Goal: Task Accomplishment & Management: Complete application form

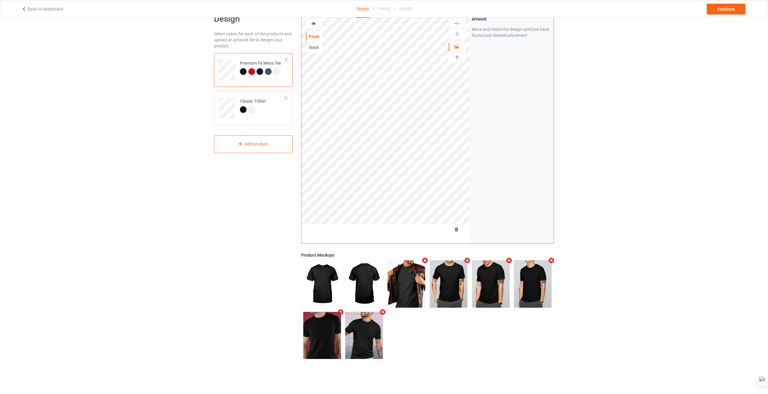
scroll to position [17, 0]
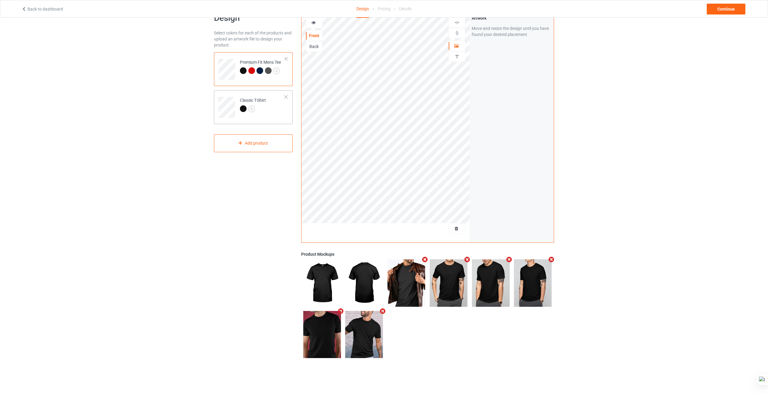
click at [271, 117] on td "Classic T-Shirt" at bounding box center [262, 105] width 52 height 25
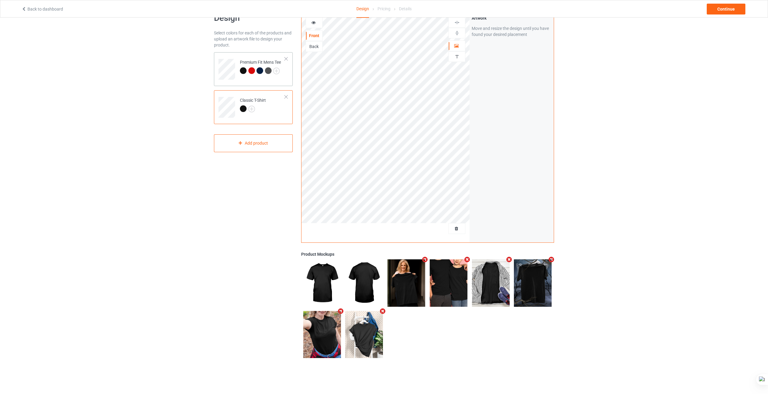
click at [260, 73] on div at bounding box center [259, 70] width 7 height 7
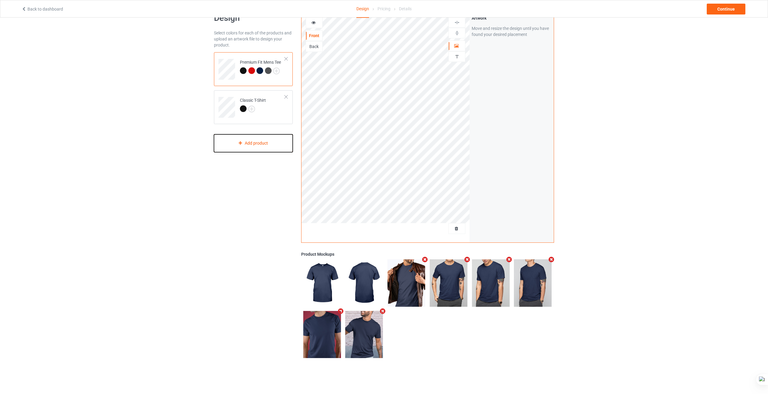
click at [249, 145] on div "Add product" at bounding box center [253, 143] width 79 height 18
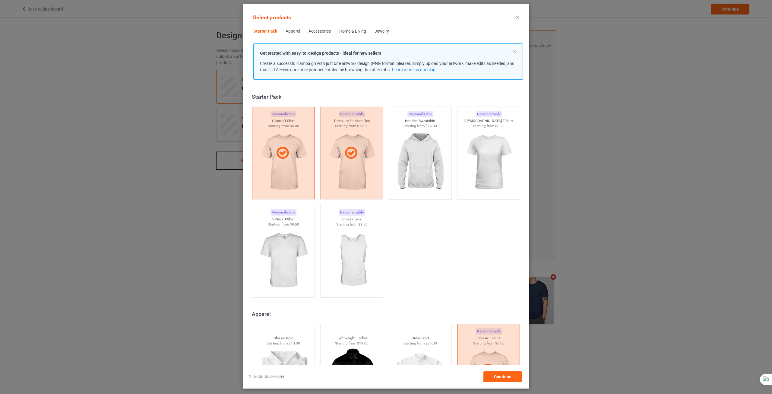
scroll to position [8, 0]
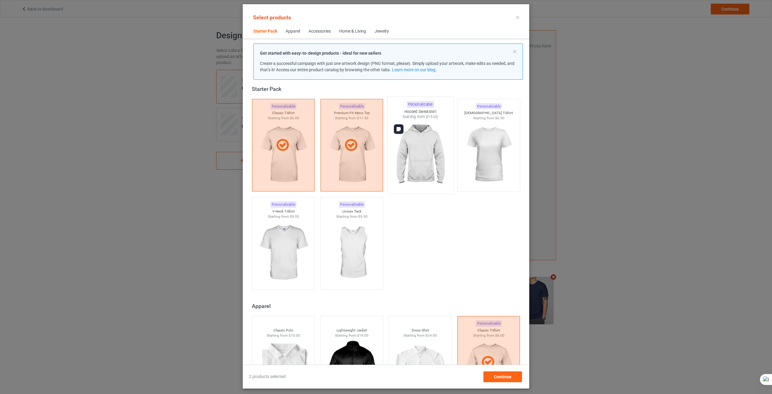
click at [423, 156] on img at bounding box center [420, 154] width 57 height 71
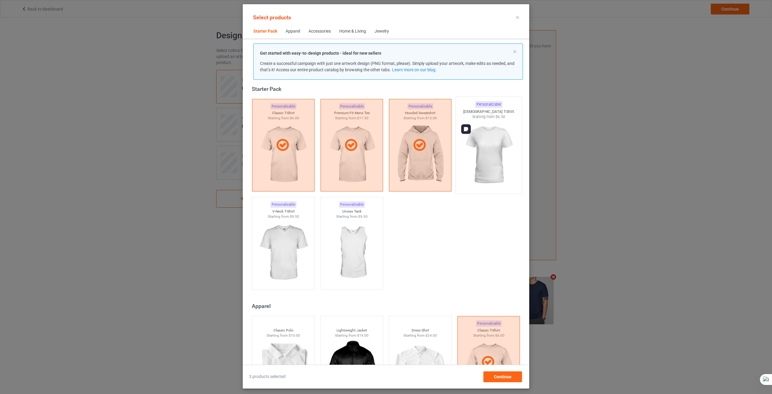
click at [483, 161] on img at bounding box center [488, 154] width 57 height 71
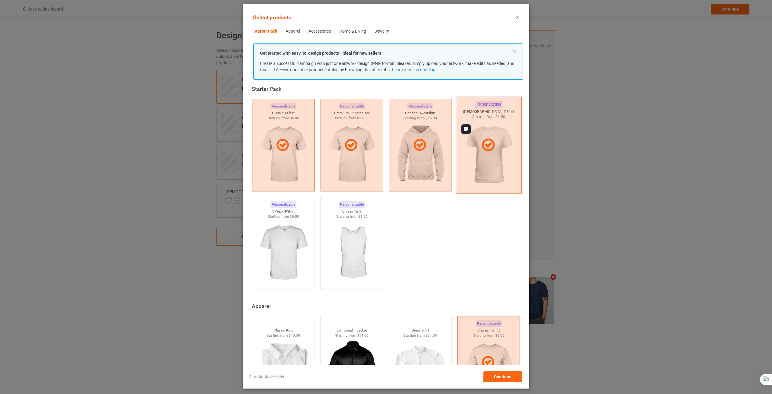
click at [483, 161] on div at bounding box center [489, 145] width 66 height 97
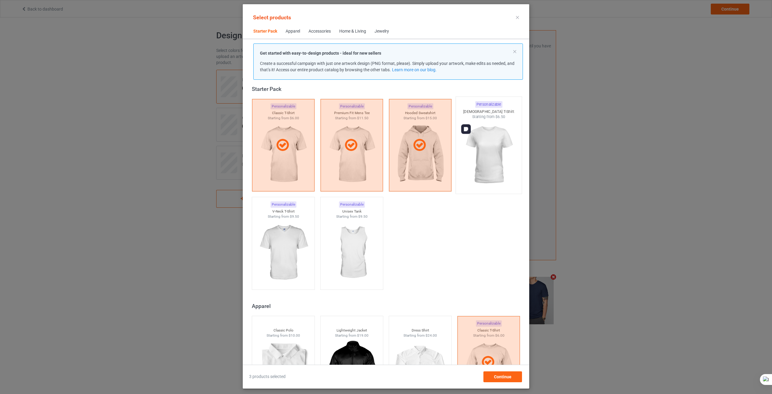
click at [483, 161] on img at bounding box center [488, 154] width 57 height 71
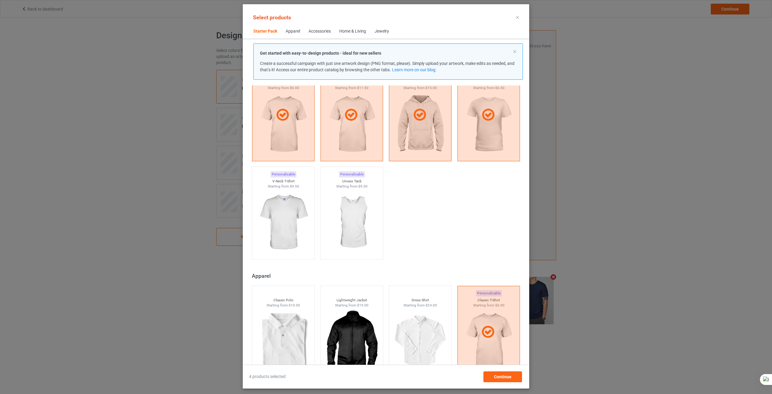
scroll to position [128, 0]
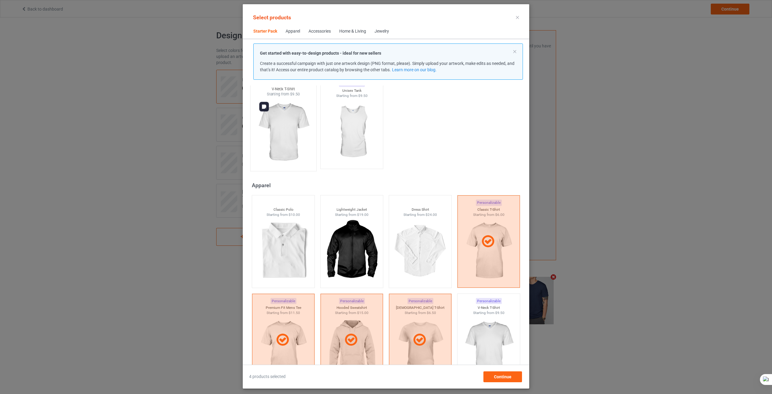
click at [289, 145] on img at bounding box center [283, 132] width 57 height 71
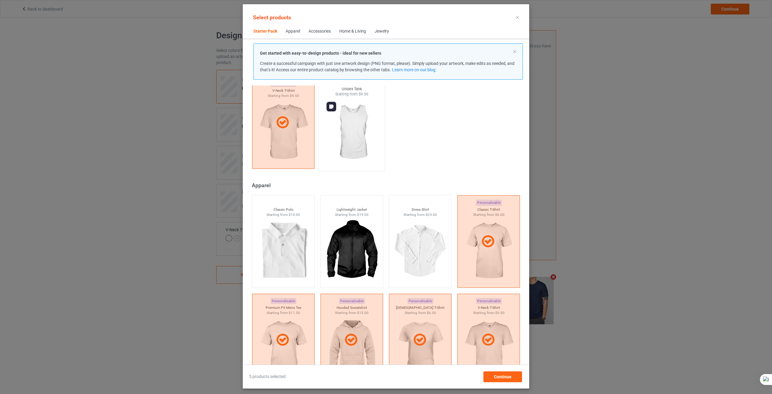
click at [342, 151] on img at bounding box center [351, 132] width 57 height 71
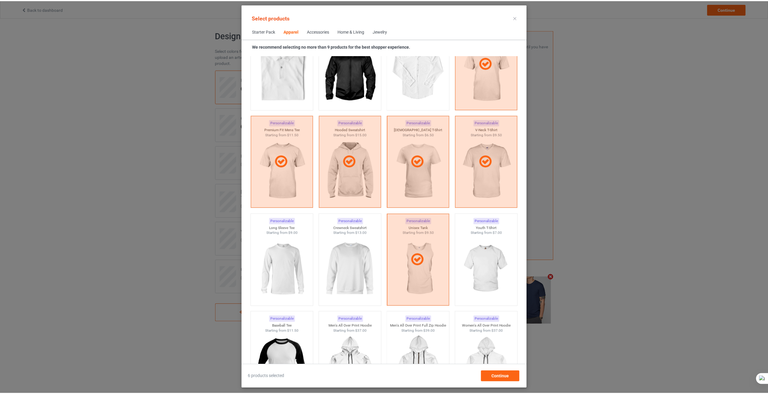
scroll to position [309, 0]
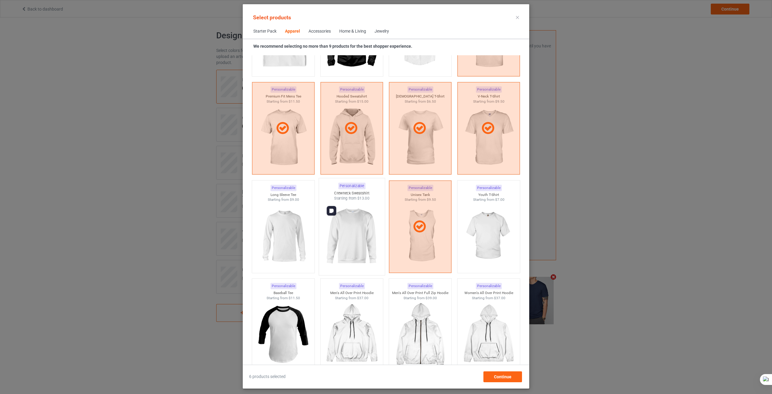
click at [345, 235] on img at bounding box center [351, 236] width 57 height 71
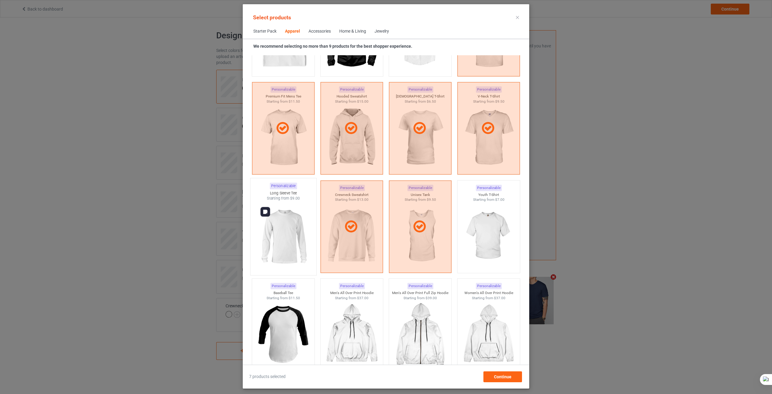
click at [296, 236] on img at bounding box center [283, 236] width 57 height 71
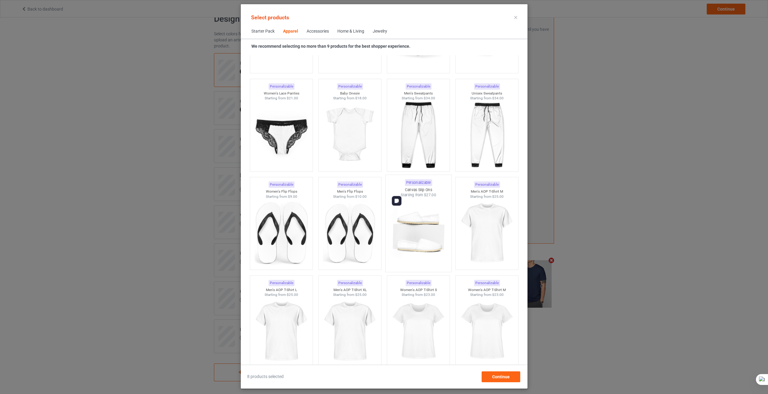
scroll to position [852, 0]
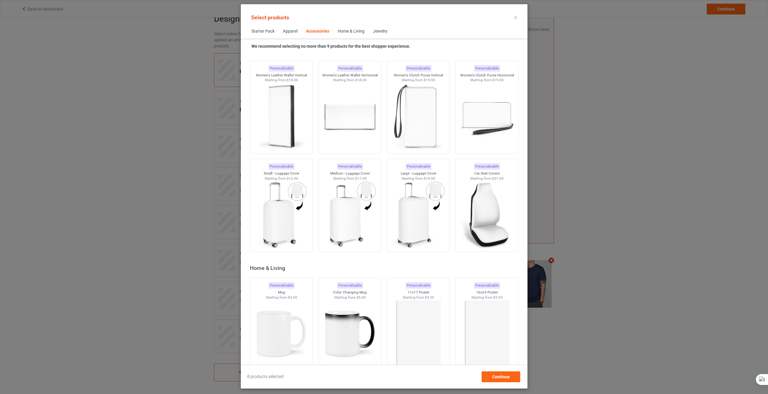
scroll to position [2692, 0]
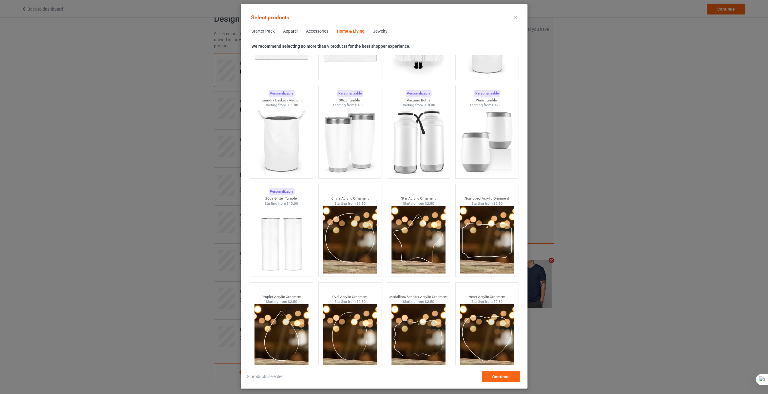
scroll to position [4582, 0]
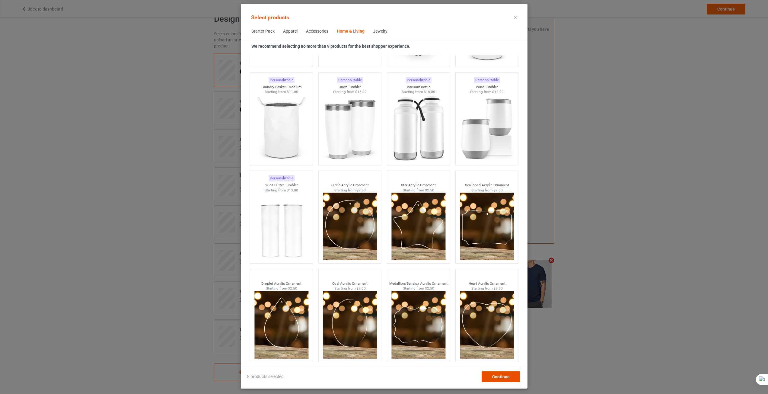
click at [512, 378] on div "Continue" at bounding box center [500, 376] width 39 height 11
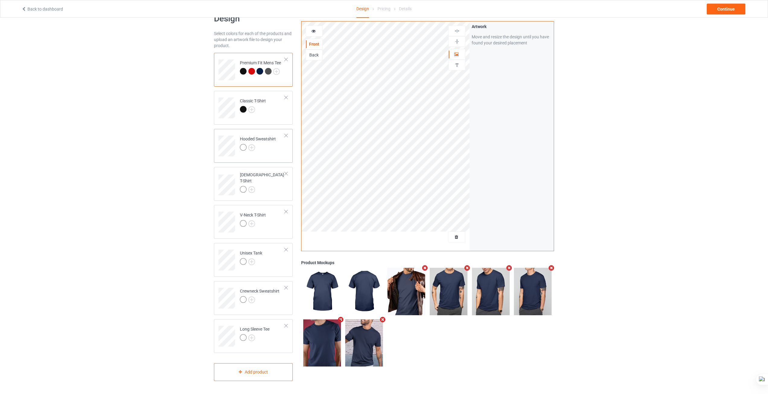
click at [265, 152] on div at bounding box center [258, 148] width 36 height 8
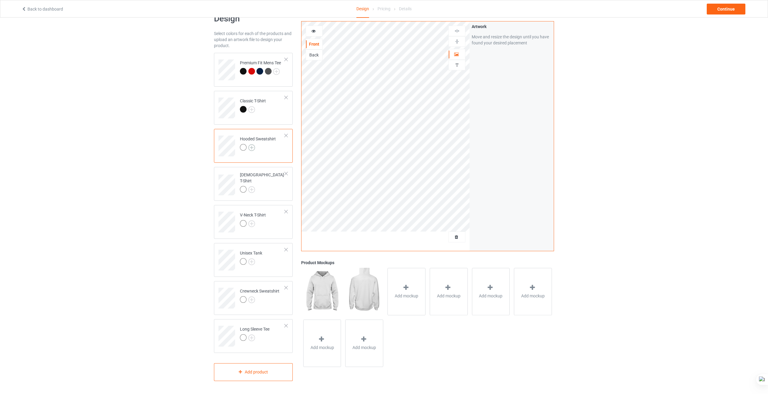
click at [252, 146] on img at bounding box center [251, 147] width 7 height 7
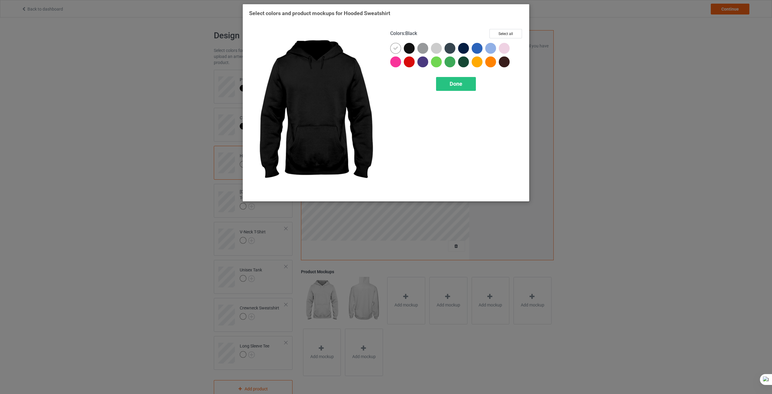
click at [410, 47] on div at bounding box center [409, 48] width 11 height 11
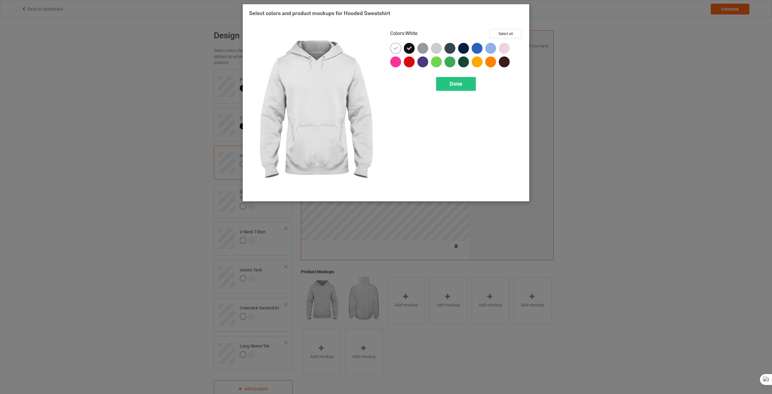
click at [391, 49] on div at bounding box center [395, 48] width 11 height 11
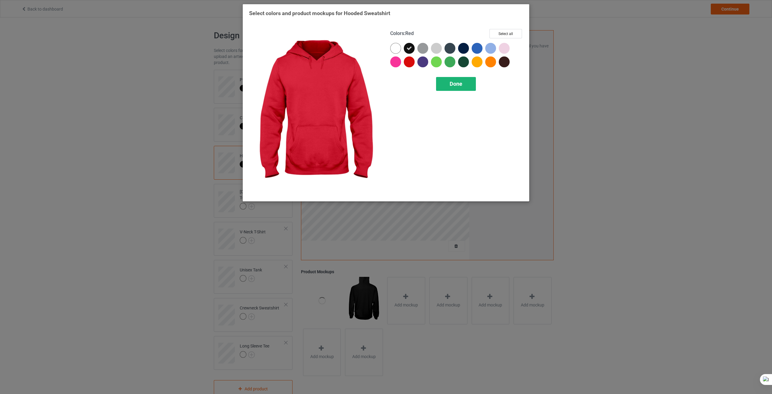
click at [465, 83] on div "Done" at bounding box center [456, 84] width 40 height 14
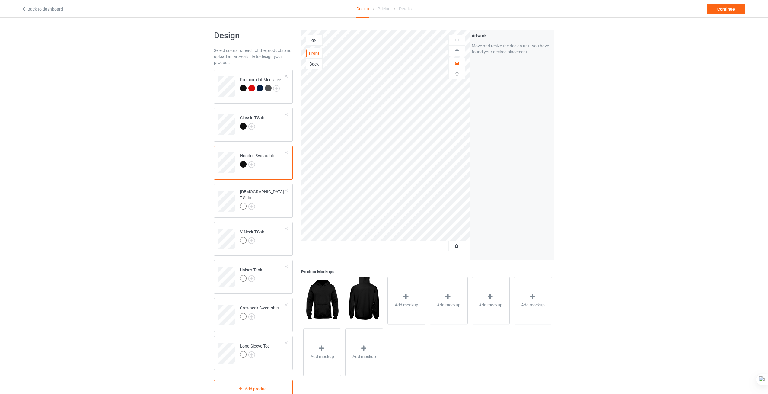
click at [243, 166] on div at bounding box center [243, 164] width 7 height 7
click at [250, 203] on img at bounding box center [251, 206] width 7 height 7
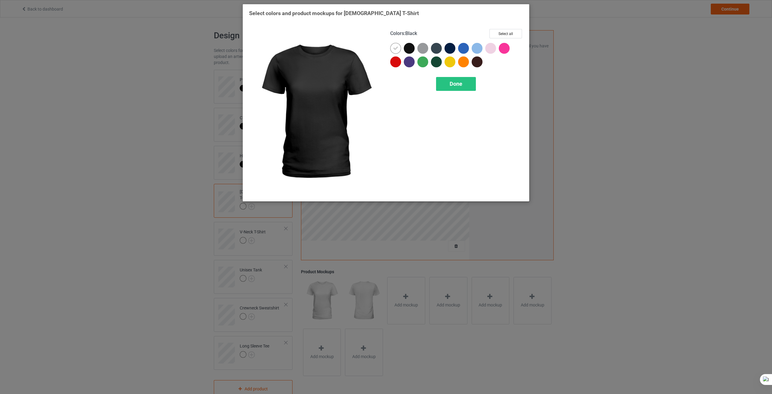
click at [412, 44] on div at bounding box center [409, 48] width 11 height 11
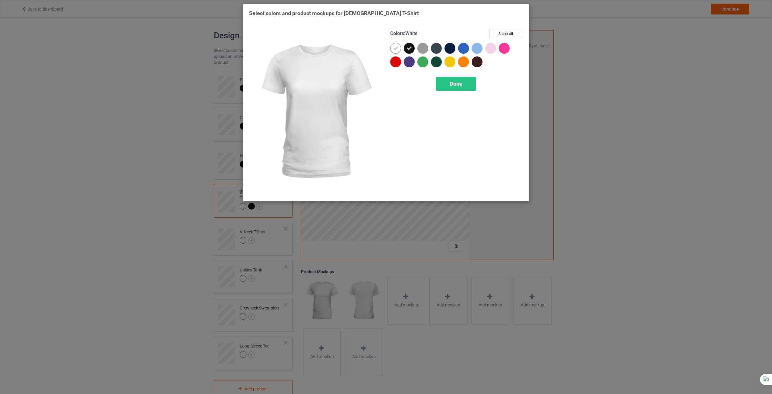
click at [395, 46] on icon at bounding box center [395, 48] width 5 height 5
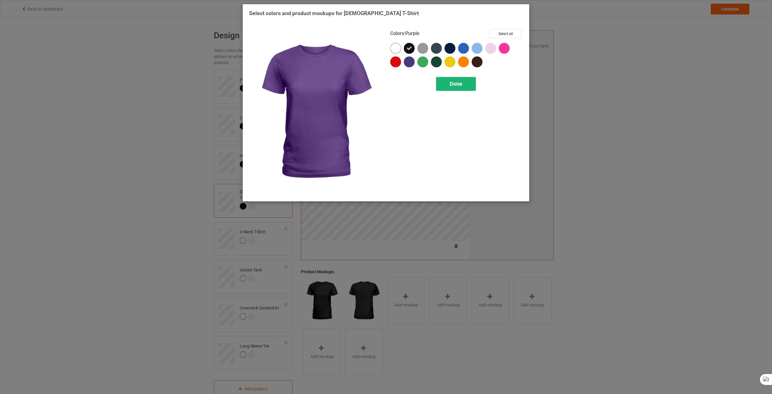
click at [455, 82] on span "Done" at bounding box center [456, 84] width 13 height 6
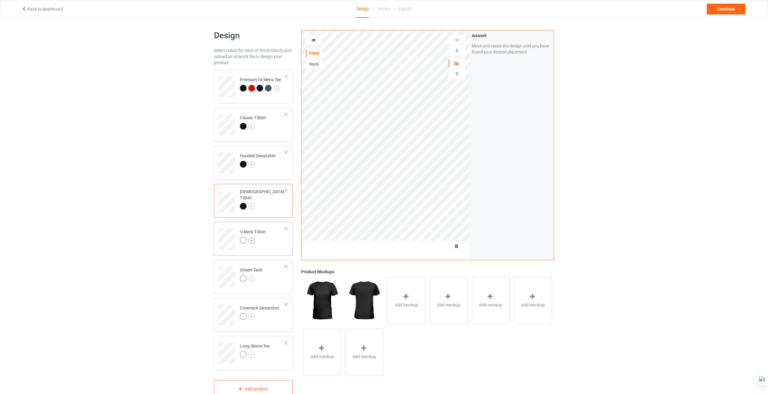
click at [255, 238] on img at bounding box center [251, 240] width 7 height 7
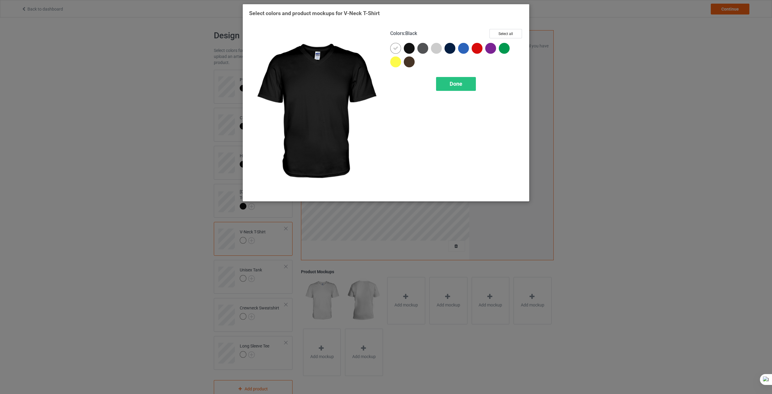
click at [408, 46] on div at bounding box center [409, 48] width 11 height 11
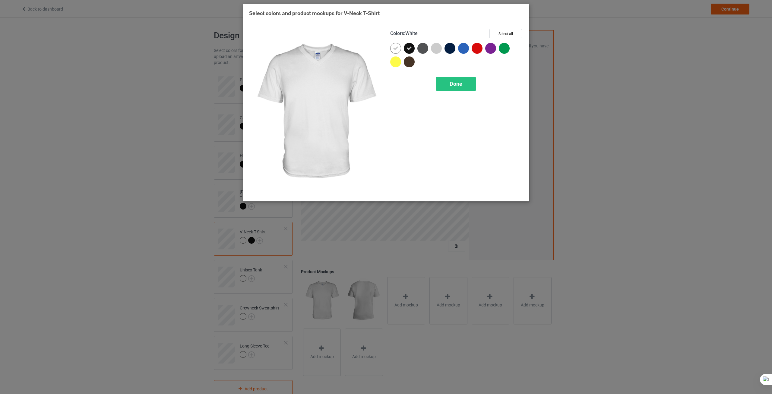
click at [400, 46] on div at bounding box center [395, 48] width 11 height 11
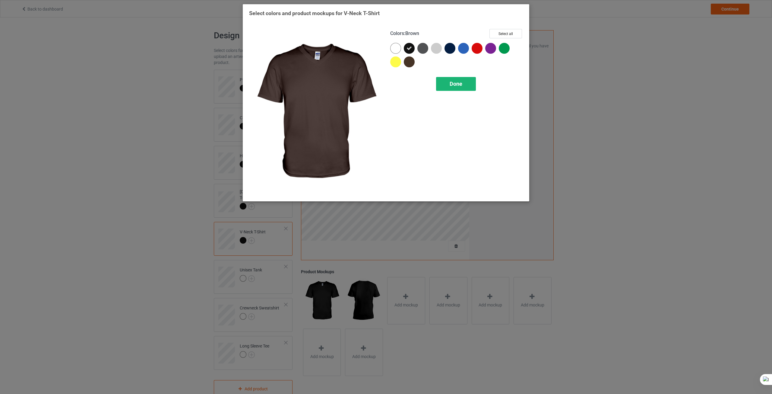
click at [447, 84] on div "Done" at bounding box center [456, 84] width 40 height 14
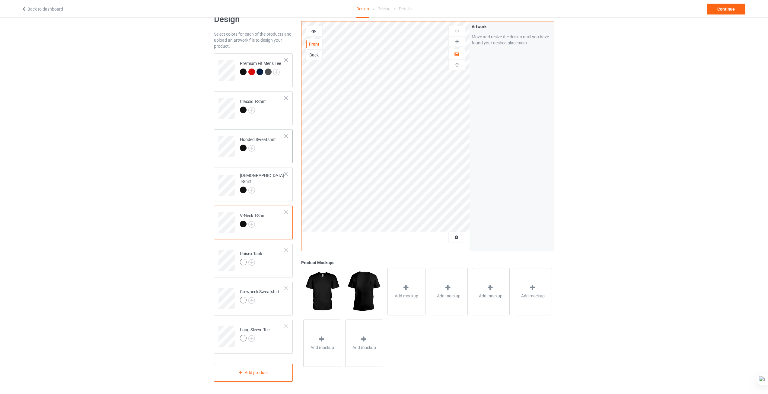
scroll to position [17, 0]
click at [253, 260] on img at bounding box center [251, 261] width 7 height 7
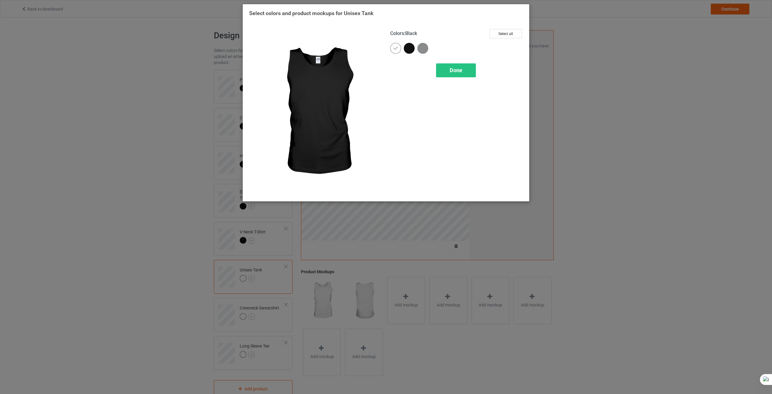
click at [412, 48] on div at bounding box center [409, 48] width 11 height 11
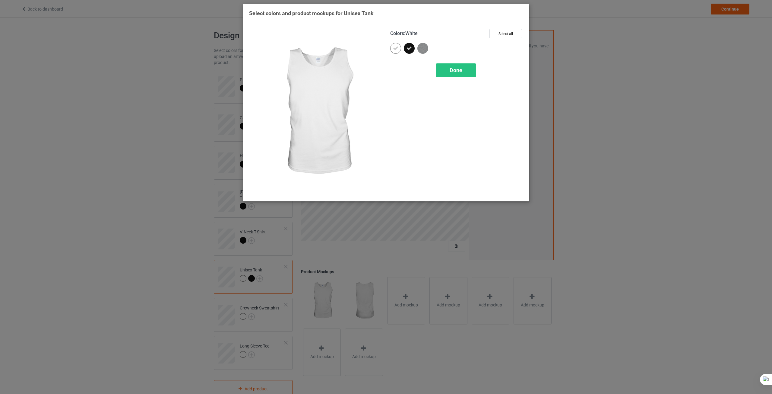
click at [401, 50] on div at bounding box center [397, 50] width 14 height 14
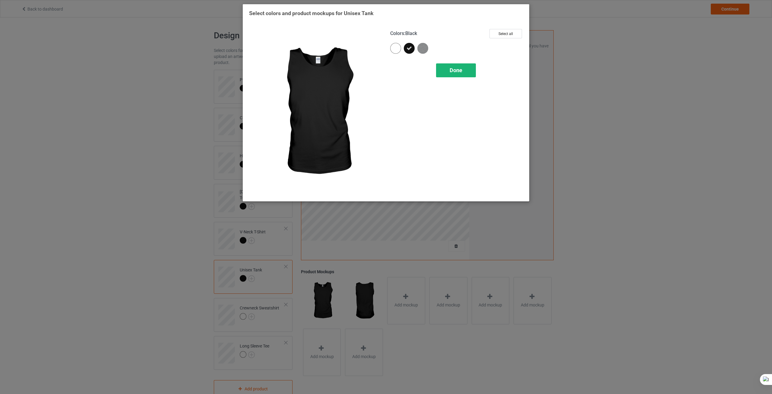
click at [447, 71] on div "Done" at bounding box center [456, 70] width 40 height 14
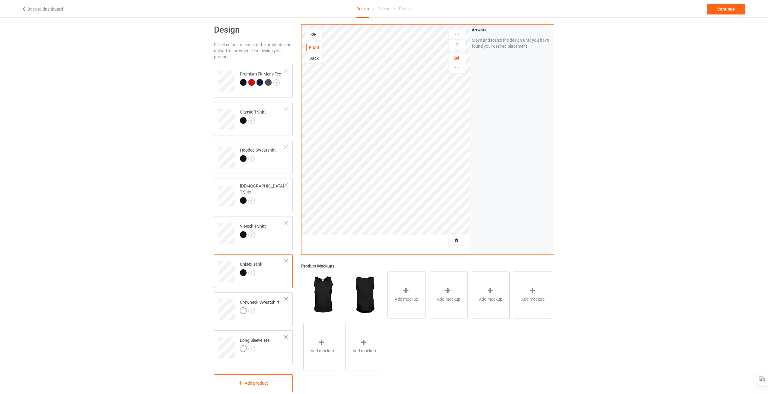
scroll to position [17, 0]
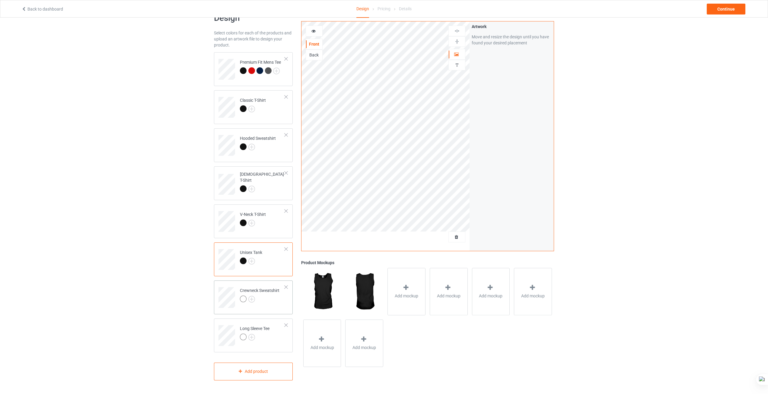
click at [260, 303] on div at bounding box center [260, 299] width 40 height 8
click at [252, 300] on img at bounding box center [251, 299] width 7 height 7
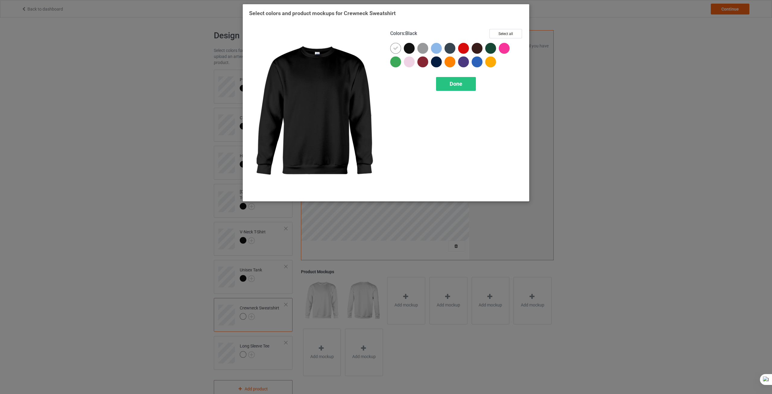
click at [412, 48] on div at bounding box center [409, 48] width 11 height 11
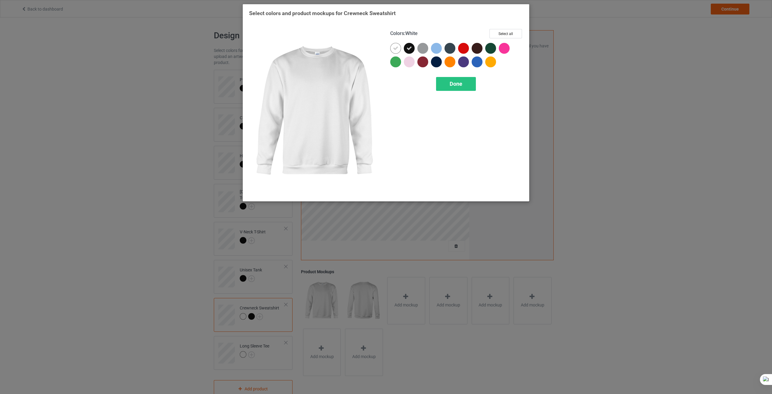
click at [402, 49] on div at bounding box center [397, 50] width 14 height 14
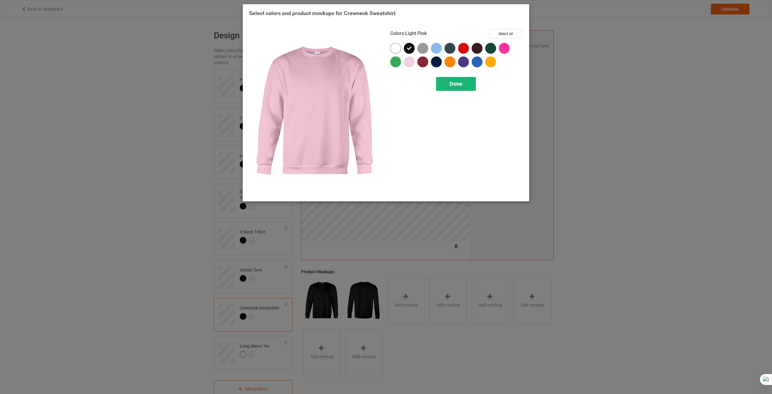
click at [450, 86] on span "Done" at bounding box center [456, 84] width 13 height 6
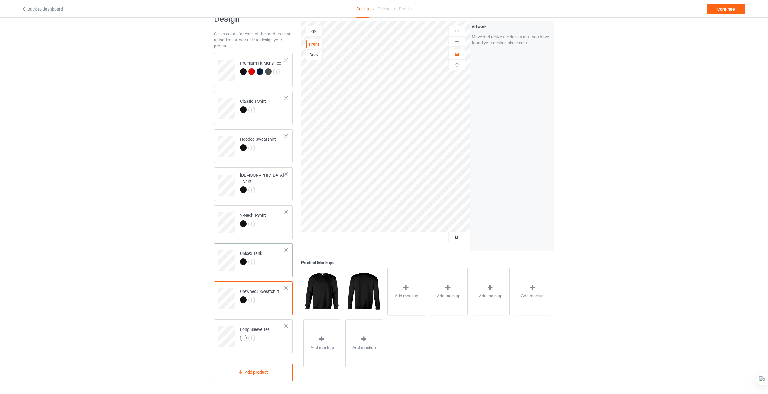
scroll to position [17, 0]
click at [251, 340] on img at bounding box center [251, 337] width 7 height 7
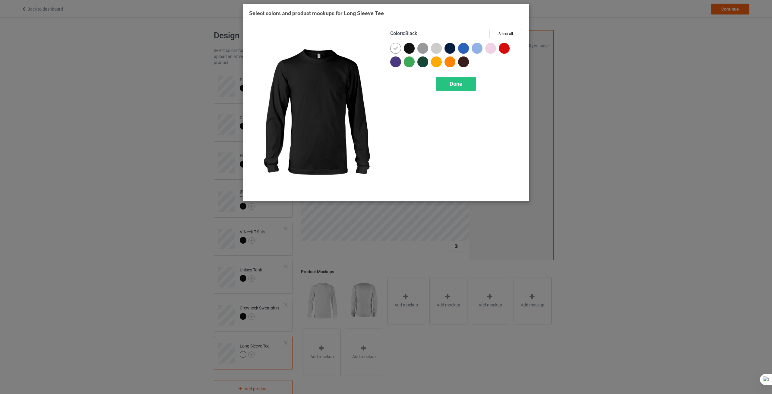
click at [410, 47] on div at bounding box center [409, 48] width 11 height 11
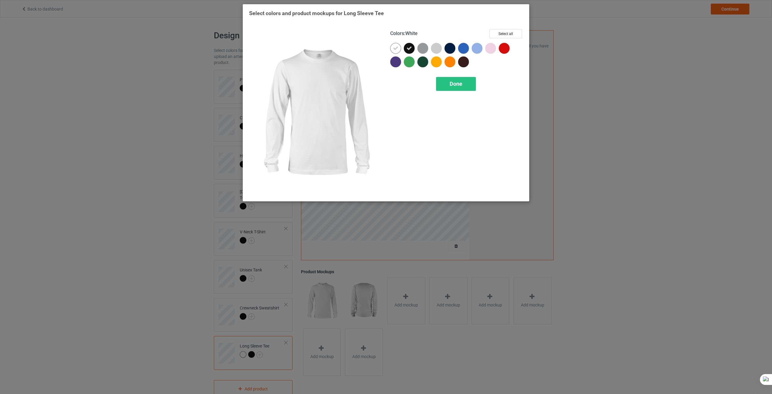
click at [398, 47] on icon at bounding box center [395, 48] width 5 height 5
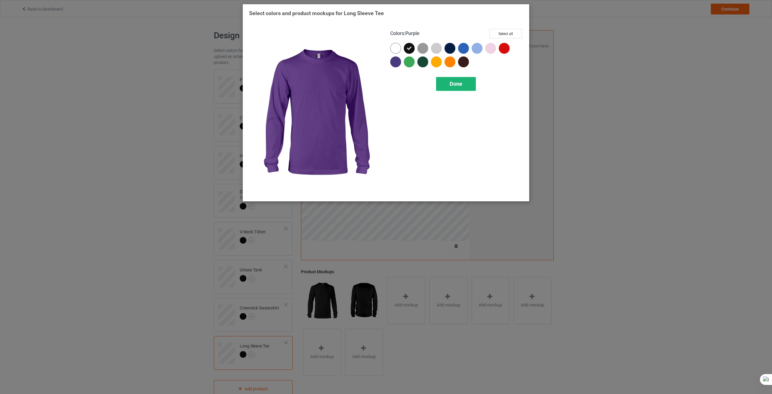
click at [449, 89] on div "Done" at bounding box center [456, 84] width 40 height 14
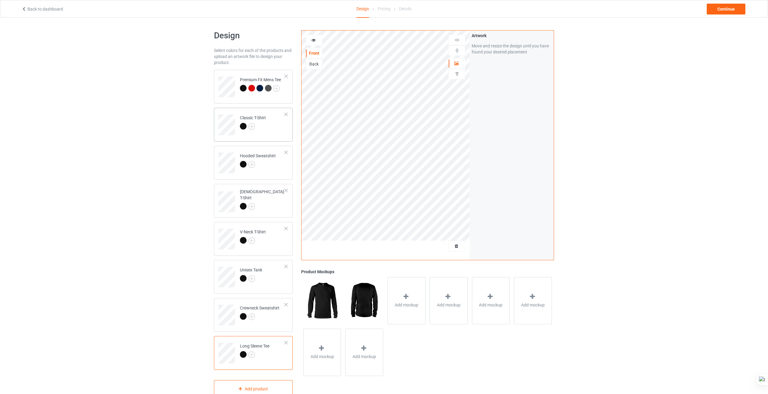
click at [262, 130] on div at bounding box center [253, 127] width 26 height 8
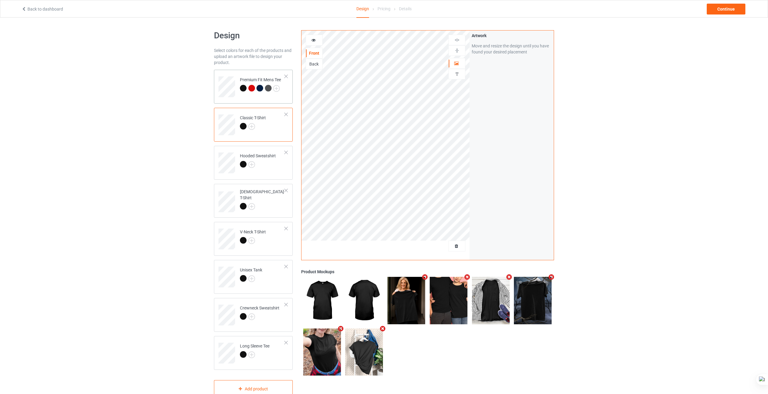
click at [263, 100] on div "Premium Fit Mens Tee" at bounding box center [253, 87] width 79 height 34
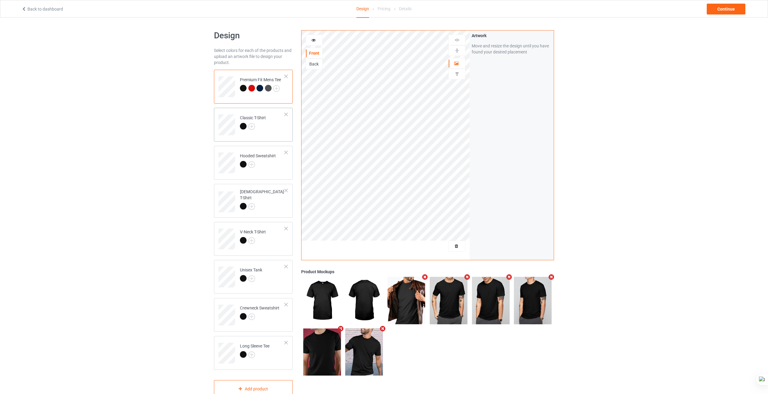
click at [261, 124] on div at bounding box center [253, 127] width 26 height 8
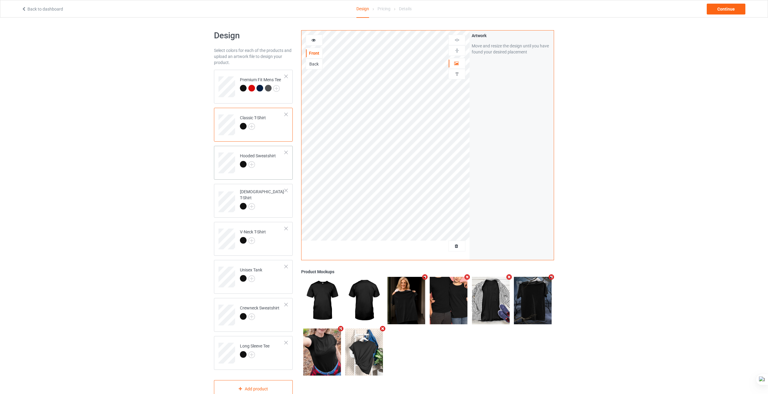
click at [265, 163] on div at bounding box center [258, 165] width 36 height 8
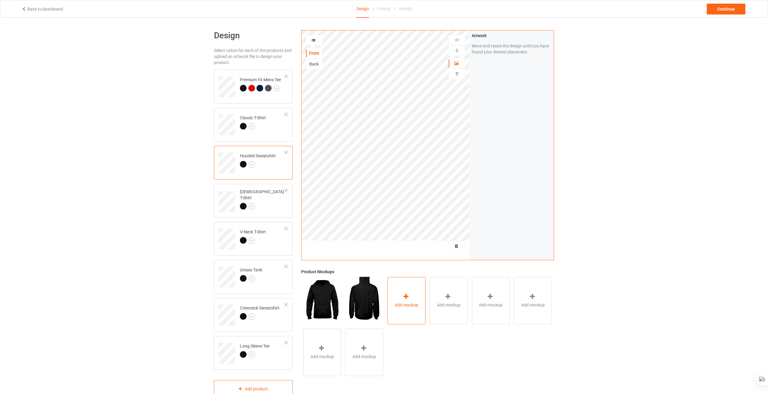
click at [407, 305] on span "Add mockup" at bounding box center [407, 305] width 24 height 6
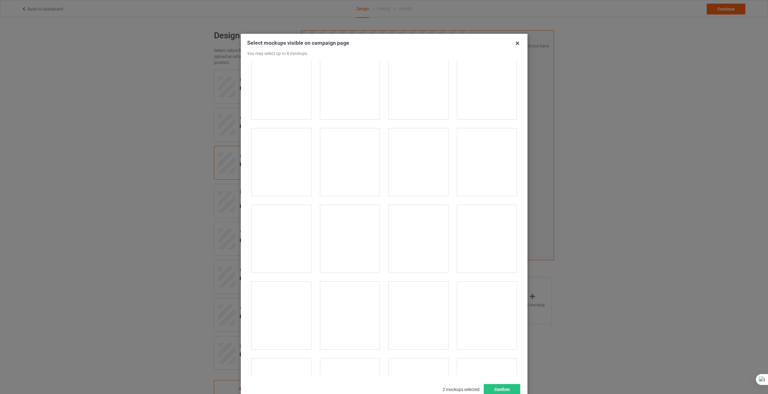
scroll to position [5048, 0]
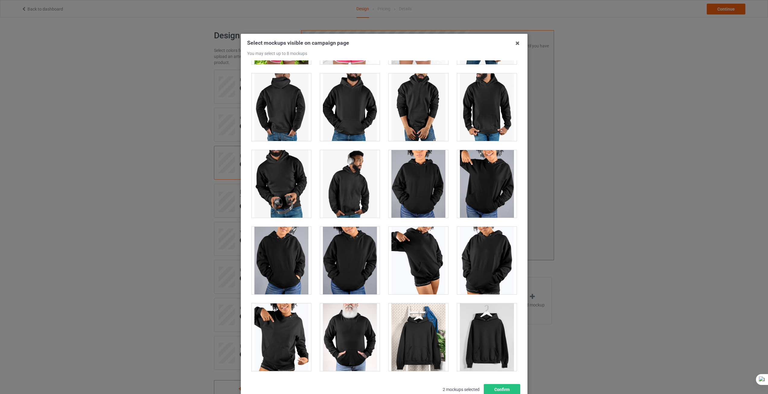
click at [577, 235] on div "Select mockups visible on campaign page You may select up to 8 mockups 1 2 2 mo…" at bounding box center [384, 197] width 768 height 394
click at [516, 45] on icon at bounding box center [517, 43] width 10 height 10
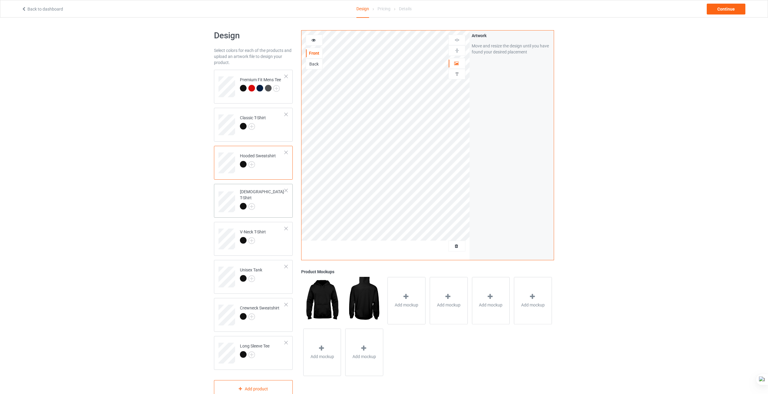
click at [260, 203] on div at bounding box center [262, 207] width 45 height 8
click at [407, 307] on span "Add mockup" at bounding box center [407, 305] width 24 height 6
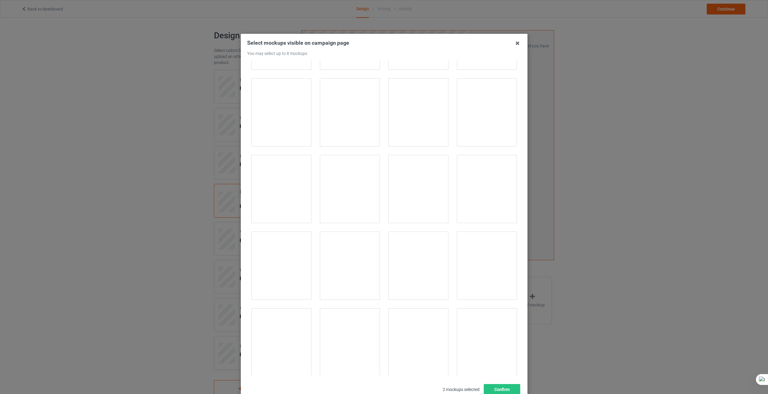
scroll to position [1907, 0]
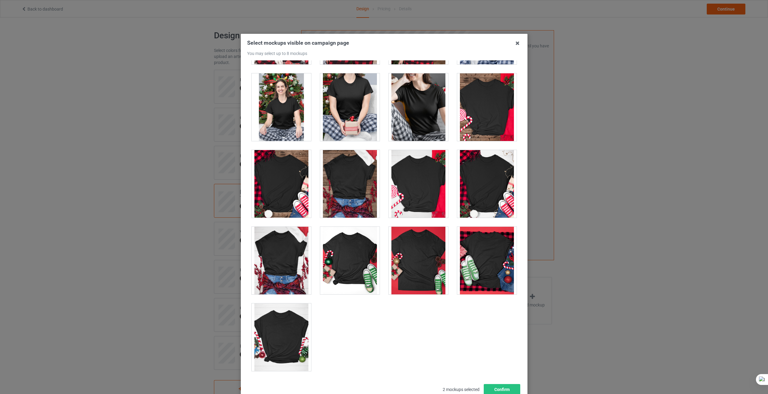
click at [599, 188] on div "Select mockups visible on campaign page You may select up to 8 mockups 1 2 2 mo…" at bounding box center [384, 197] width 768 height 394
click at [515, 42] on icon at bounding box center [517, 43] width 10 height 10
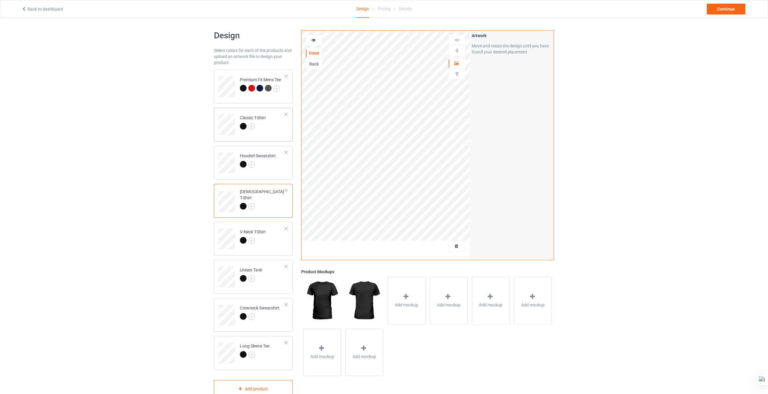
click at [268, 127] on td "Classic T-Shirt" at bounding box center [262, 122] width 52 height 25
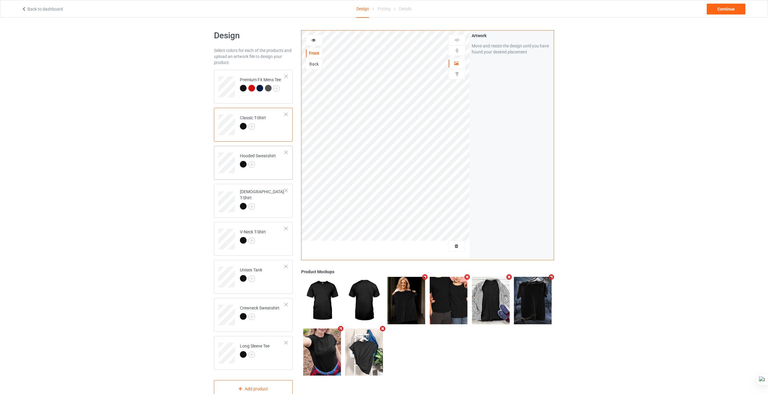
click at [266, 166] on div at bounding box center [258, 165] width 36 height 8
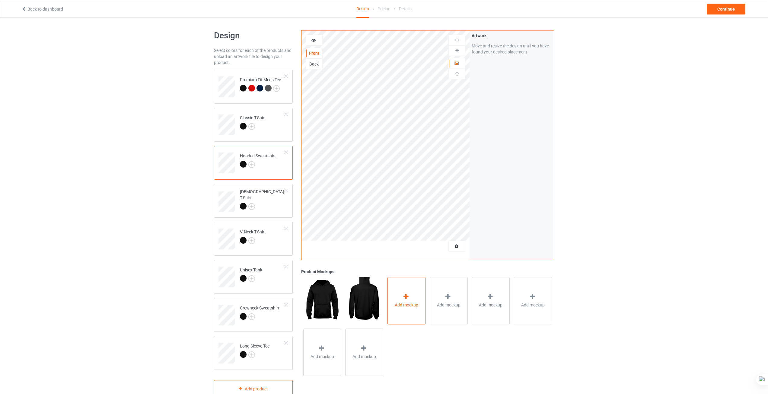
click at [422, 294] on div "Add mockup" at bounding box center [406, 300] width 38 height 47
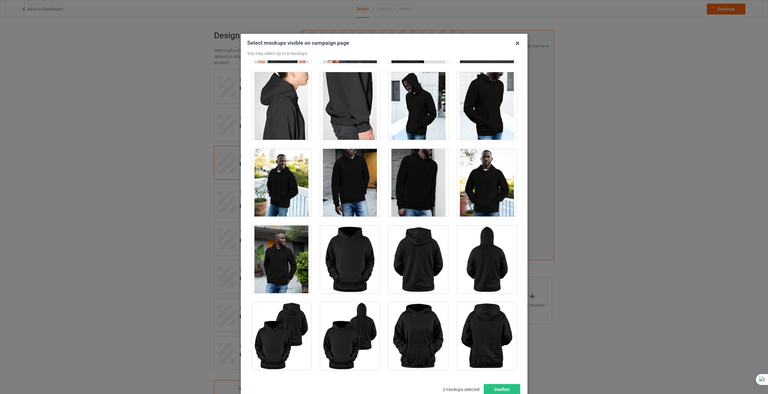
scroll to position [543, 0]
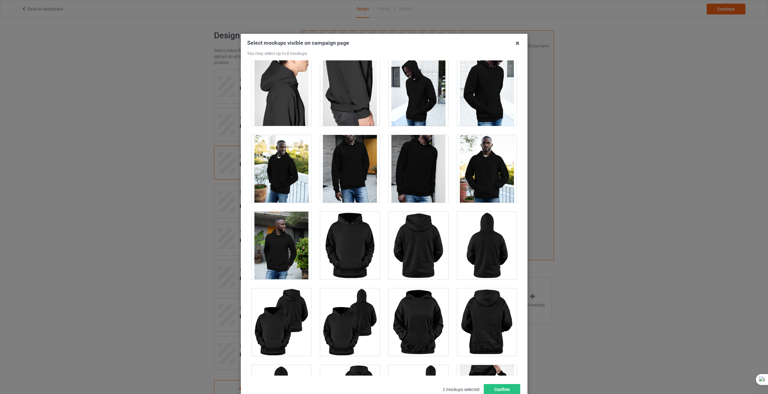
click at [354, 256] on div at bounding box center [349, 245] width 59 height 68
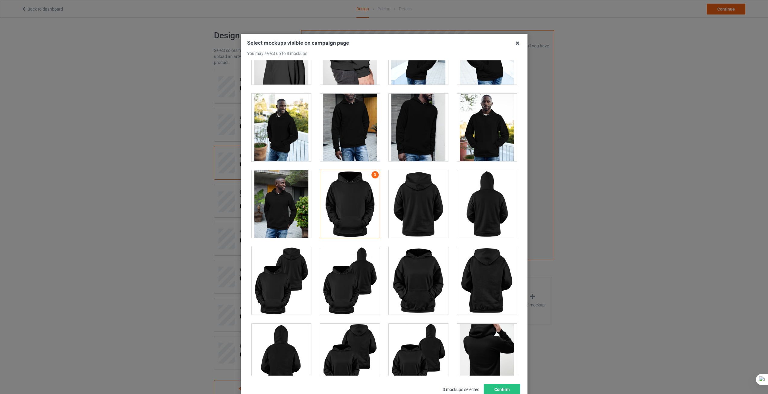
scroll to position [603, 0]
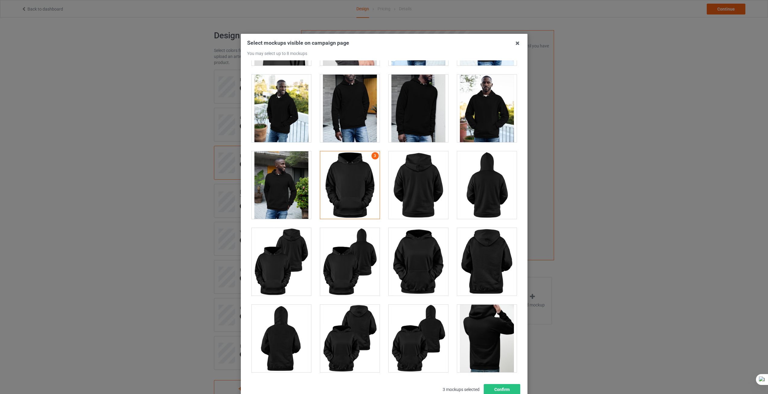
click at [287, 265] on div at bounding box center [281, 262] width 59 height 68
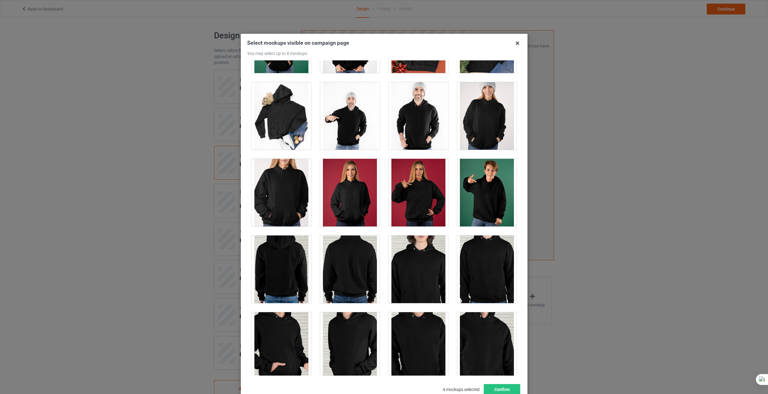
scroll to position [1297, 0]
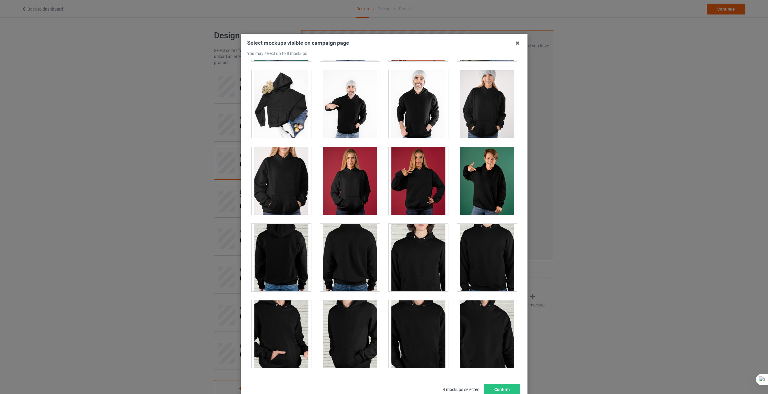
click at [489, 254] on div at bounding box center [486, 258] width 59 height 68
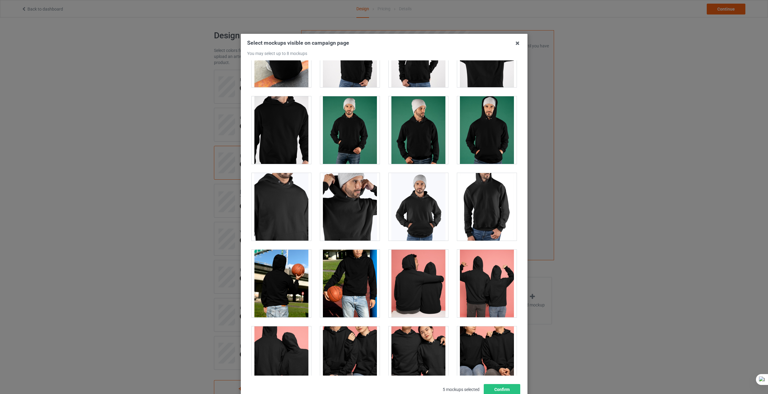
scroll to position [2111, 0]
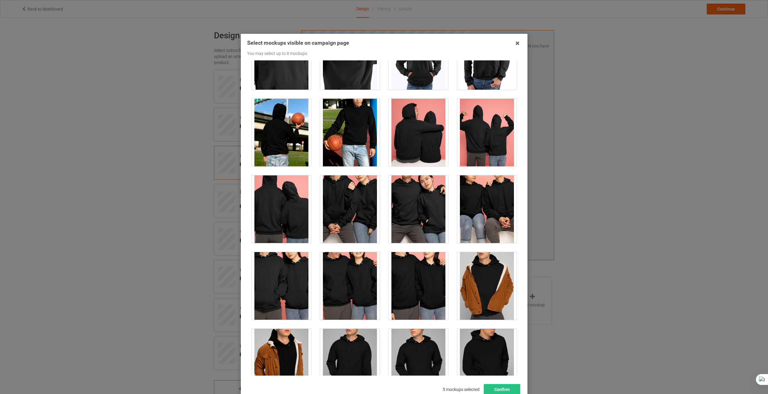
click at [420, 274] on div at bounding box center [417, 286] width 59 height 68
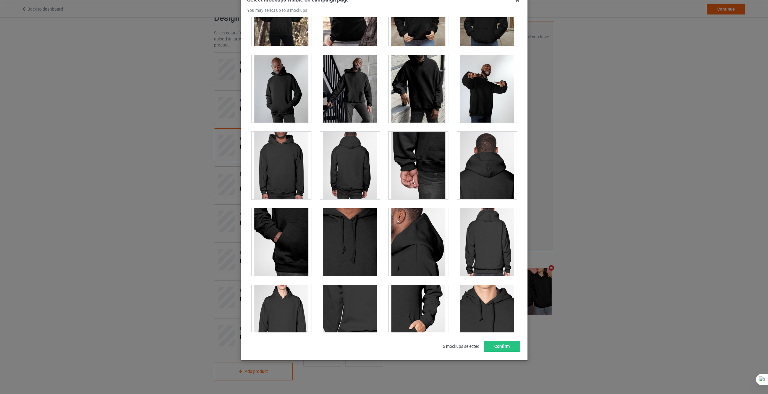
scroll to position [0, 0]
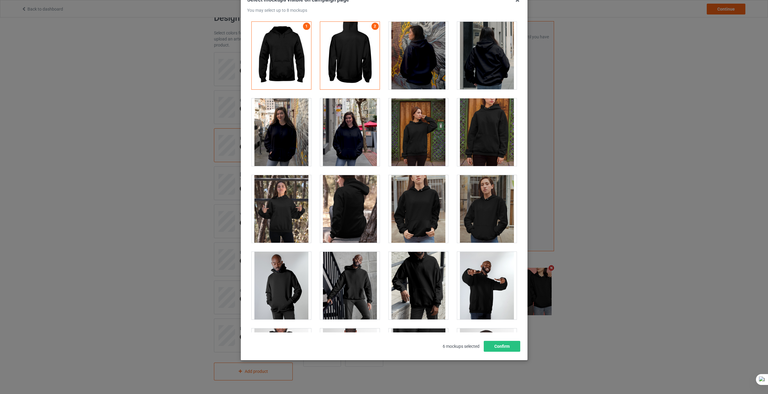
click at [602, 46] on div "Select mockups visible on campaign page You may select up to 8 mockups 1 2 3 4 …" at bounding box center [384, 197] width 768 height 394
click at [512, 2] on icon at bounding box center [517, 0] width 10 height 10
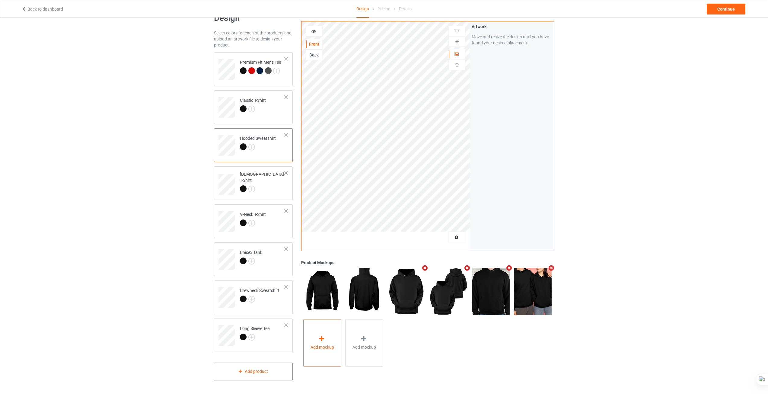
click at [327, 351] on div "Add mockup" at bounding box center [322, 342] width 38 height 47
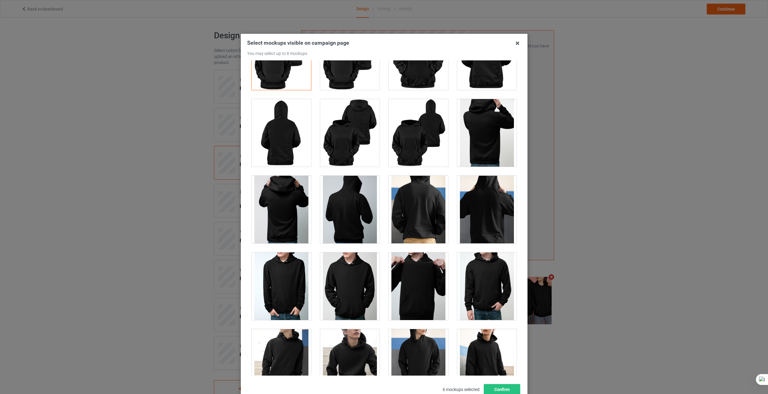
scroll to position [814, 0]
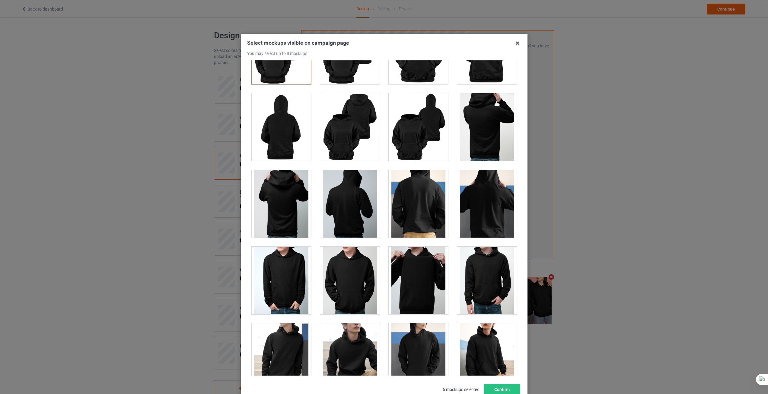
click at [491, 265] on div at bounding box center [486, 280] width 59 height 68
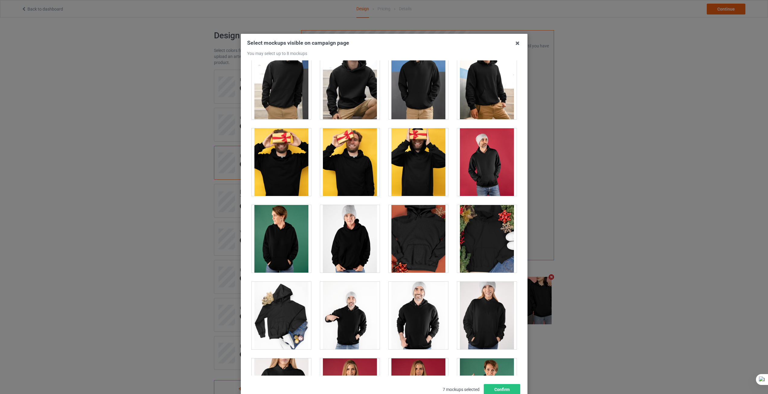
scroll to position [1267, 0]
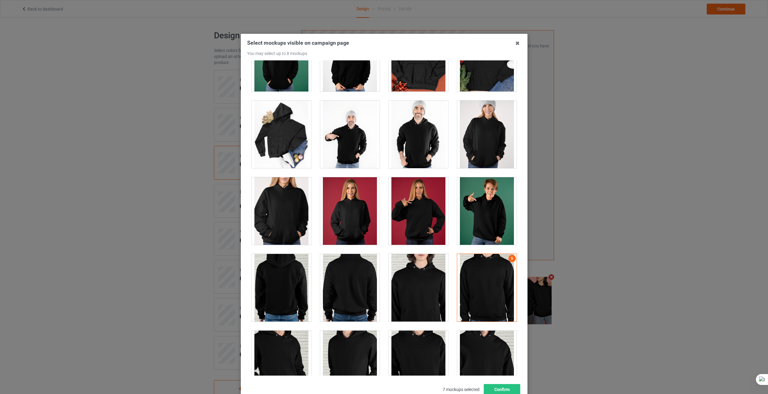
click at [413, 274] on div at bounding box center [417, 288] width 59 height 68
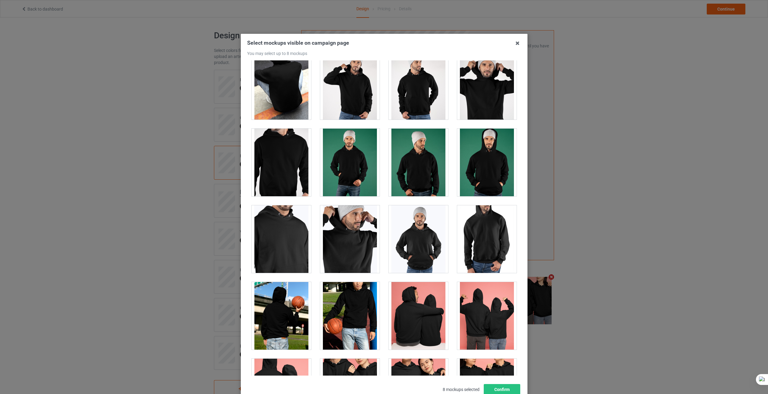
scroll to position [1930, 0]
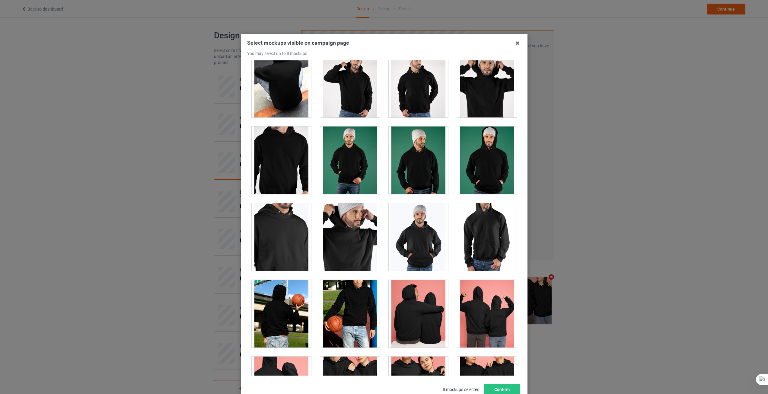
click at [291, 162] on div at bounding box center [281, 160] width 59 height 68
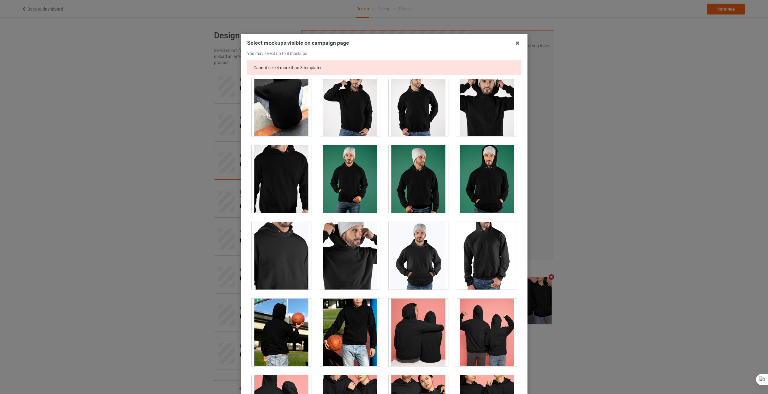
click at [282, 175] on div at bounding box center [281, 179] width 59 height 68
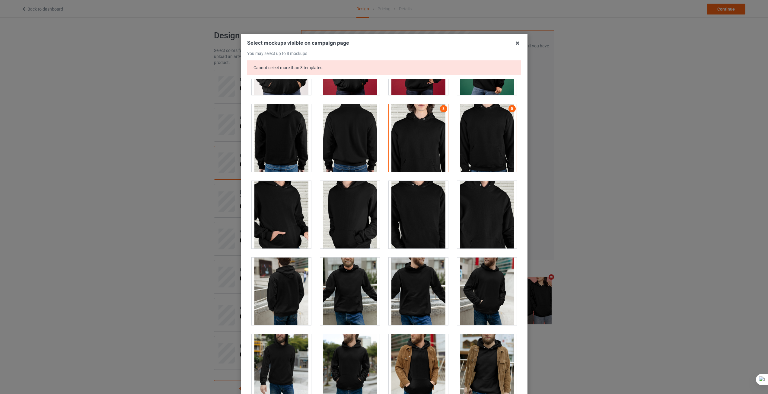
scroll to position [1327, 0]
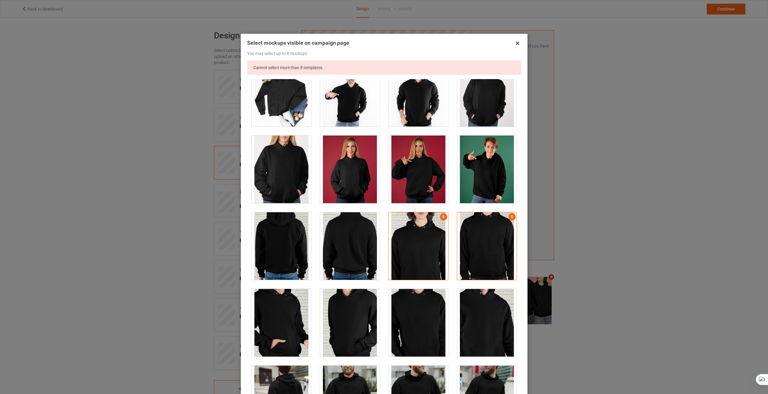
click at [422, 247] on div at bounding box center [417, 246] width 59 height 68
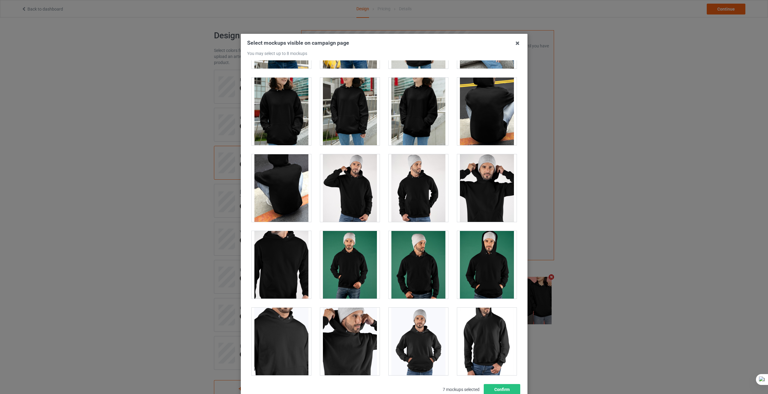
scroll to position [1840, 0]
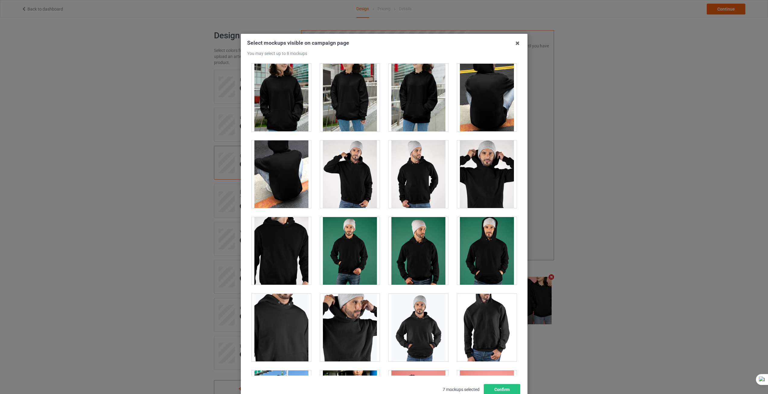
click at [287, 239] on div at bounding box center [281, 251] width 59 height 68
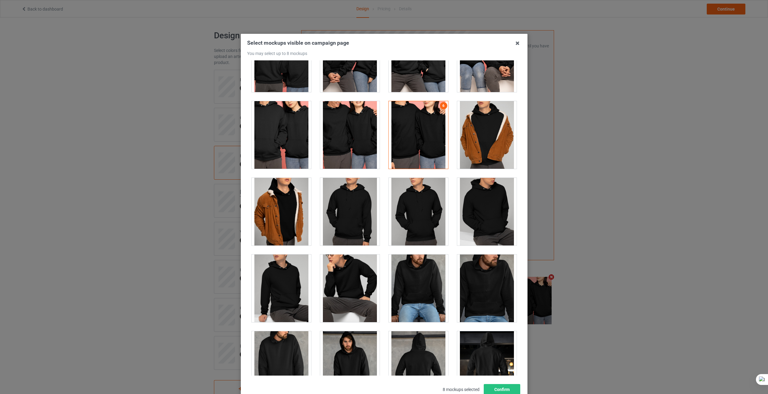
scroll to position [2413, 0]
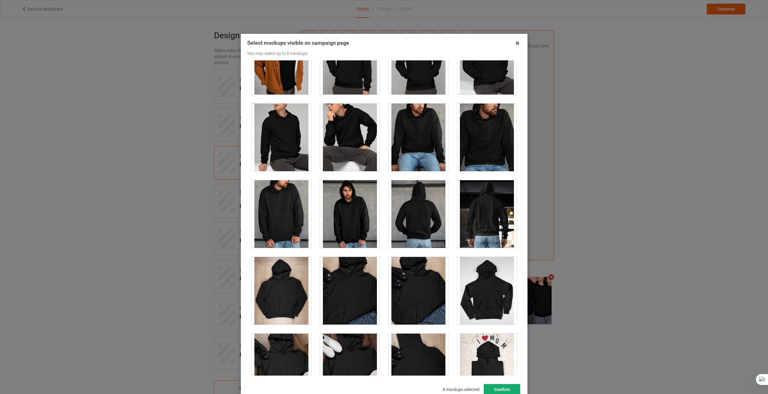
click at [506, 389] on button "Confirm" at bounding box center [501, 389] width 36 height 11
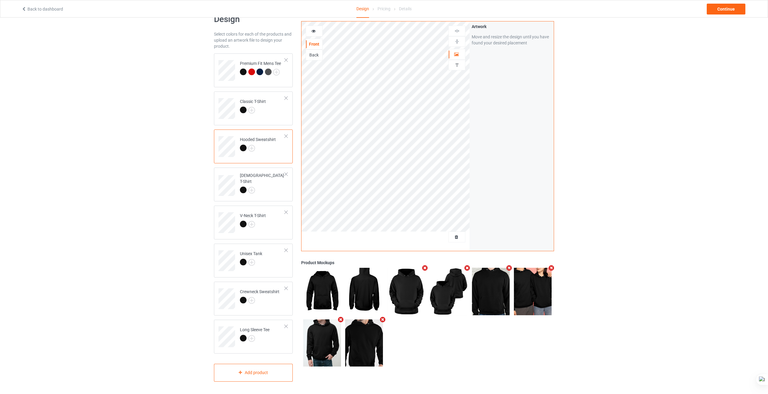
scroll to position [17, 0]
click at [424, 269] on icon "Remove mockup" at bounding box center [425, 268] width 8 height 6
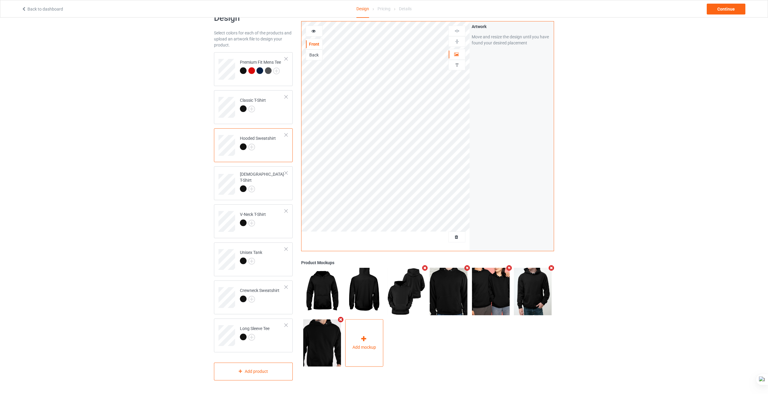
click at [371, 335] on div "Add mockup" at bounding box center [364, 342] width 38 height 47
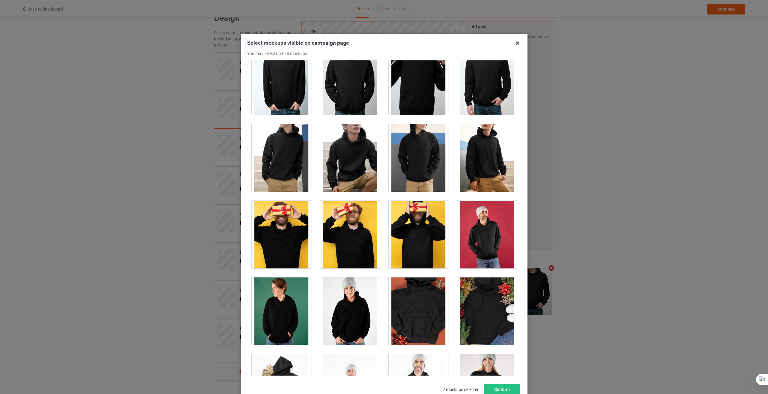
scroll to position [995, 0]
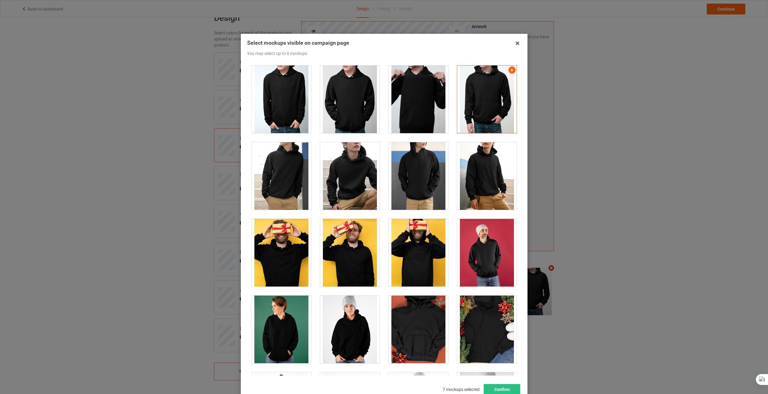
click at [393, 162] on div at bounding box center [417, 176] width 59 height 68
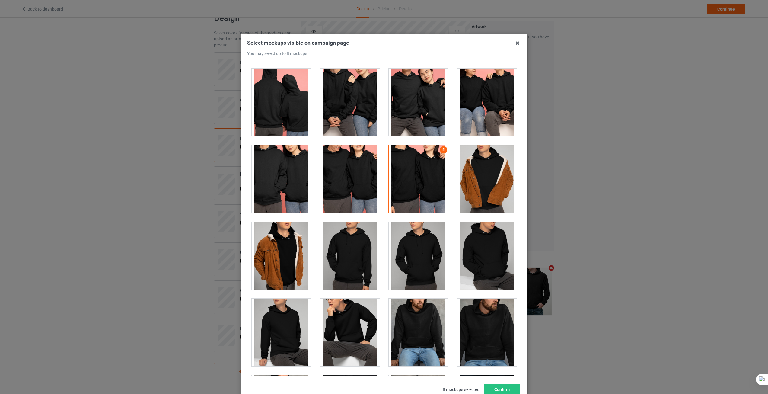
scroll to position [2292, 0]
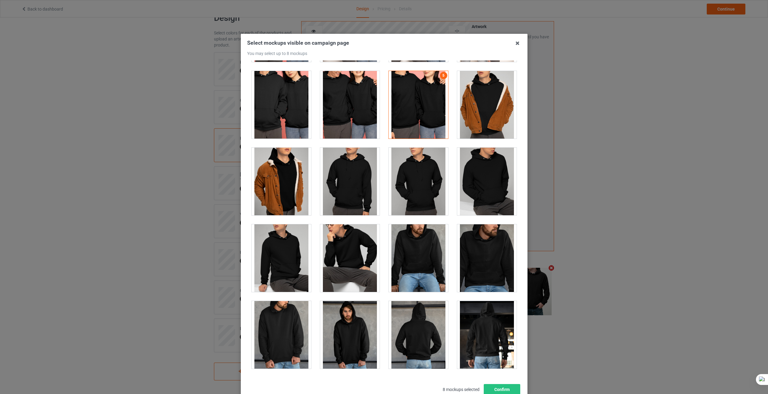
click at [339, 177] on div at bounding box center [349, 181] width 59 height 68
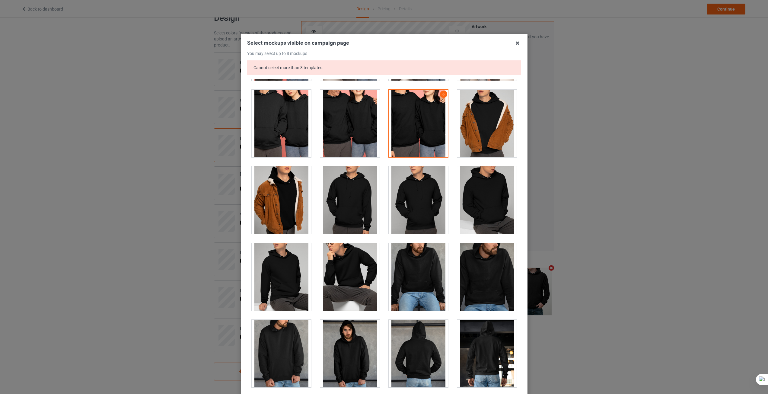
click at [603, 213] on div "Select mockups visible on campaign page You may select up to 8 mockups Cannot s…" at bounding box center [384, 197] width 768 height 394
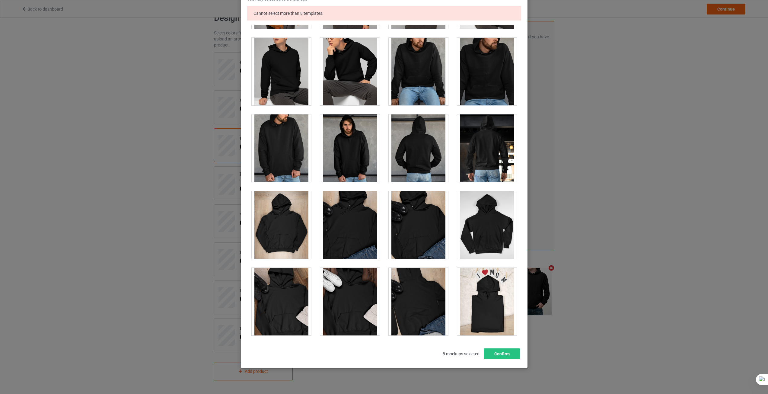
scroll to position [62, 0]
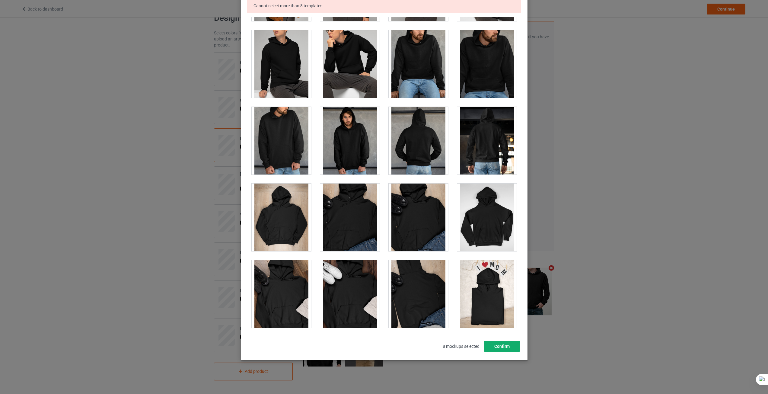
click at [497, 343] on button "Confirm" at bounding box center [501, 346] width 36 height 11
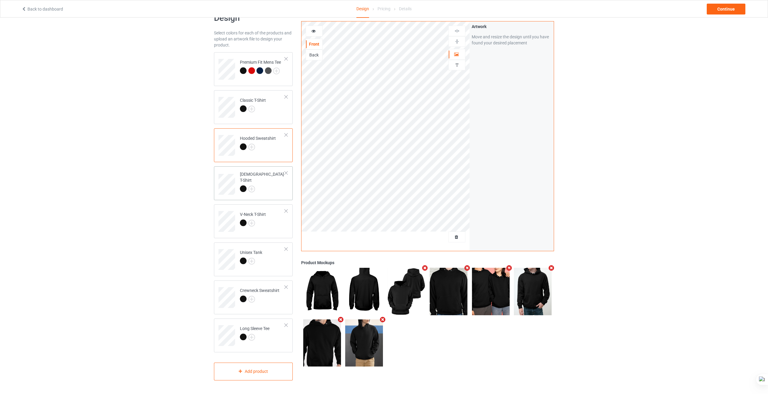
click at [263, 185] on div at bounding box center [262, 189] width 45 height 8
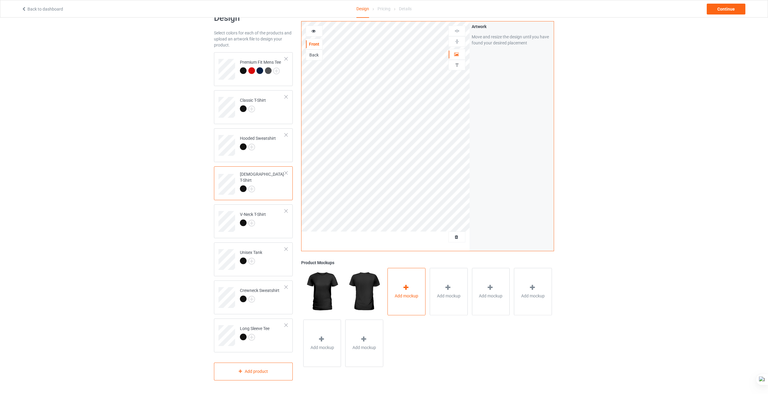
click at [410, 296] on span "Add mockup" at bounding box center [407, 296] width 24 height 6
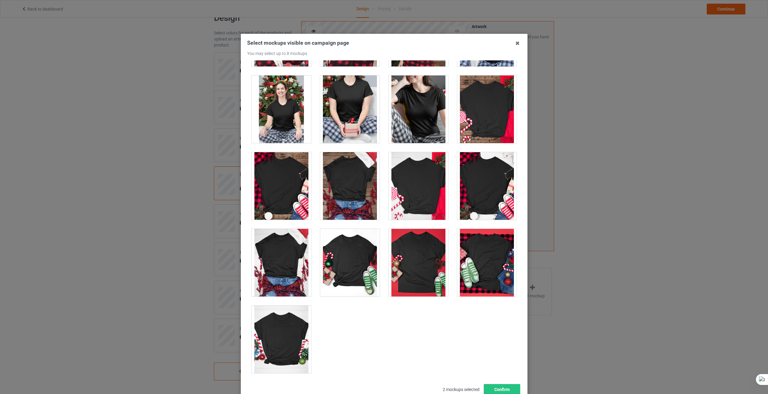
scroll to position [1907, 0]
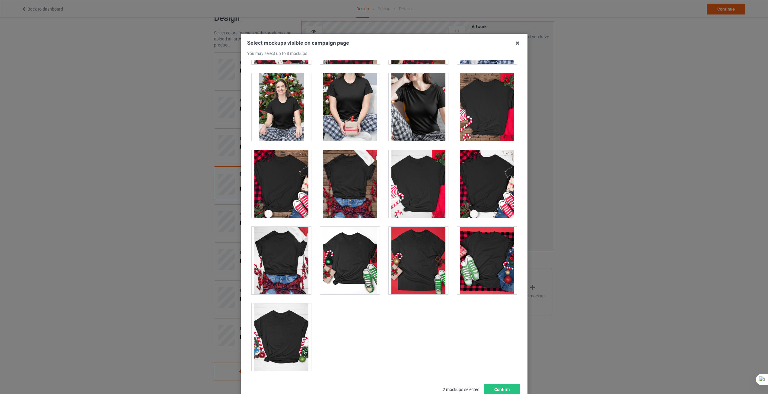
click at [625, 264] on div "Select mockups visible on campaign page You may select up to 8 mockups 1 2 2 mo…" at bounding box center [384, 197] width 768 height 394
click at [503, 387] on button "Confirm" at bounding box center [501, 389] width 36 height 11
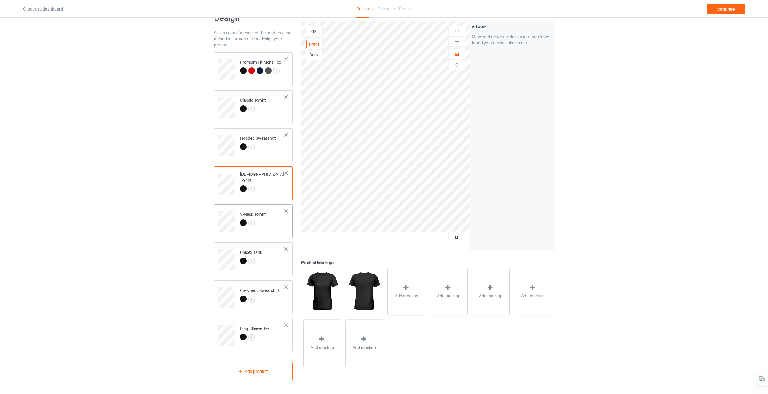
click at [259, 221] on div at bounding box center [253, 223] width 26 height 8
click at [401, 289] on div "Add mockup" at bounding box center [406, 291] width 38 height 47
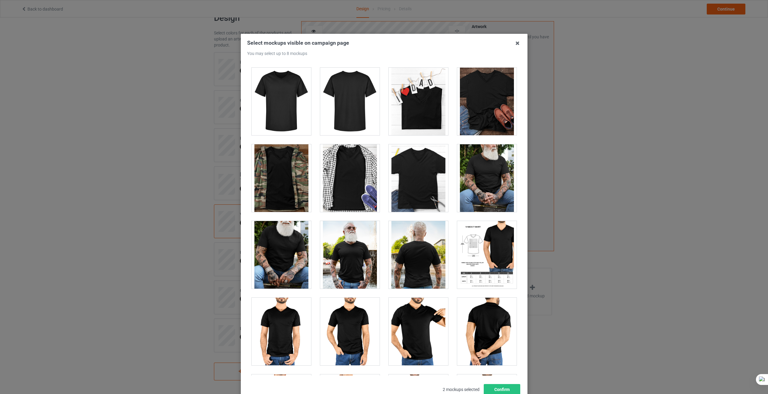
scroll to position [241, 0]
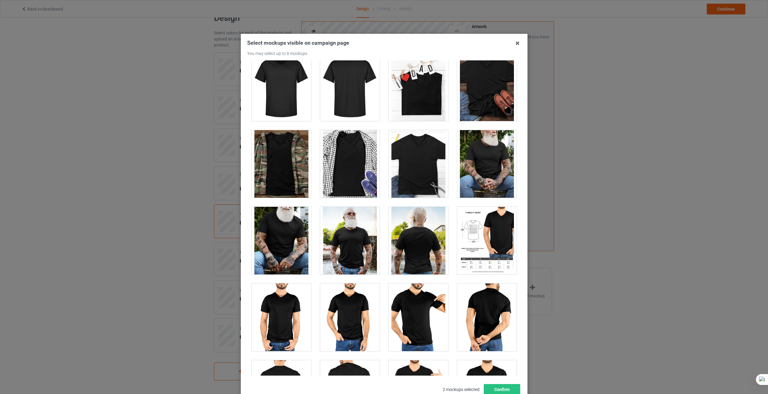
click at [351, 177] on div at bounding box center [349, 164] width 59 height 68
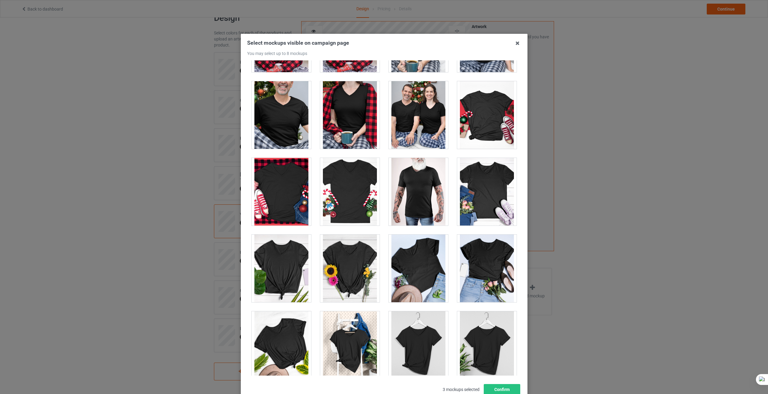
scroll to position [988, 0]
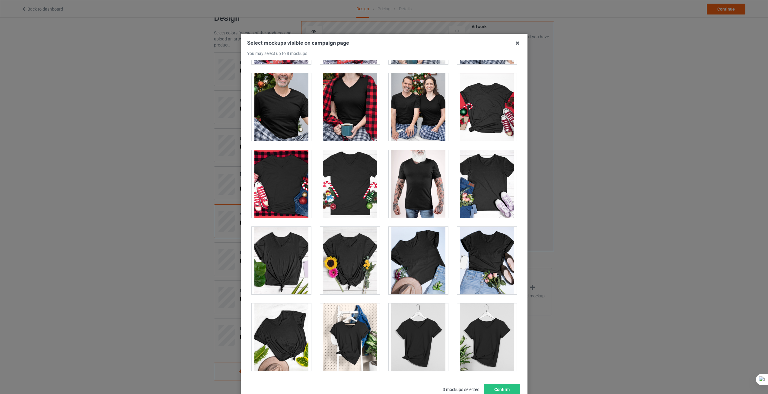
click at [639, 217] on div "Select mockups visible on campaign page You may select up to 8 mockups 1 2 3 3 …" at bounding box center [384, 197] width 768 height 394
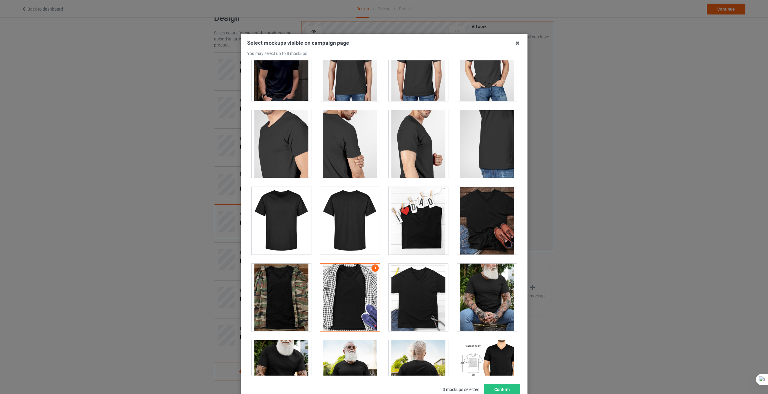
scroll to position [0, 0]
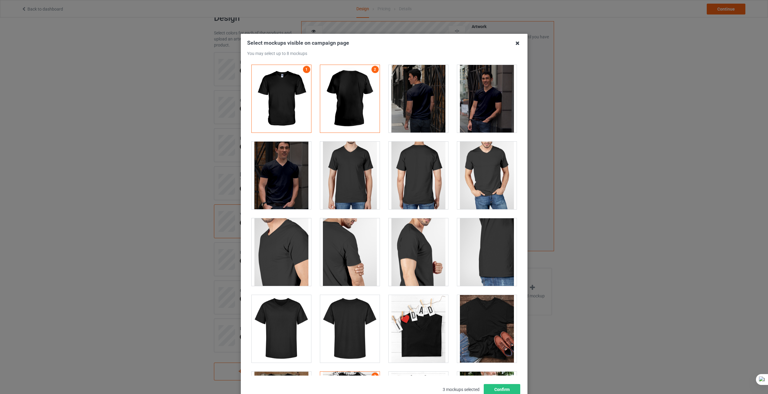
click at [512, 45] on icon at bounding box center [517, 43] width 10 height 10
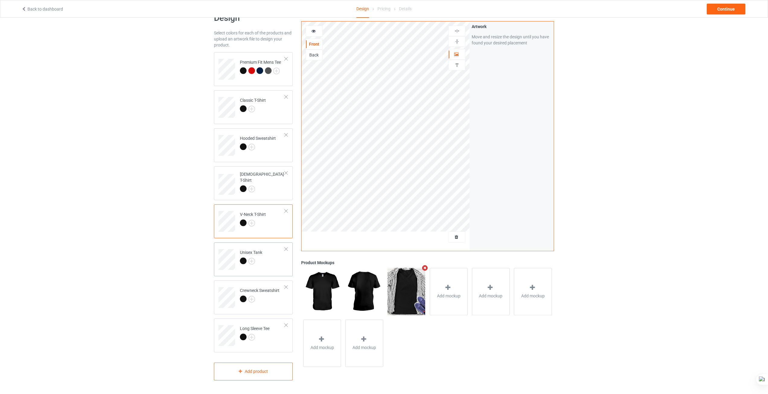
click at [266, 267] on td "Unisex Tank" at bounding box center [262, 257] width 52 height 25
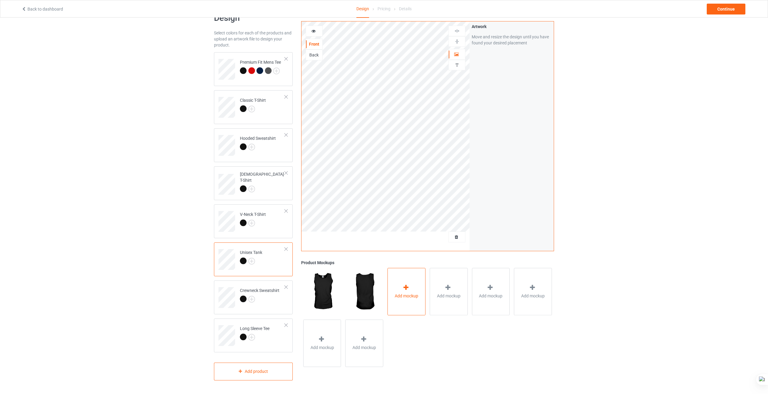
click at [396, 284] on div "Add mockup" at bounding box center [406, 291] width 38 height 47
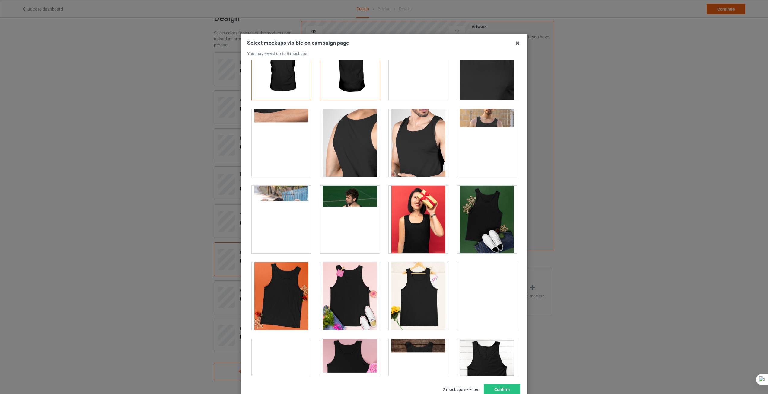
scroll to position [121, 0]
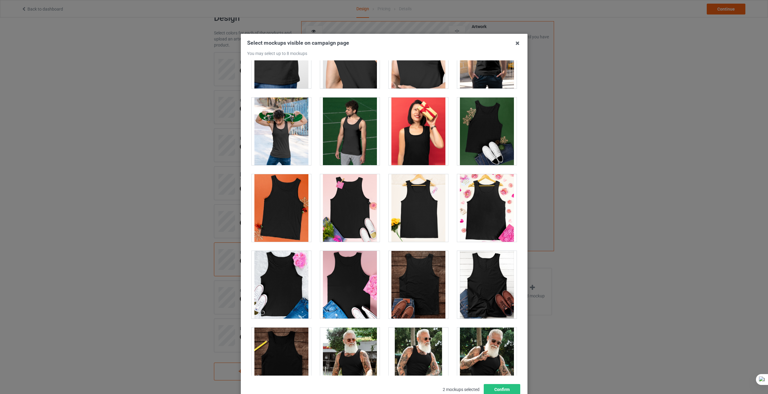
click at [426, 46] on h3 "Select mockups visible on campaign page You may select up to 8 mockups" at bounding box center [384, 47] width 274 height 17
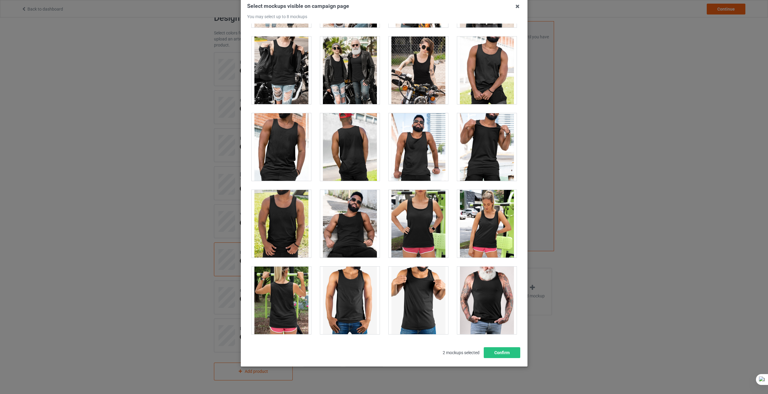
scroll to position [43, 0]
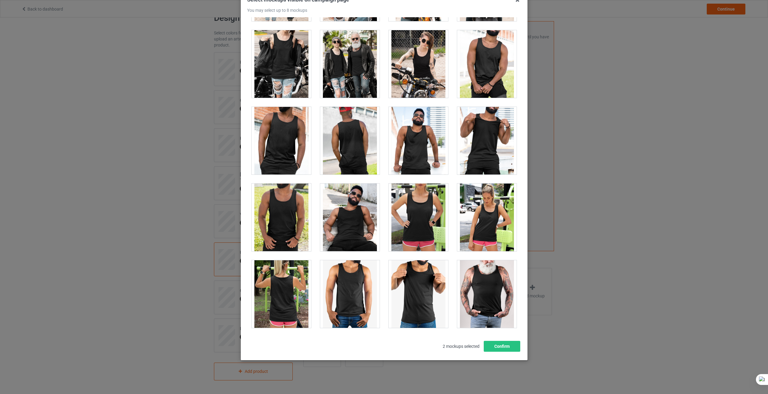
click at [592, 193] on div "Select mockups visible on campaign page You may select up to 8 mockups 1 2 2 mo…" at bounding box center [384, 197] width 768 height 394
click at [493, 349] on button "Confirm" at bounding box center [501, 346] width 36 height 11
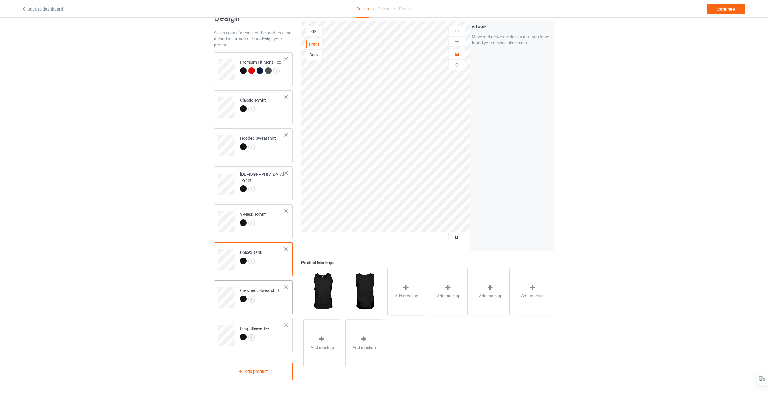
click at [274, 301] on div at bounding box center [260, 299] width 40 height 8
click at [415, 284] on div "Add mockup" at bounding box center [406, 291] width 38 height 47
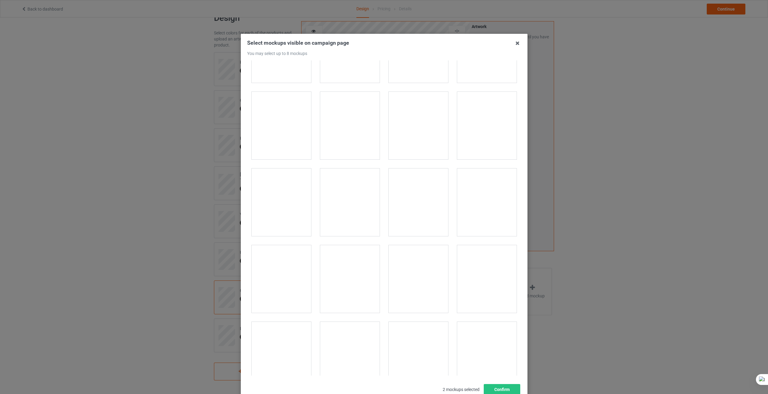
scroll to position [483, 0]
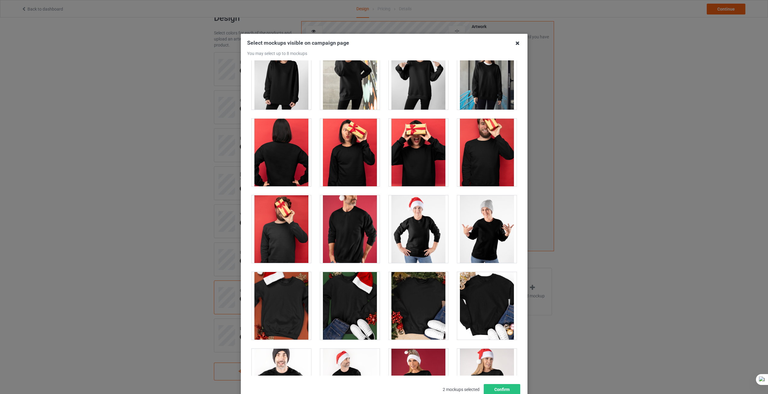
click at [516, 40] on icon at bounding box center [517, 43] width 10 height 10
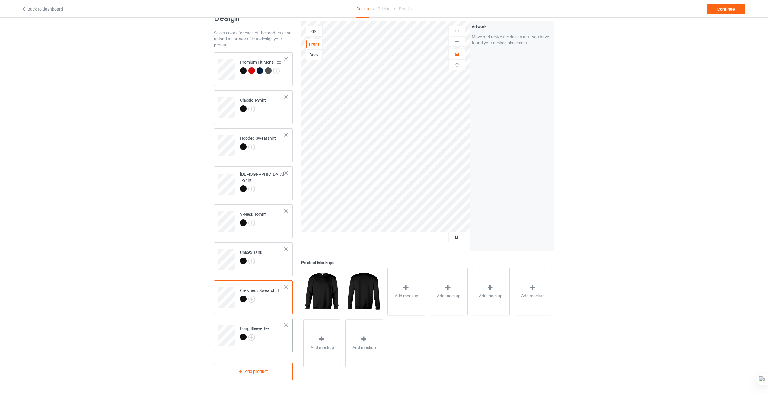
click at [273, 341] on td "Long Sleeve Tee" at bounding box center [262, 333] width 52 height 25
click at [408, 308] on div "Add mockup" at bounding box center [406, 291] width 38 height 47
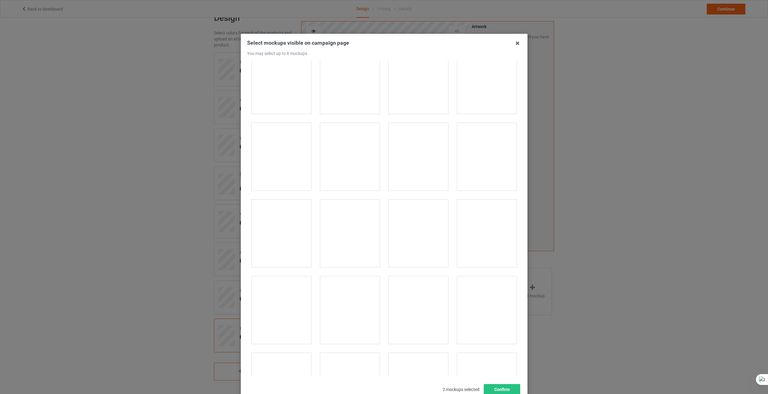
scroll to position [935, 0]
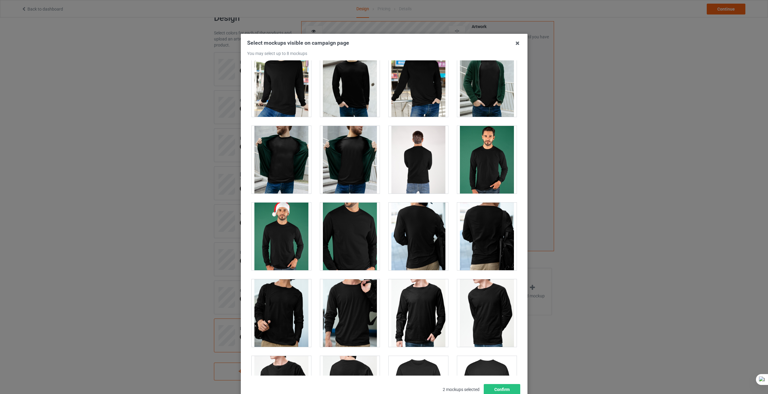
click at [571, 104] on div "Select mockups visible on campaign page You may select up to 8 mockups 1 2 2 mo…" at bounding box center [384, 197] width 768 height 394
click at [516, 43] on icon at bounding box center [517, 43] width 10 height 10
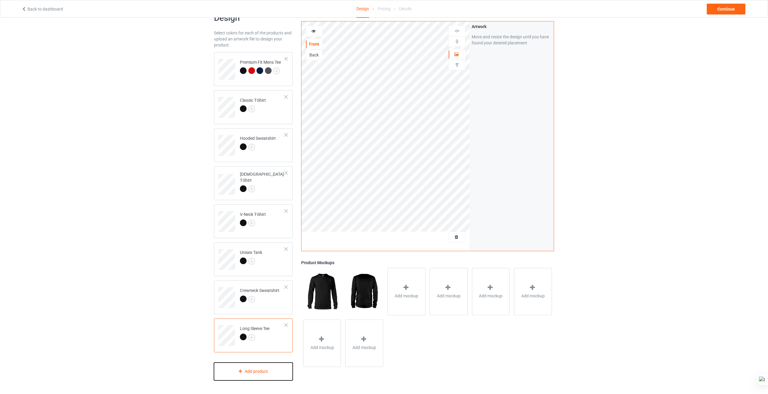
click at [262, 373] on div "Add product" at bounding box center [253, 371] width 79 height 18
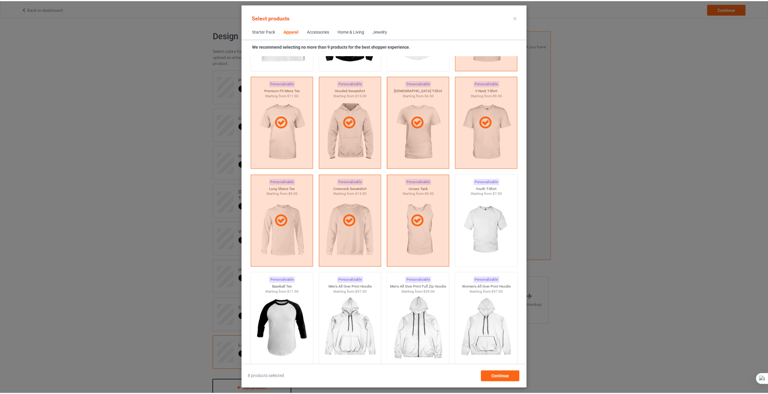
scroll to position [430, 0]
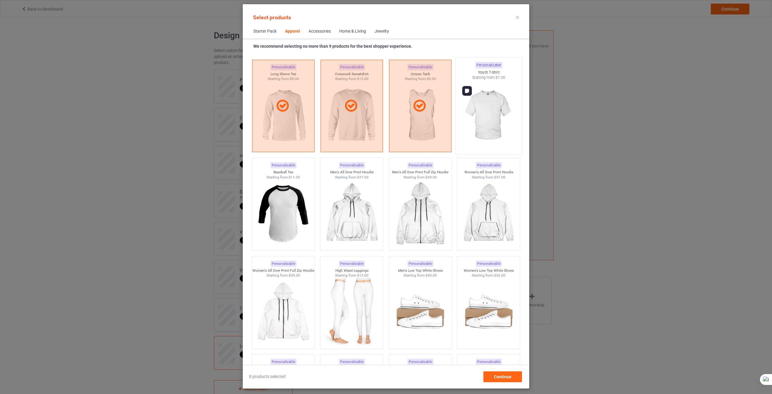
click at [477, 129] on img at bounding box center [488, 115] width 57 height 71
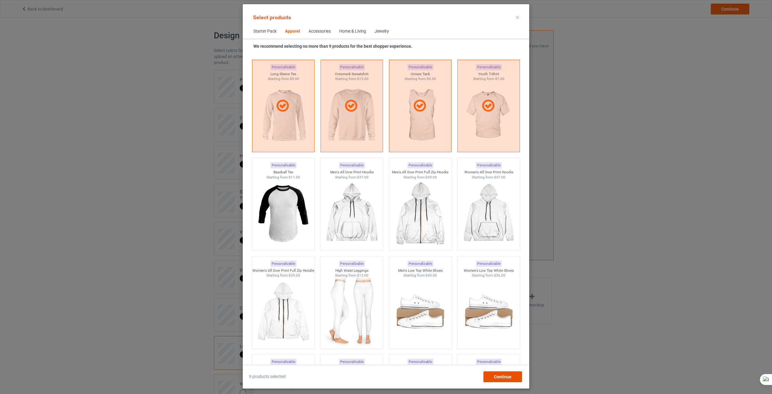
click at [506, 379] on span "Continue" at bounding box center [502, 376] width 17 height 5
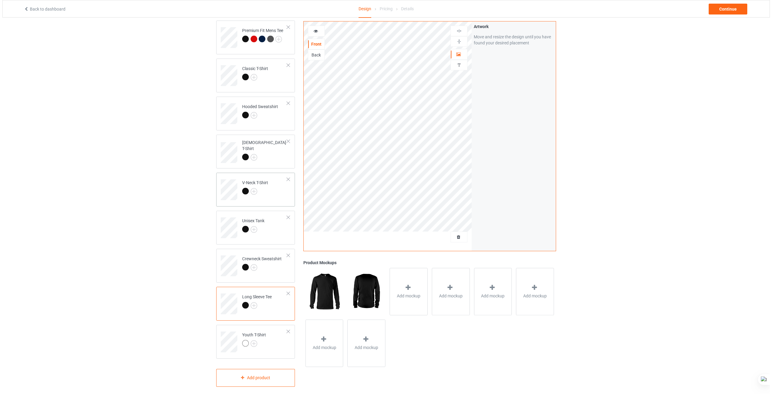
scroll to position [55, 0]
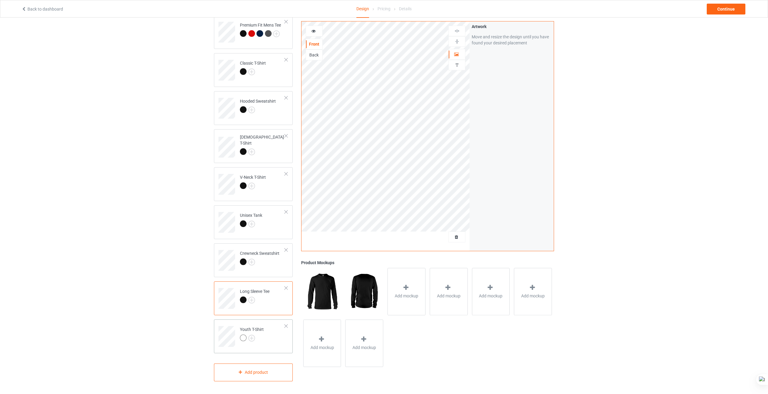
click at [270, 333] on td "Youth T-Shirt" at bounding box center [262, 334] width 52 height 25
click at [413, 302] on div "Add mockup" at bounding box center [406, 291] width 38 height 47
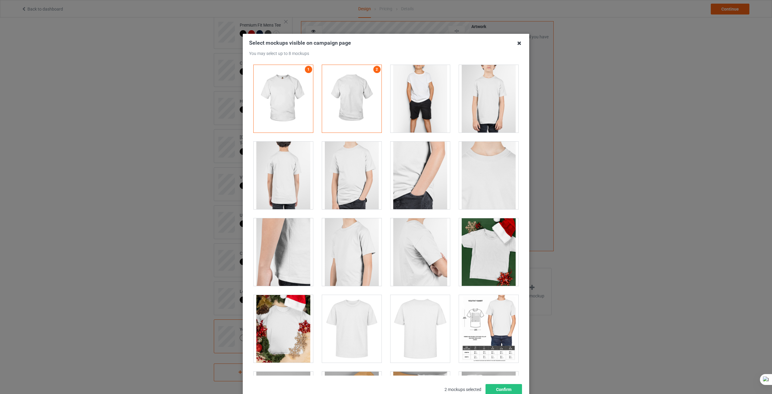
click at [515, 42] on icon at bounding box center [520, 43] width 10 height 10
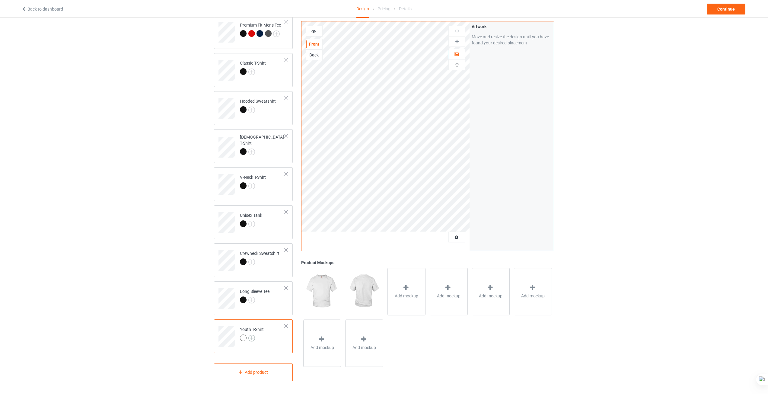
click at [250, 335] on img at bounding box center [251, 338] width 7 height 7
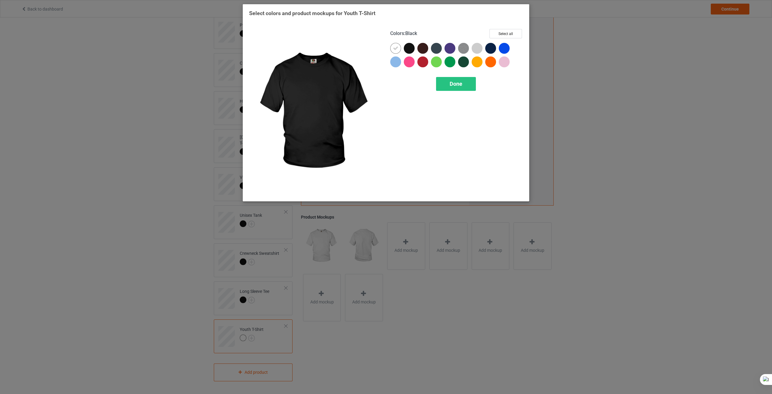
click at [408, 49] on div at bounding box center [409, 48] width 11 height 11
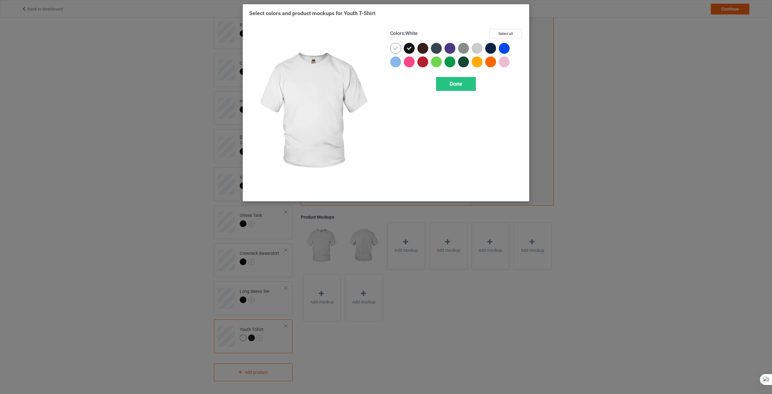
click at [398, 50] on icon at bounding box center [395, 48] width 5 height 5
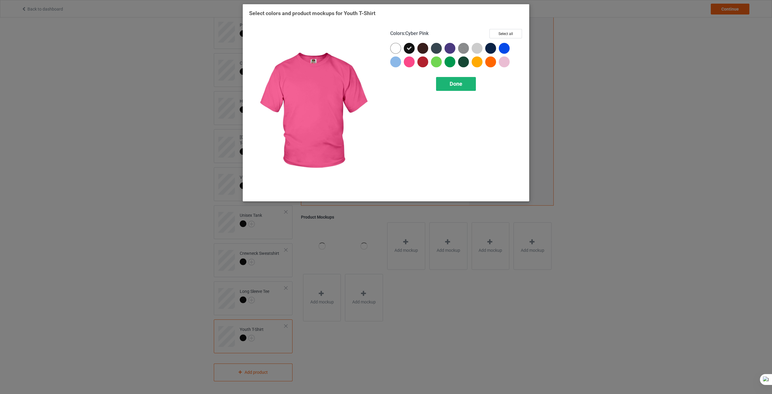
click at [457, 87] on span "Done" at bounding box center [456, 84] width 13 height 6
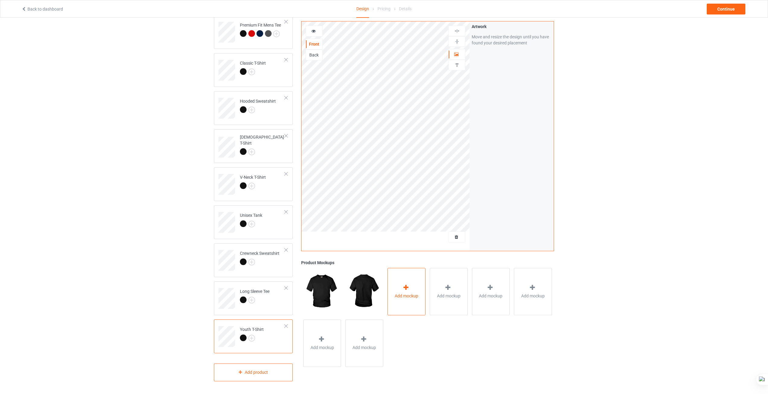
click at [399, 291] on div "Add mockup" at bounding box center [406, 291] width 38 height 47
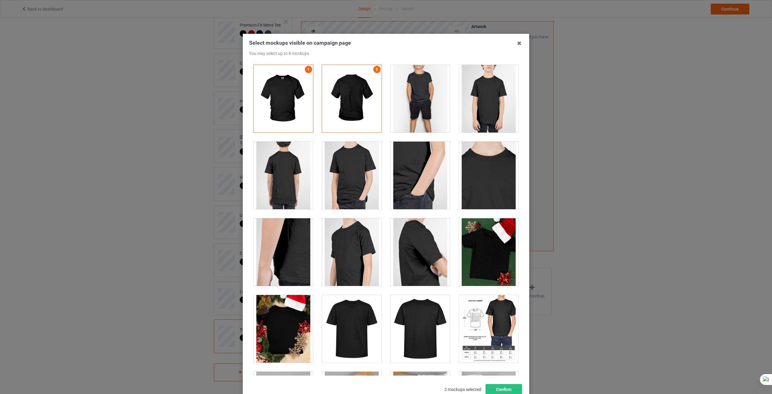
click at [480, 107] on div at bounding box center [488, 99] width 59 height 68
click at [436, 89] on div at bounding box center [420, 99] width 59 height 68
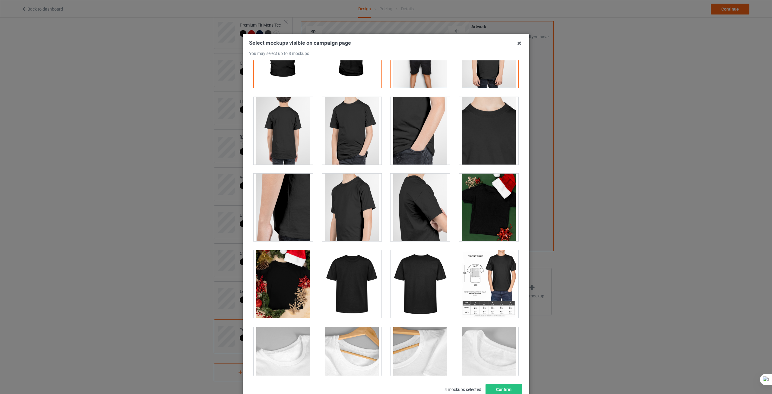
scroll to position [30, 0]
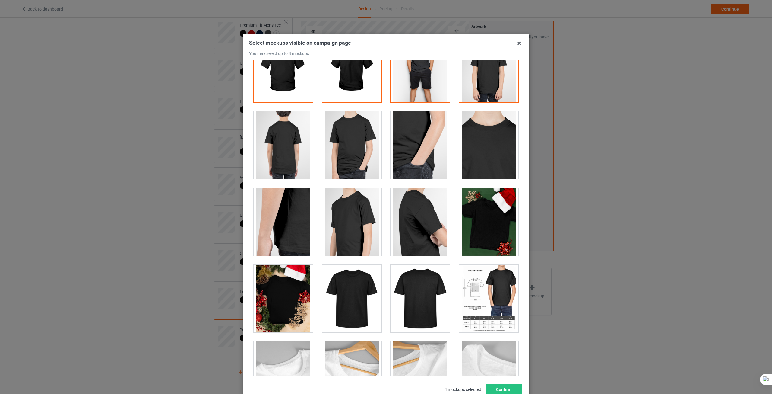
click at [349, 222] on div at bounding box center [351, 222] width 59 height 68
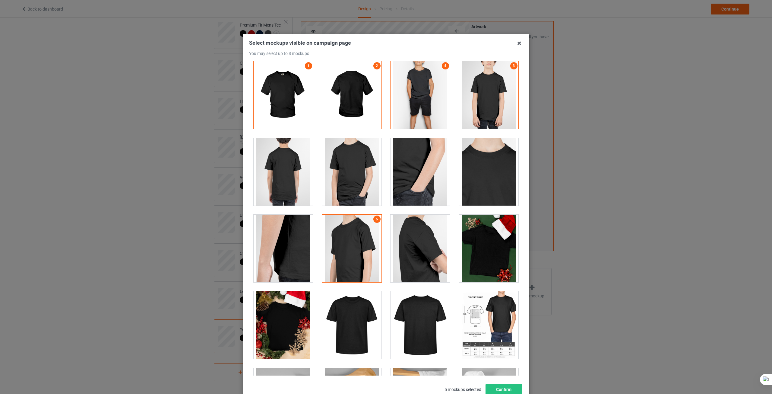
scroll to position [0, 0]
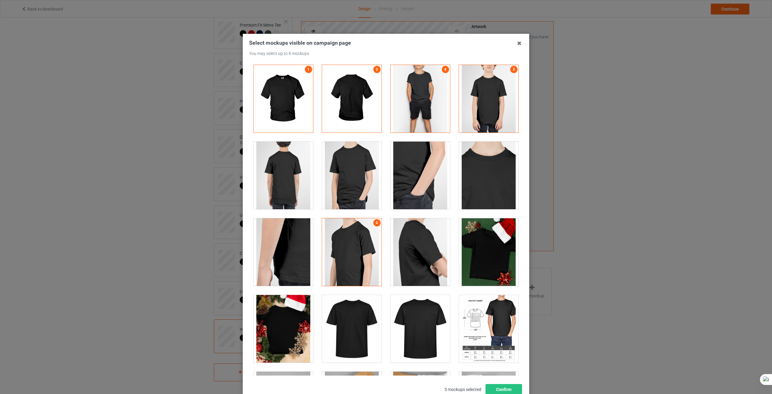
click at [358, 187] on div at bounding box center [351, 175] width 59 height 68
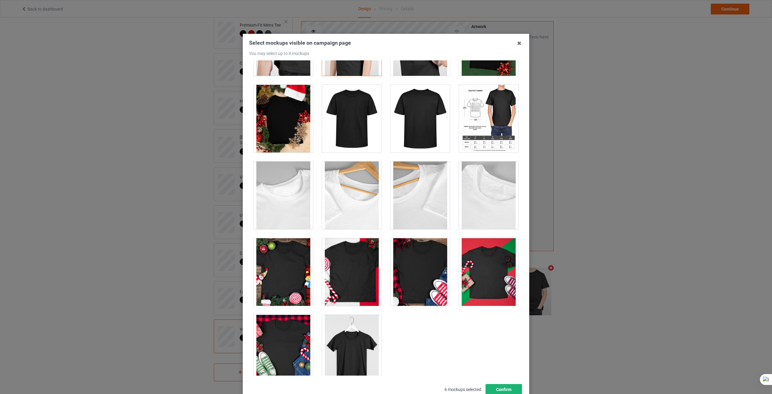
scroll to position [221, 0]
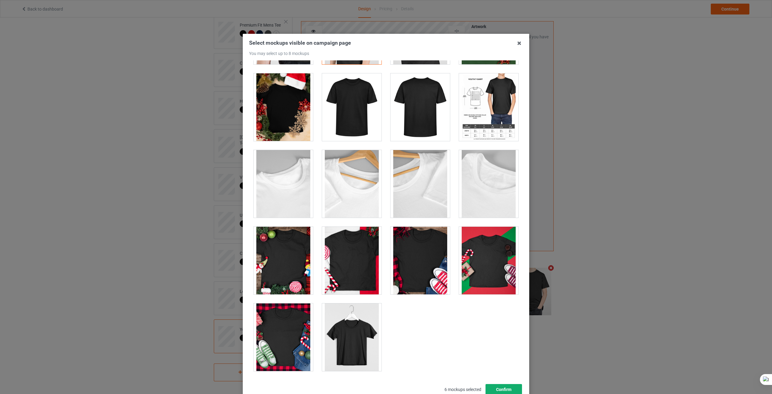
click at [499, 388] on button "Confirm" at bounding box center [504, 389] width 36 height 11
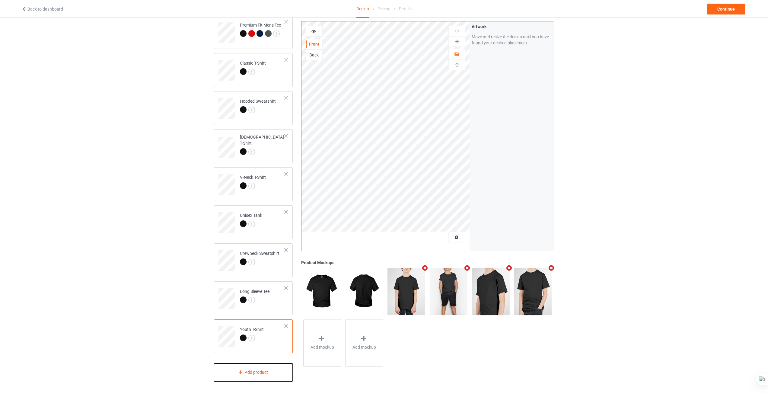
click at [265, 375] on div "Add product" at bounding box center [253, 372] width 79 height 18
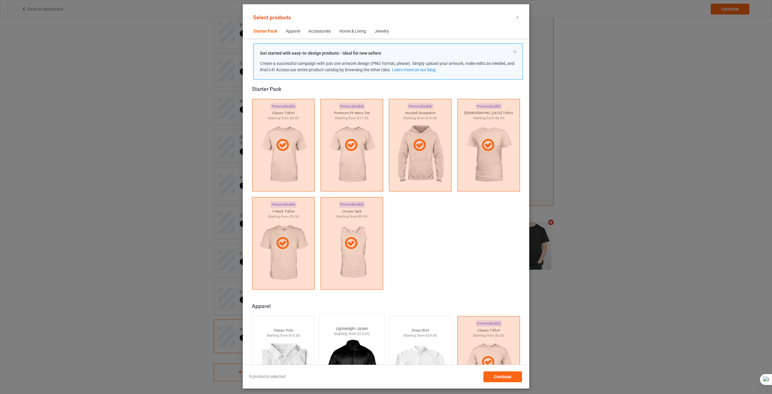
scroll to position [189, 0]
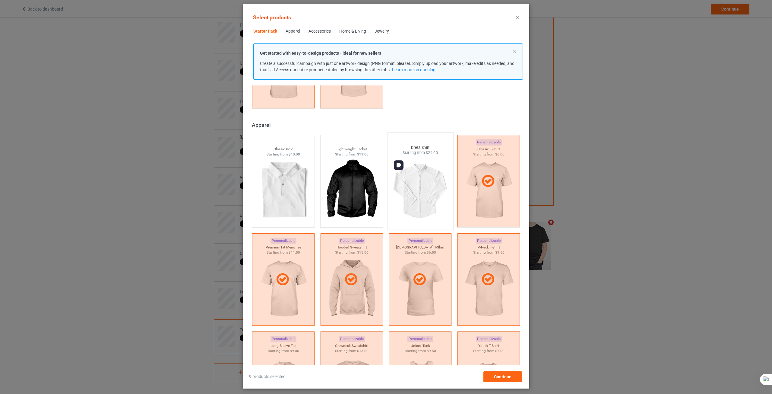
click at [415, 198] on img at bounding box center [420, 190] width 57 height 71
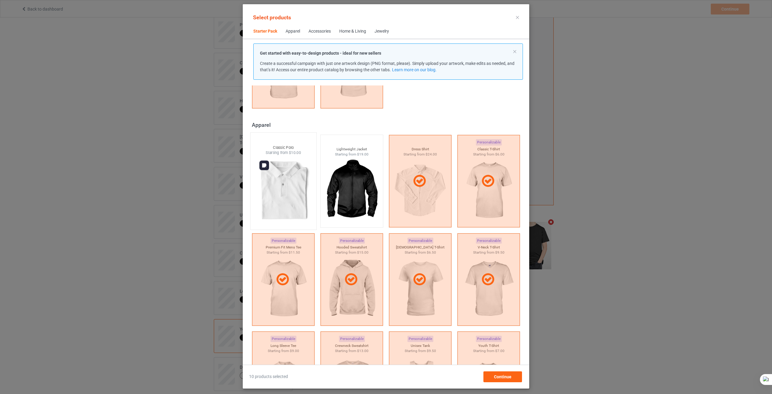
click at [277, 205] on img at bounding box center [283, 190] width 57 height 71
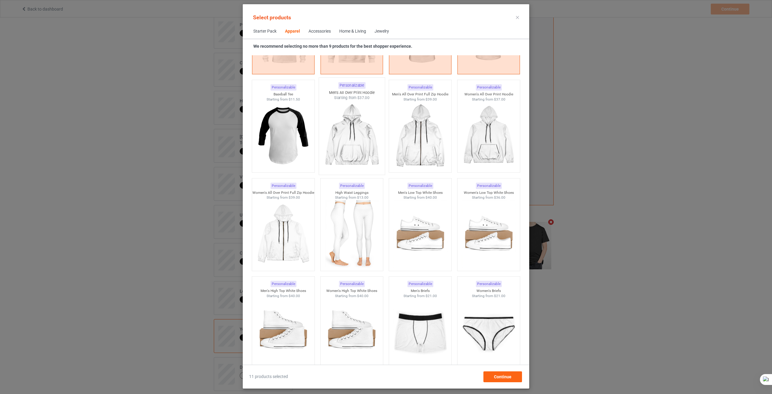
scroll to position [611, 0]
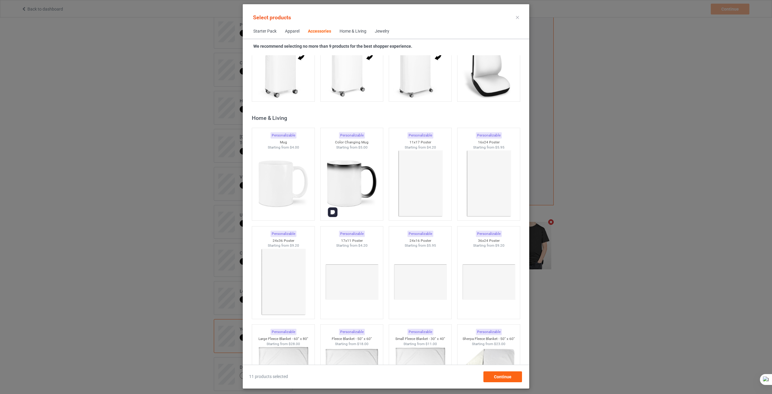
scroll to position [2662, 0]
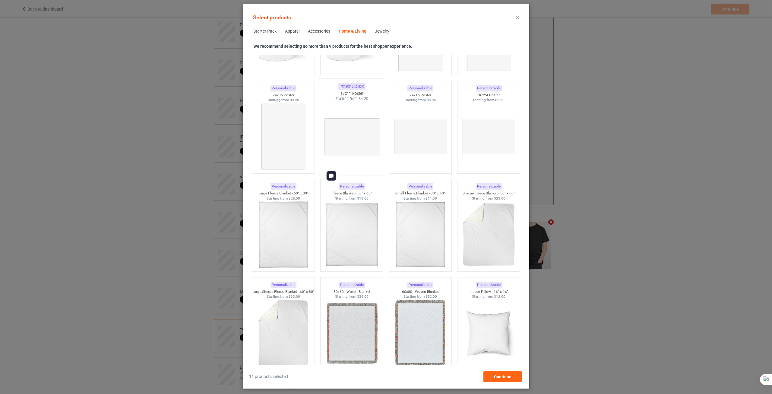
scroll to position [2692, 0]
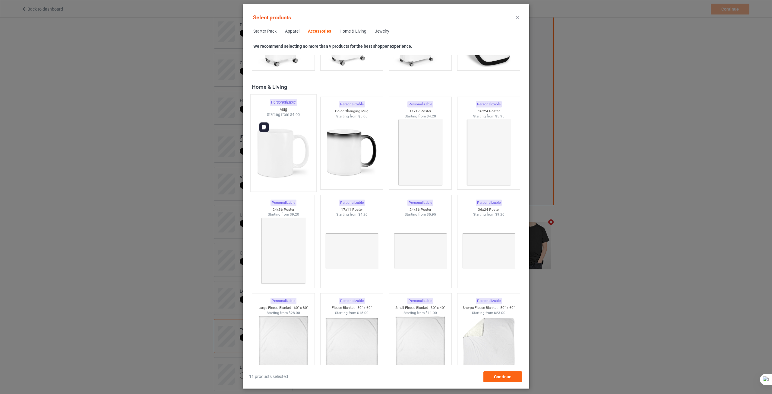
click at [290, 159] on img at bounding box center [283, 152] width 57 height 71
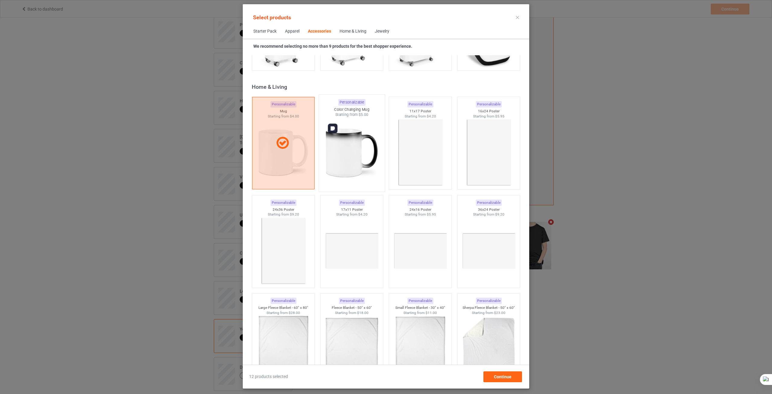
click at [345, 163] on img at bounding box center [351, 152] width 57 height 71
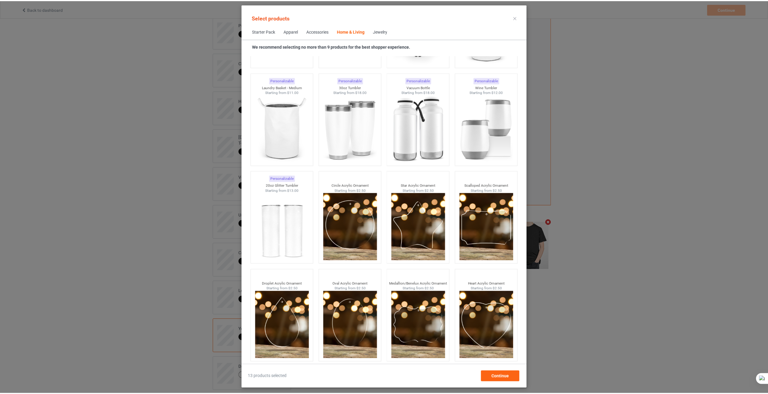
scroll to position [4582, 0]
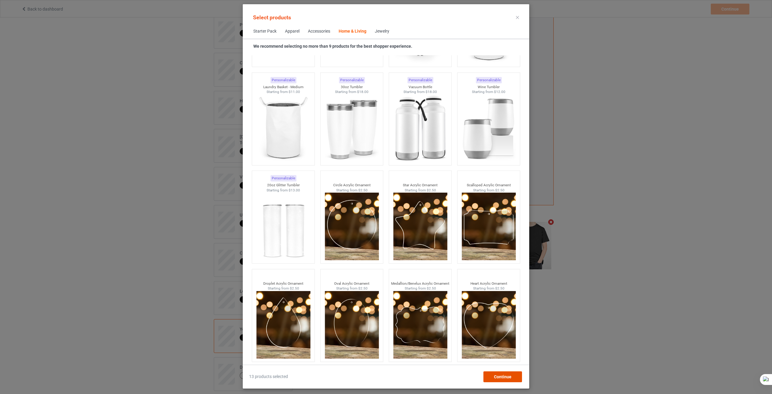
click at [500, 379] on span "Continue" at bounding box center [502, 376] width 17 height 5
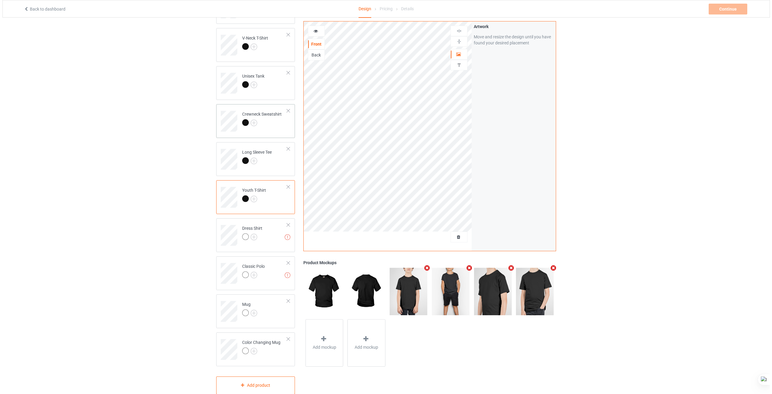
scroll to position [207, 0]
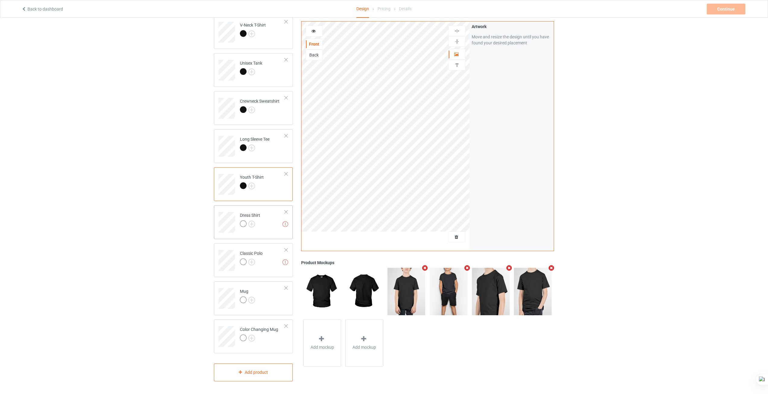
click at [261, 225] on td "Missing artworks Dress Shirt" at bounding box center [262, 220] width 52 height 25
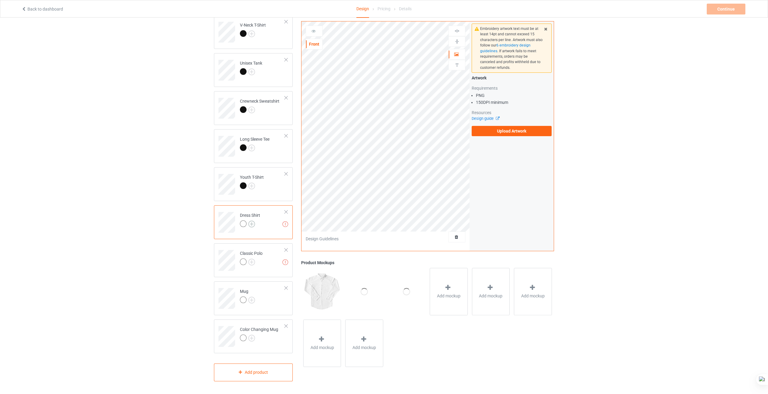
click at [252, 223] on img at bounding box center [251, 223] width 7 height 7
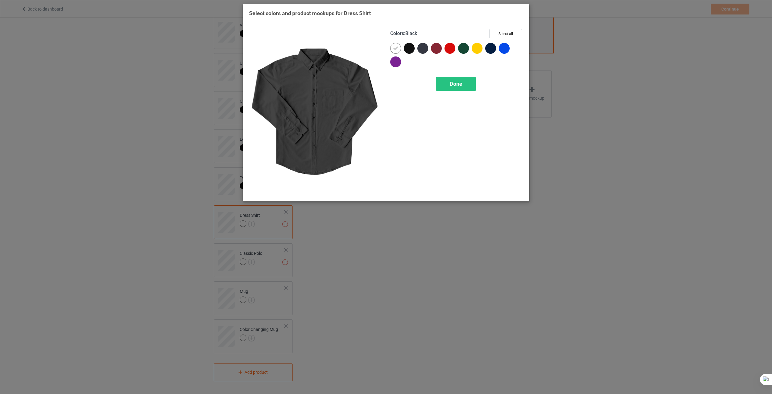
click at [408, 49] on div at bounding box center [409, 48] width 11 height 11
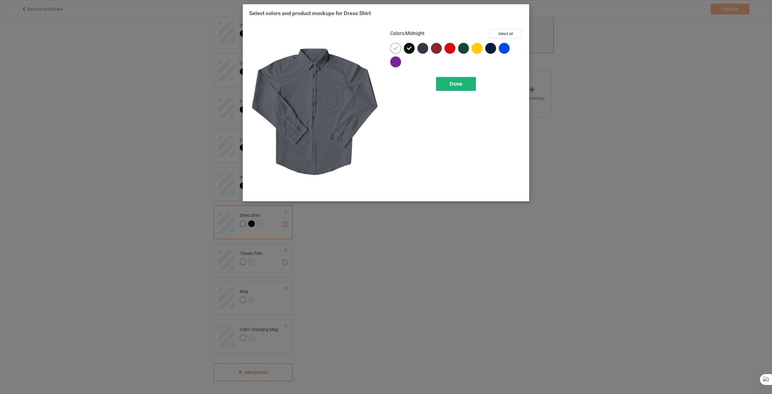
click at [448, 83] on div "Done" at bounding box center [456, 84] width 40 height 14
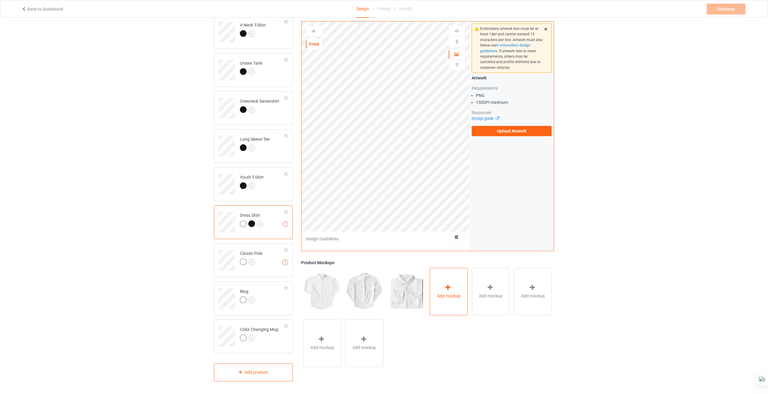
click at [444, 303] on div "Add mockup" at bounding box center [449, 291] width 38 height 47
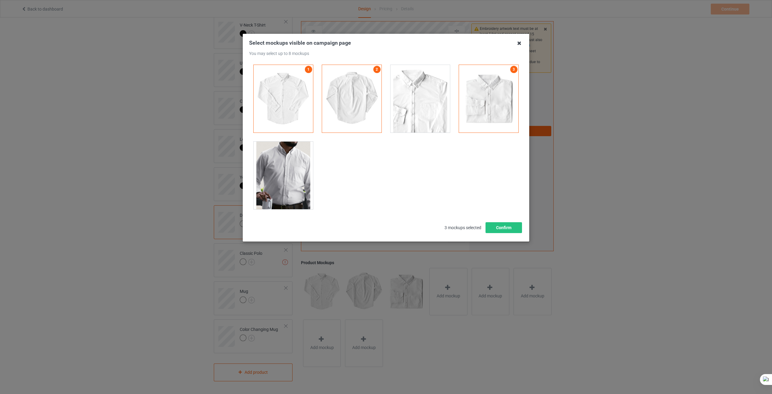
click at [520, 42] on icon at bounding box center [520, 43] width 10 height 10
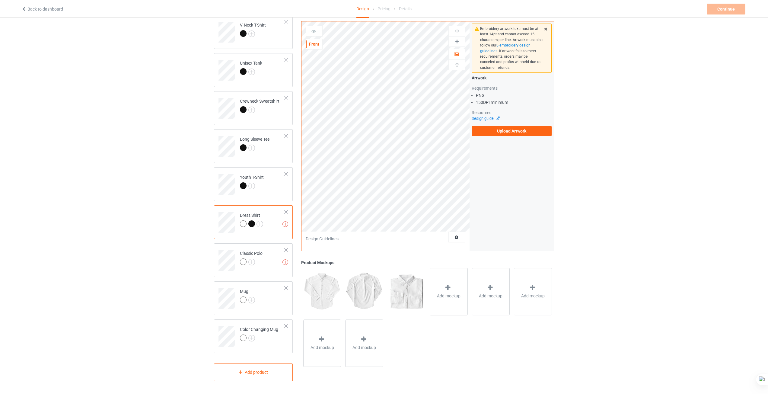
click at [255, 229] on td "Missing artworks Dress Shirt" at bounding box center [262, 220] width 52 height 25
click at [259, 224] on img at bounding box center [259, 223] width 7 height 7
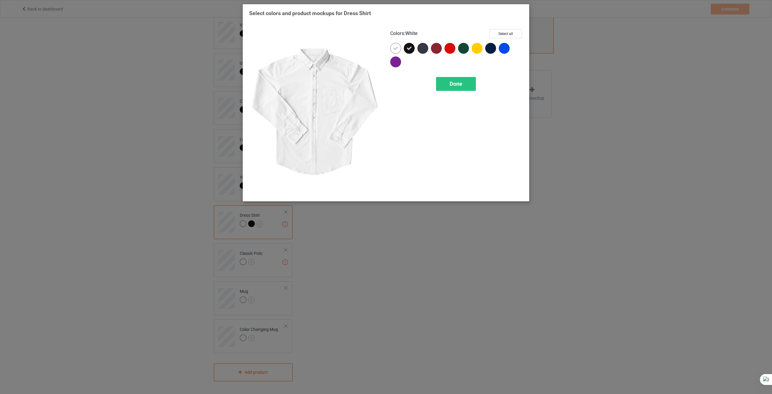
click at [398, 47] on icon at bounding box center [395, 48] width 5 height 5
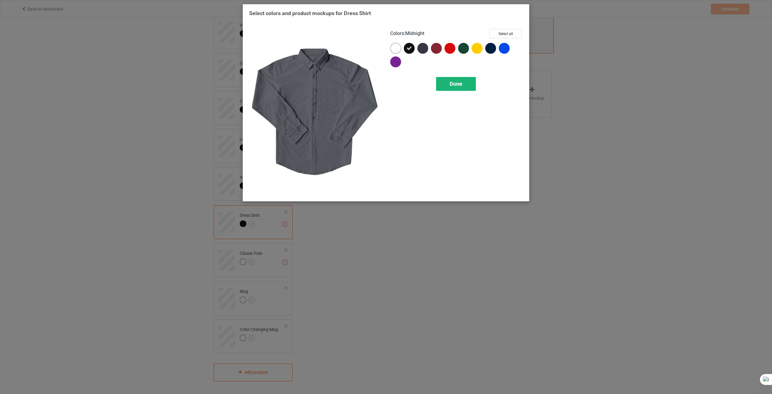
click at [463, 86] on div "Done" at bounding box center [456, 84] width 40 height 14
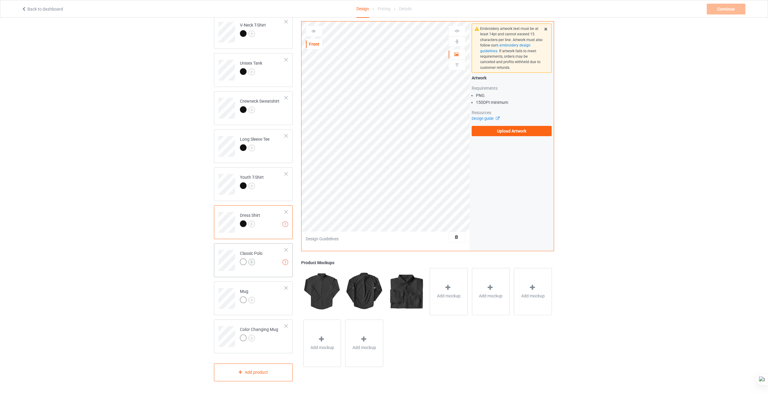
click at [252, 261] on img at bounding box center [251, 261] width 7 height 7
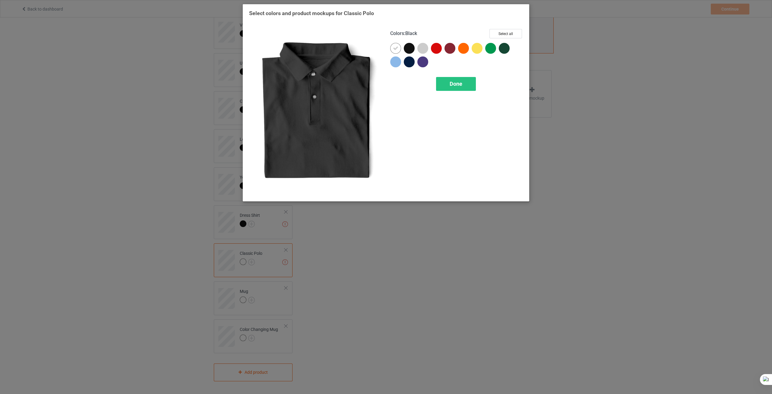
click at [407, 48] on div at bounding box center [409, 48] width 11 height 11
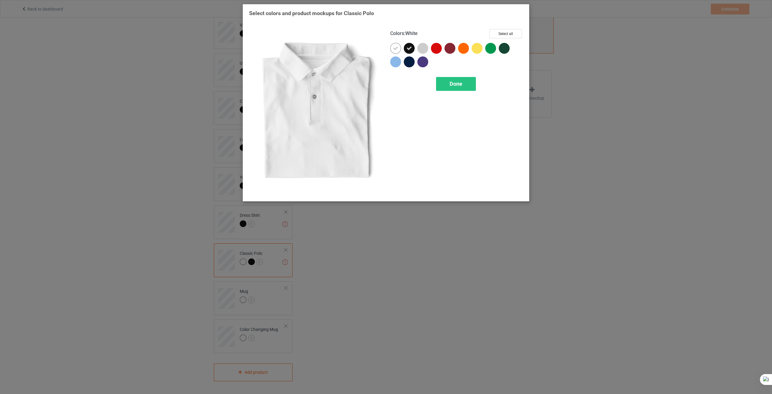
click at [393, 48] on div at bounding box center [395, 48] width 11 height 11
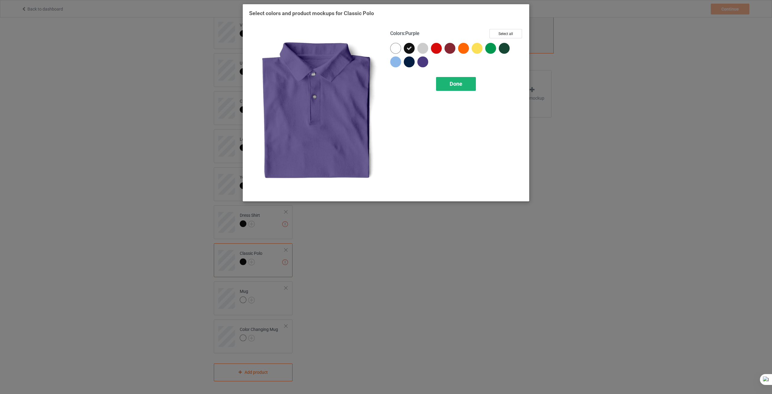
click at [444, 81] on div "Done" at bounding box center [456, 84] width 40 height 14
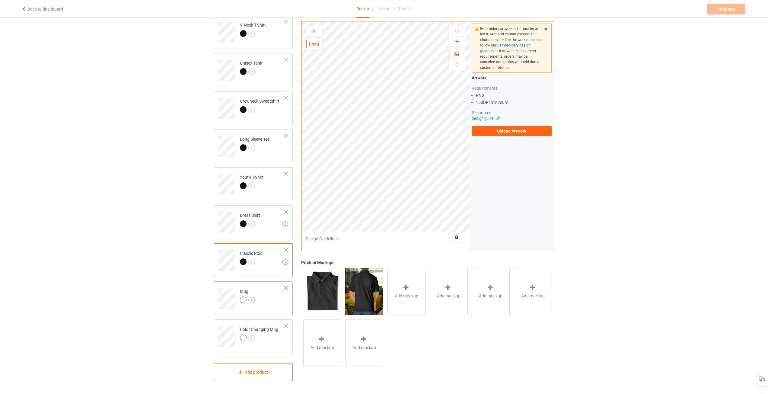
click at [253, 300] on img at bounding box center [251, 299] width 7 height 7
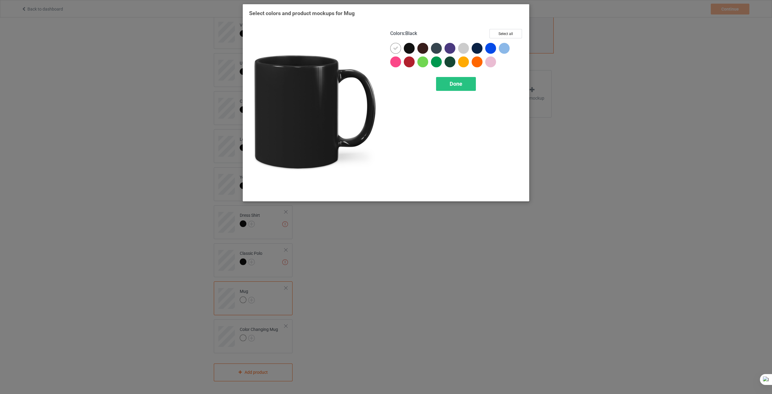
click at [409, 50] on div at bounding box center [409, 48] width 11 height 11
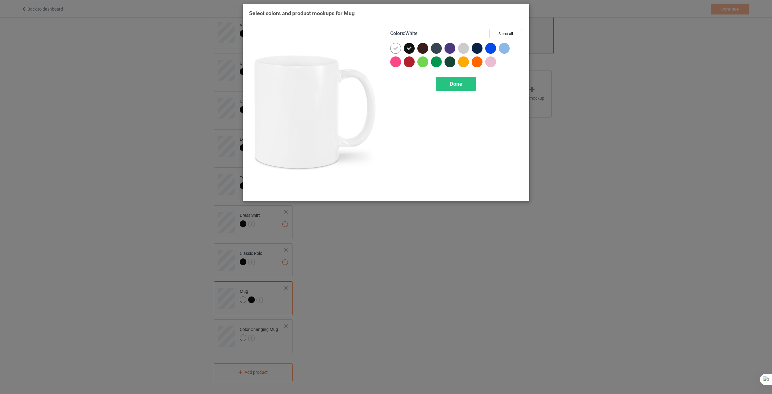
click at [398, 48] on icon at bounding box center [395, 48] width 5 height 5
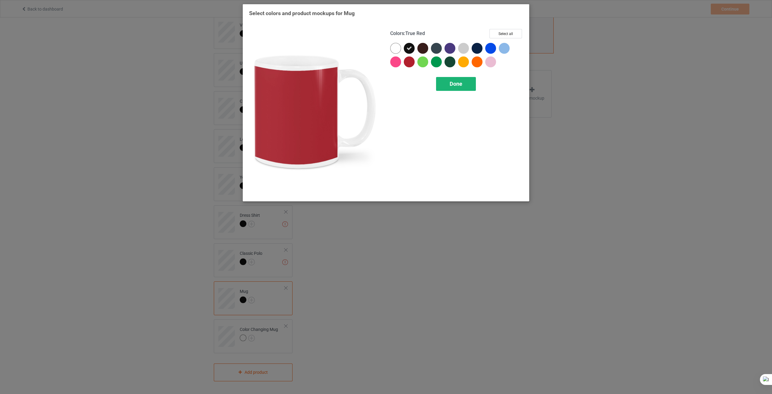
click at [451, 85] on span "Done" at bounding box center [456, 84] width 13 height 6
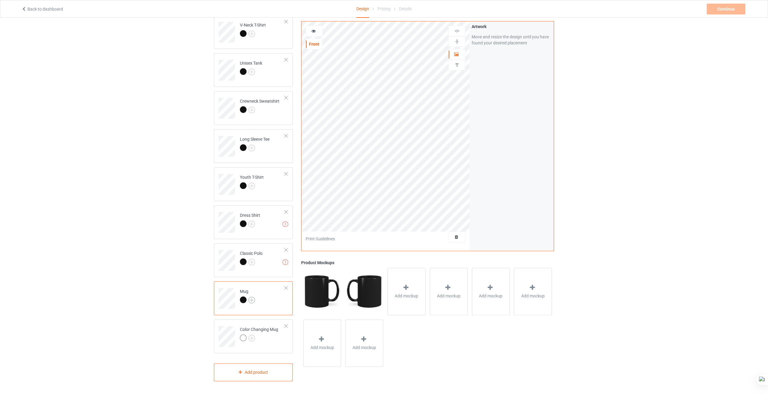
click at [252, 301] on img at bounding box center [251, 299] width 7 height 7
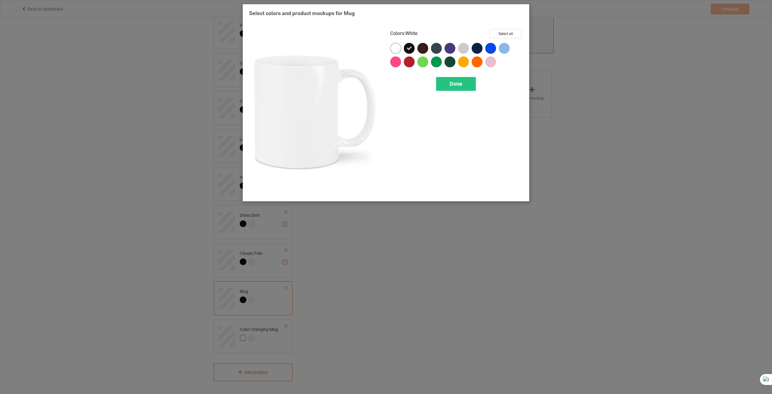
click at [396, 43] on div at bounding box center [395, 48] width 11 height 11
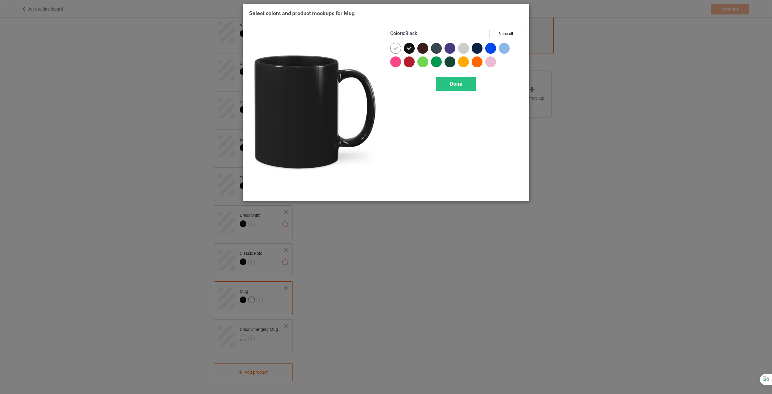
click at [411, 47] on icon at bounding box center [409, 48] width 5 height 5
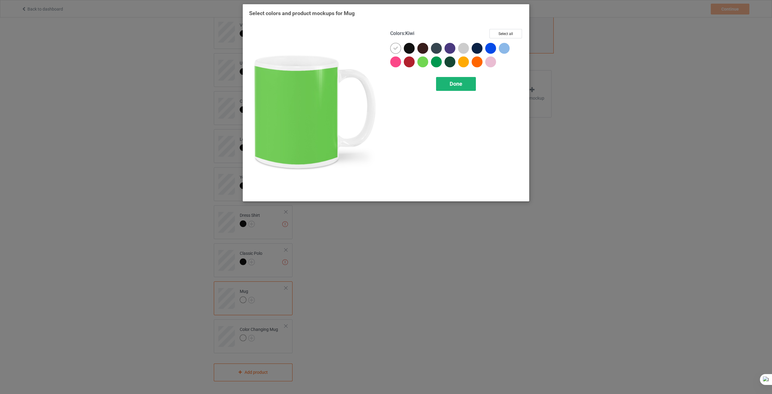
click at [458, 85] on span "Done" at bounding box center [456, 84] width 13 height 6
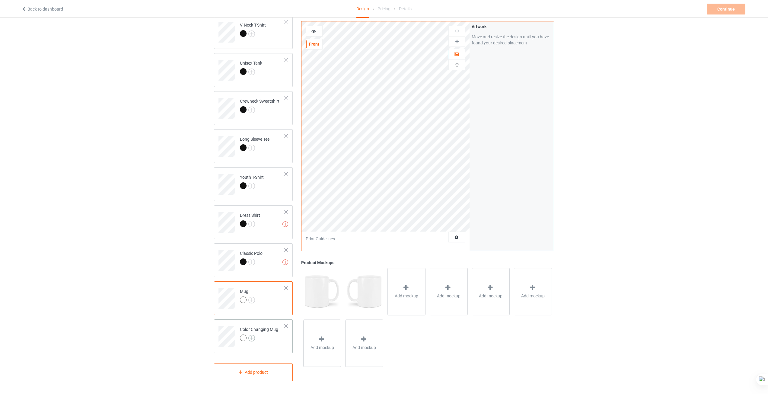
click at [253, 335] on img at bounding box center [251, 338] width 7 height 7
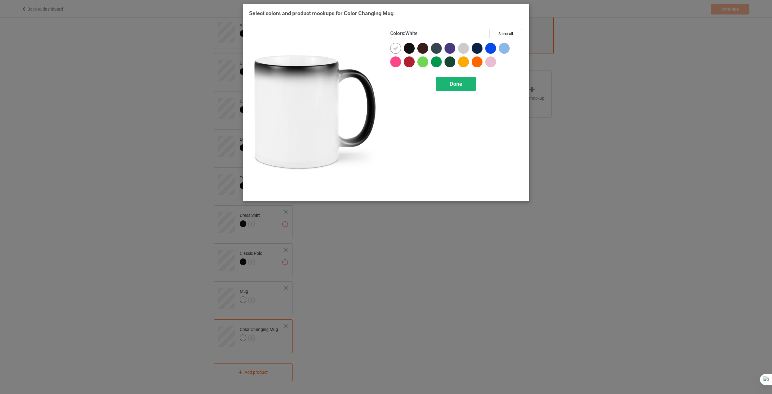
click at [459, 88] on div "Done" at bounding box center [456, 84] width 40 height 14
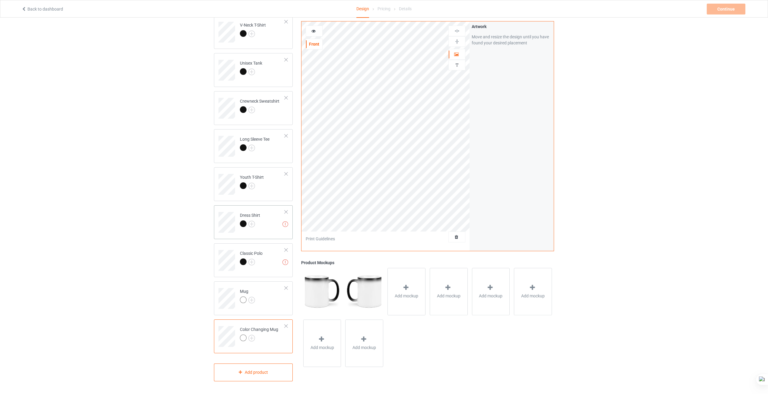
click at [268, 234] on div "Missing artworks Dress Shirt" at bounding box center [253, 222] width 79 height 34
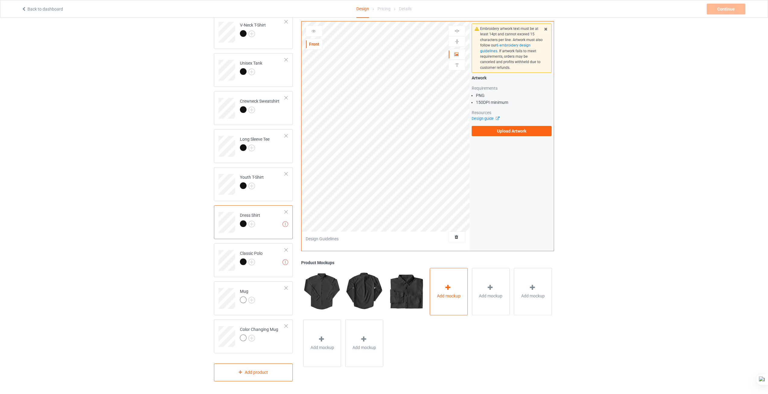
click at [437, 292] on div "Add mockup" at bounding box center [449, 291] width 38 height 47
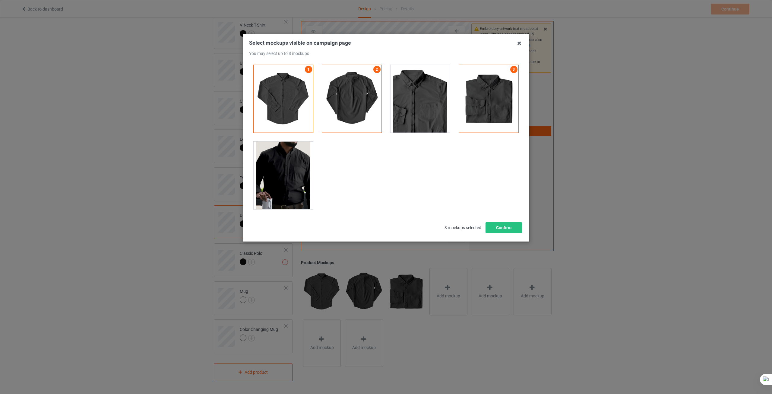
click at [284, 166] on div at bounding box center [283, 175] width 59 height 68
click at [498, 230] on button "Confirm" at bounding box center [504, 227] width 36 height 11
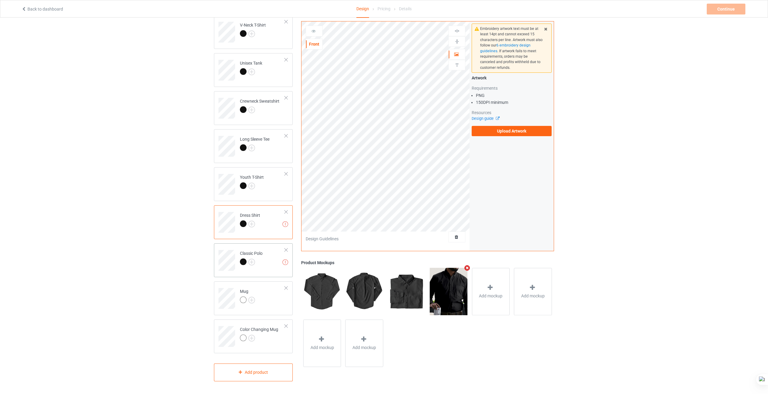
click at [261, 270] on div "Missing artworks Classic Polo" at bounding box center [253, 260] width 79 height 34
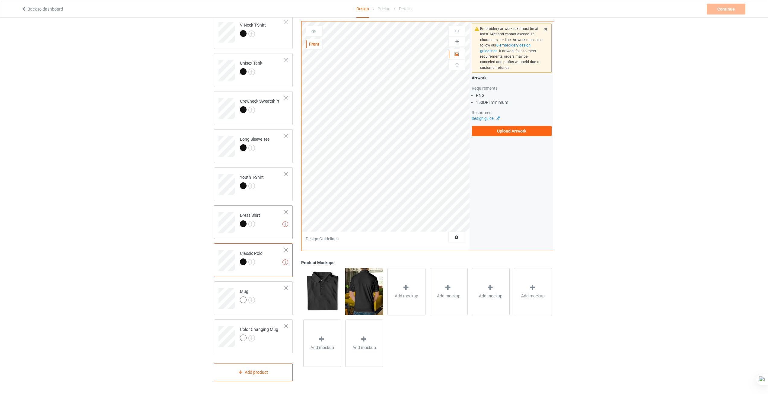
click at [262, 227] on td "Missing artworks Dress Shirt" at bounding box center [262, 220] width 52 height 25
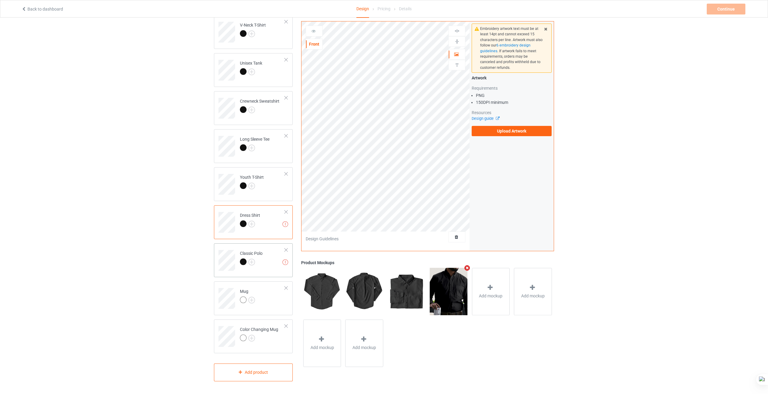
click at [261, 263] on div at bounding box center [251, 262] width 23 height 8
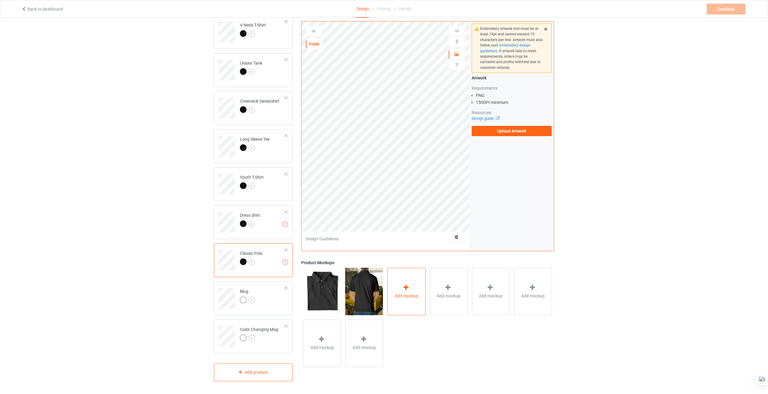
click at [399, 289] on div "Add mockup" at bounding box center [406, 291] width 38 height 47
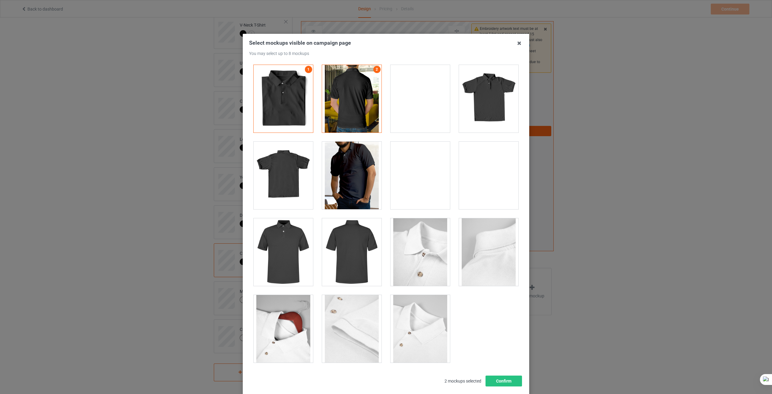
click at [426, 168] on div at bounding box center [420, 175] width 59 height 68
click at [357, 162] on div at bounding box center [351, 175] width 59 height 68
click at [482, 111] on div at bounding box center [488, 99] width 59 height 68
click at [284, 173] on div at bounding box center [283, 175] width 59 height 68
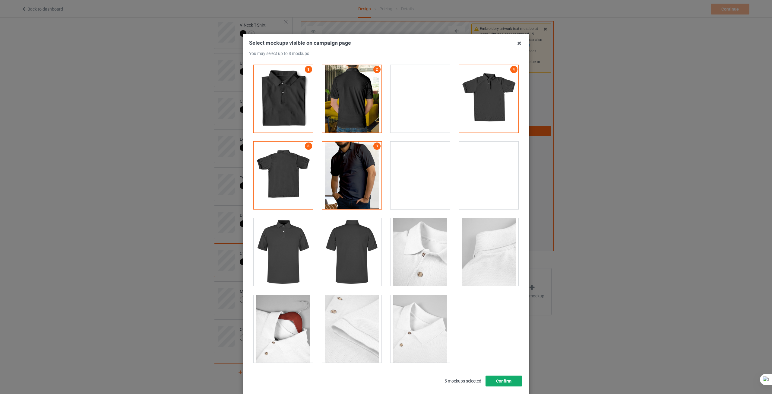
click at [499, 379] on button "Confirm" at bounding box center [504, 380] width 36 height 11
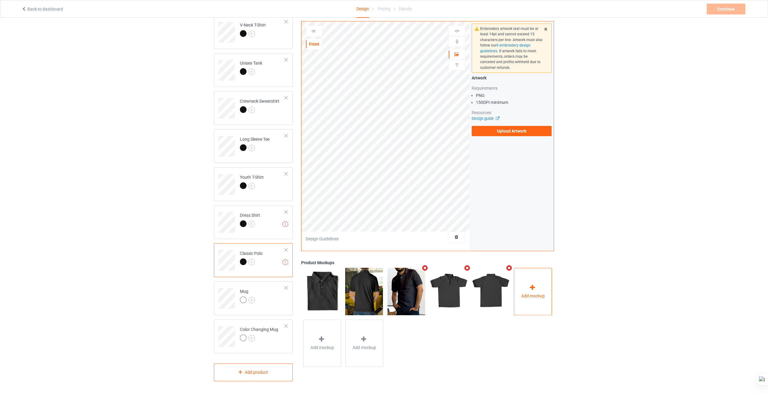
click at [533, 299] on div "Add mockup" at bounding box center [533, 291] width 38 height 47
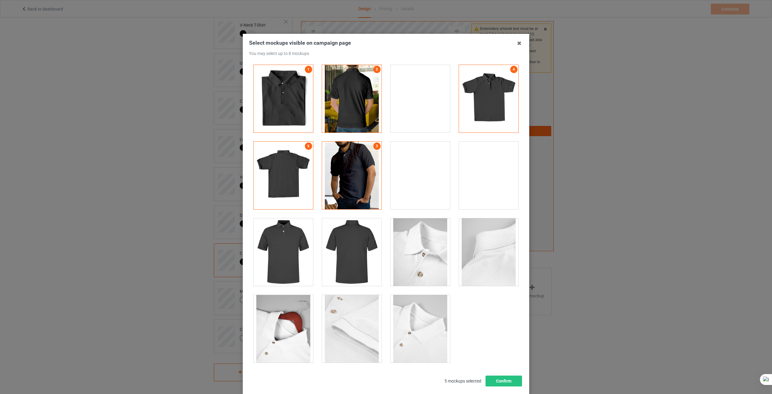
click at [423, 107] on div at bounding box center [420, 99] width 59 height 68
click at [428, 159] on div at bounding box center [420, 175] width 59 height 68
click at [487, 169] on div at bounding box center [488, 175] width 59 height 68
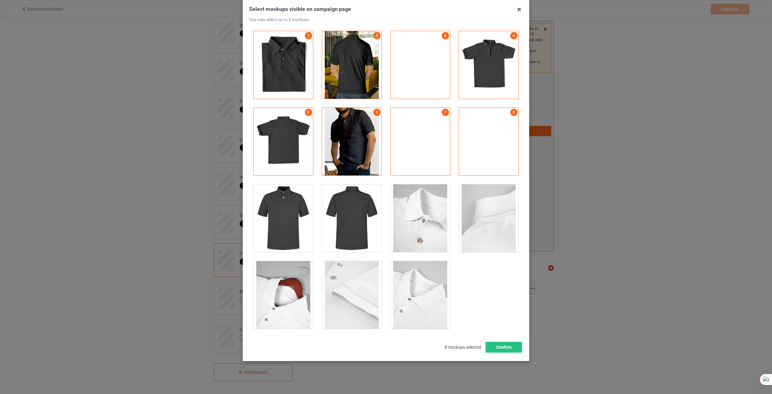
scroll to position [35, 0]
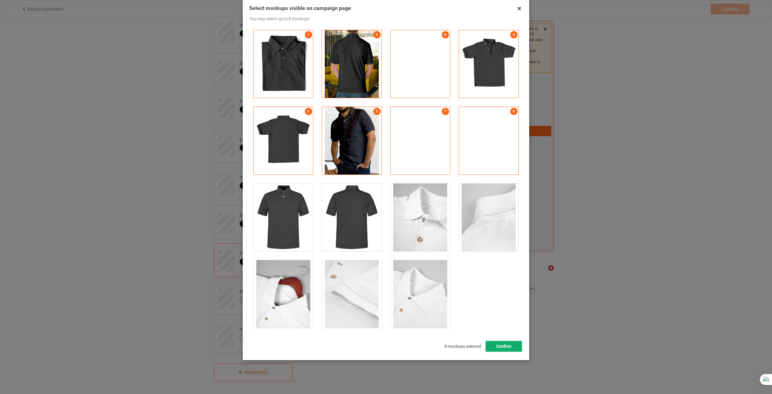
click at [488, 348] on button "Confirm" at bounding box center [504, 346] width 36 height 11
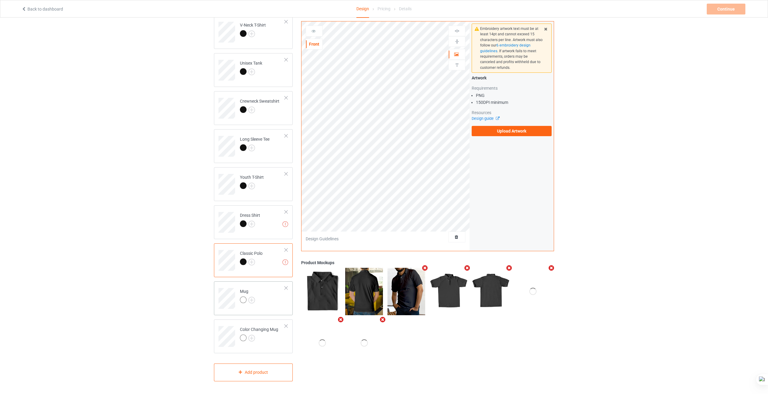
click at [275, 296] on td "Mug" at bounding box center [262, 296] width 52 height 25
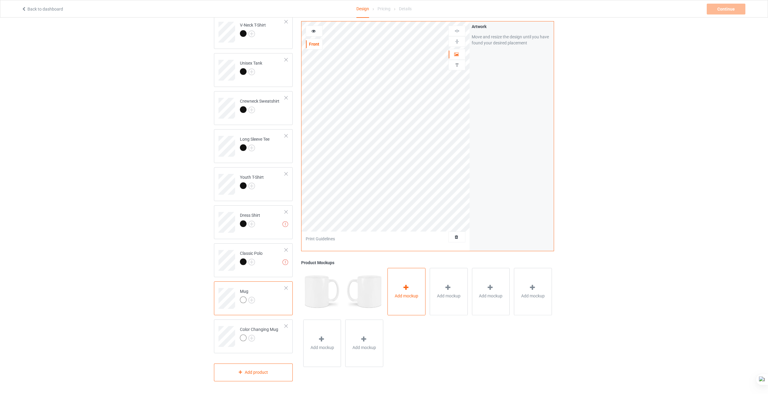
click at [408, 297] on span "Add mockup" at bounding box center [407, 296] width 24 height 6
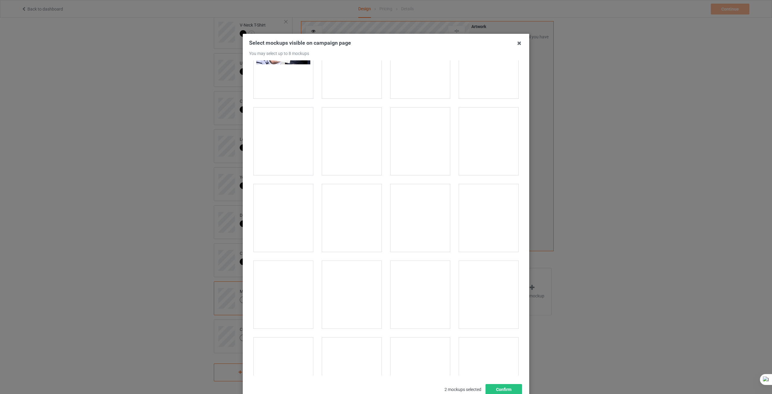
scroll to position [965, 0]
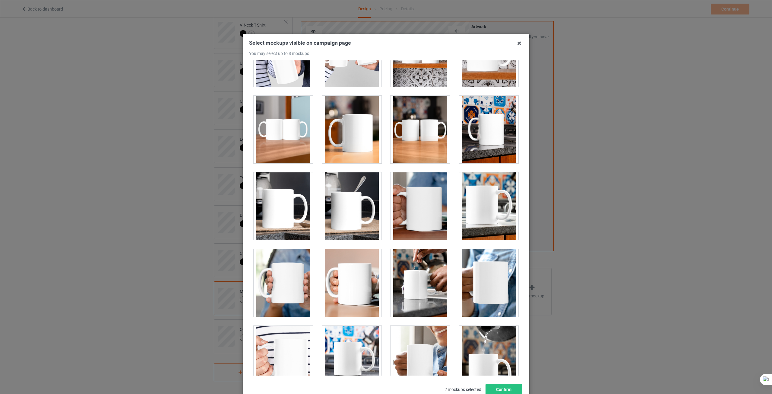
click at [587, 223] on div "Select mockups visible on campaign page You may select up to 8 mockups 1 2 2 mo…" at bounding box center [386, 197] width 772 height 394
click at [518, 45] on icon at bounding box center [520, 43] width 10 height 10
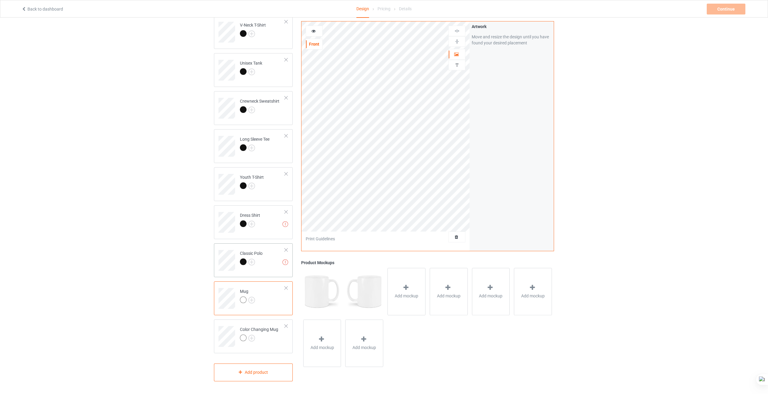
click at [264, 258] on td "Missing artworks Classic Polo" at bounding box center [262, 258] width 52 height 25
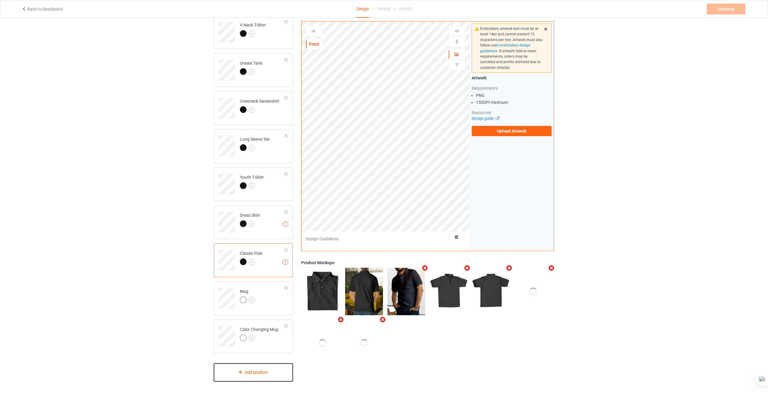
click at [261, 373] on div "Add product" at bounding box center [253, 372] width 79 height 18
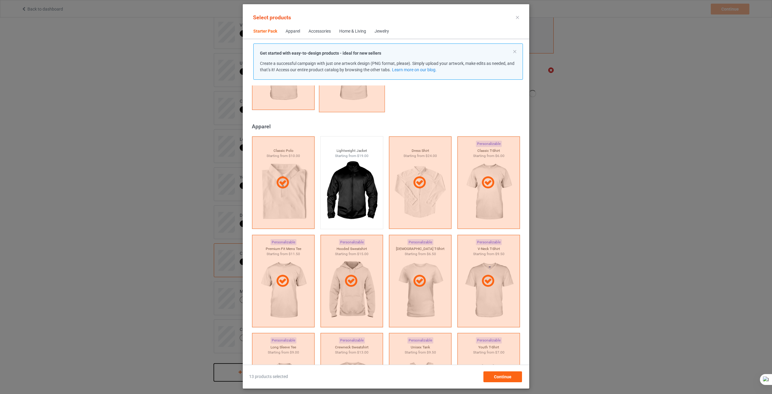
scroll to position [189, 0]
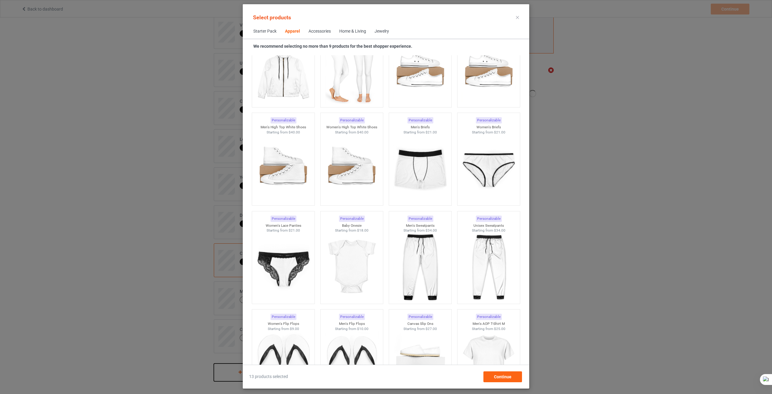
scroll to position [883, 0]
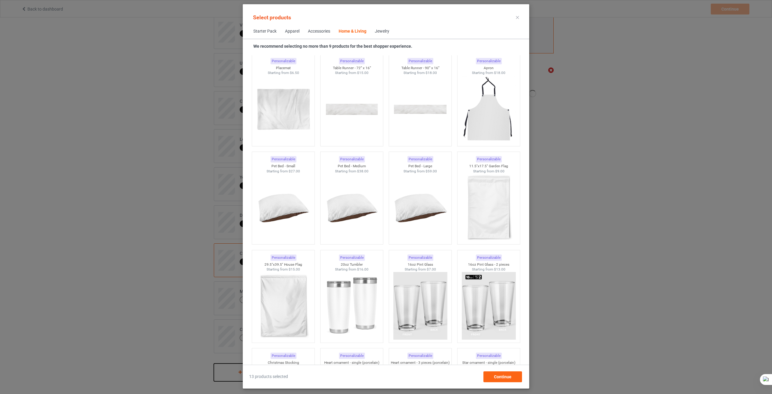
scroll to position [3838, 0]
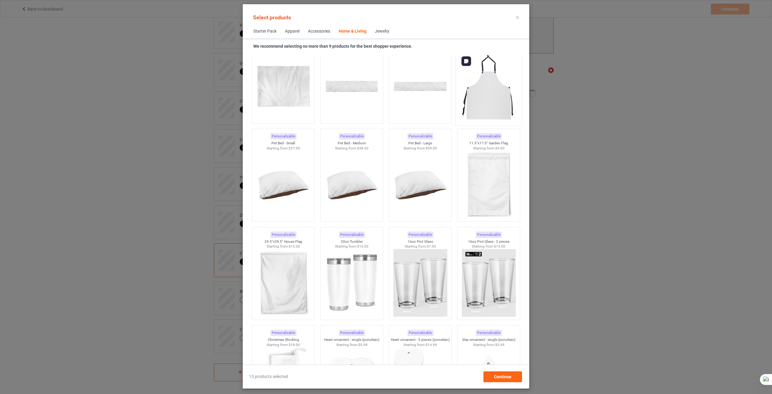
click at [467, 102] on img at bounding box center [488, 86] width 57 height 71
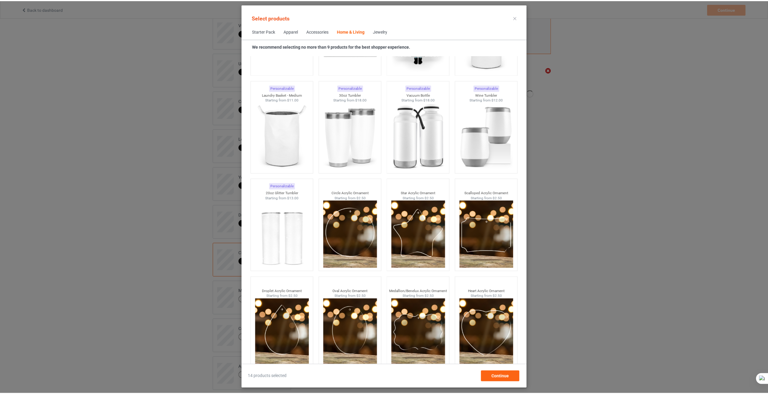
scroll to position [4582, 0]
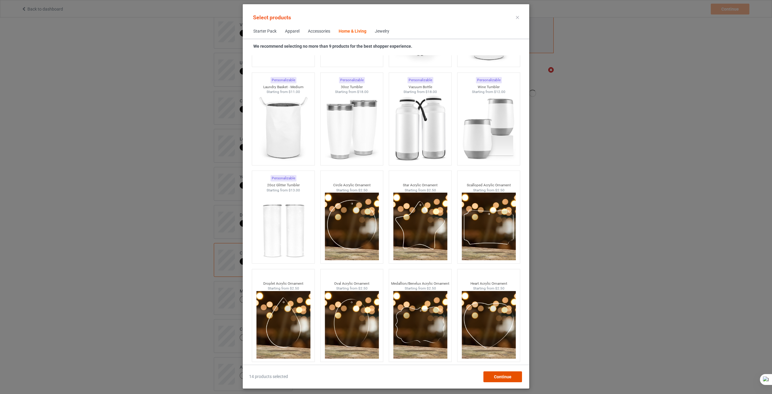
click at [503, 378] on span "Continue" at bounding box center [502, 376] width 17 height 5
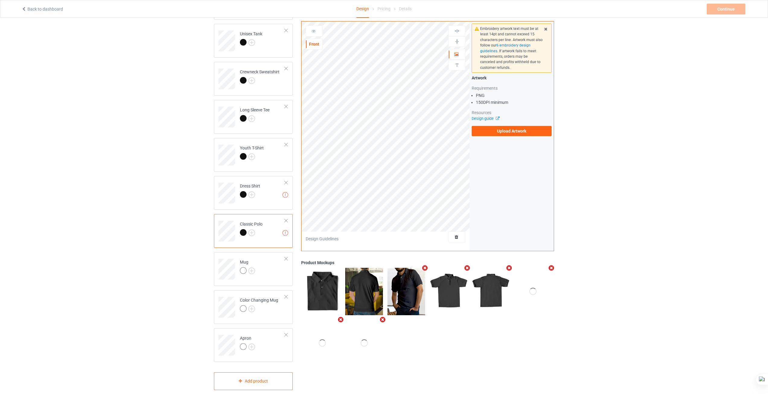
scroll to position [245, 0]
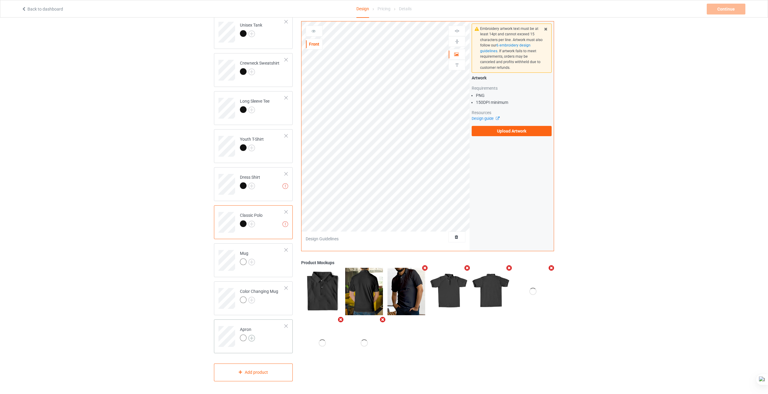
click at [252, 338] on img at bounding box center [251, 338] width 7 height 7
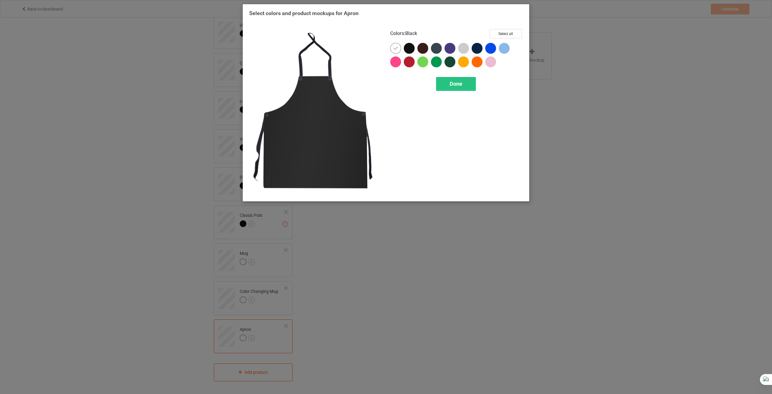
click at [411, 48] on div at bounding box center [409, 48] width 11 height 11
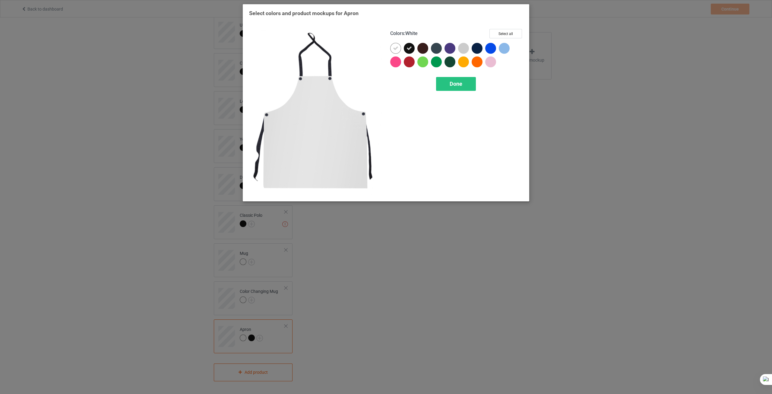
click at [392, 50] on div at bounding box center [395, 48] width 11 height 11
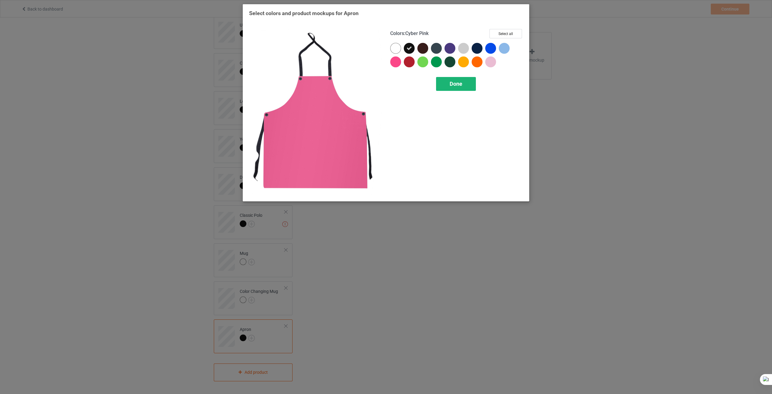
click at [453, 86] on span "Done" at bounding box center [456, 84] width 13 height 6
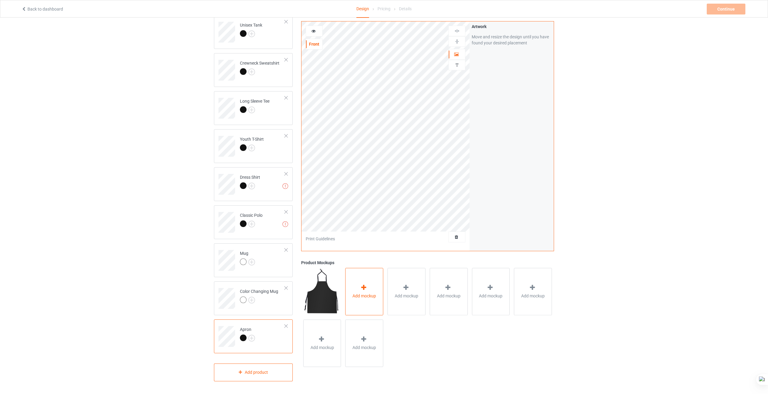
click at [358, 290] on div "Add mockup" at bounding box center [364, 291] width 38 height 47
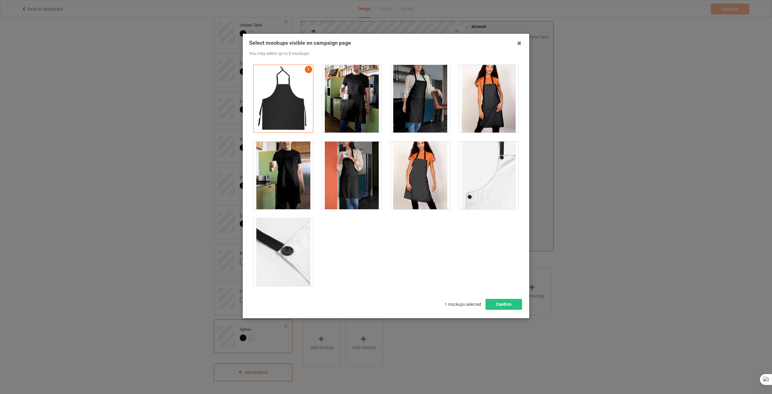
click at [411, 101] on div at bounding box center [420, 99] width 59 height 68
click at [361, 101] on div at bounding box center [351, 99] width 59 height 68
click at [296, 165] on div at bounding box center [283, 175] width 59 height 68
click at [373, 192] on div at bounding box center [351, 175] width 59 height 68
click at [479, 110] on div at bounding box center [488, 99] width 59 height 68
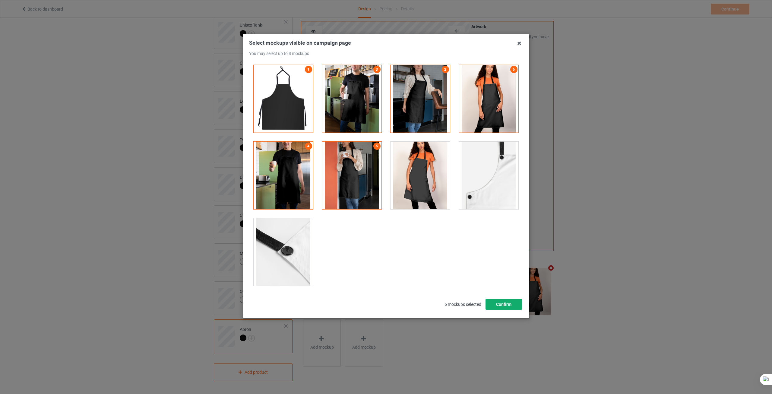
click at [508, 308] on button "Confirm" at bounding box center [504, 304] width 36 height 11
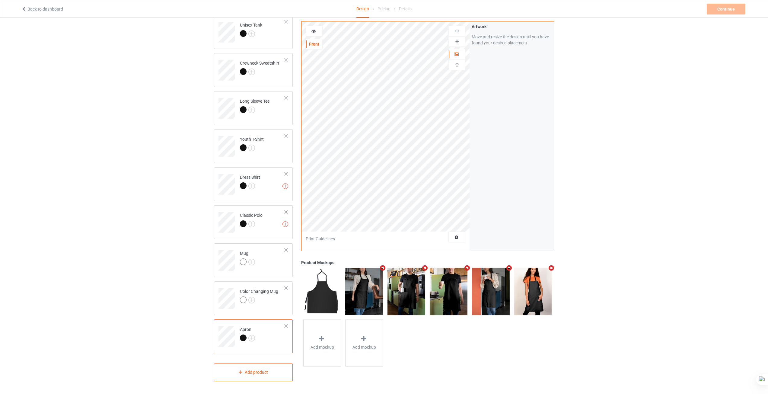
click at [650, 262] on div "Design Select colors for each of the products and upload an artwork file to des…" at bounding box center [384, 83] width 768 height 621
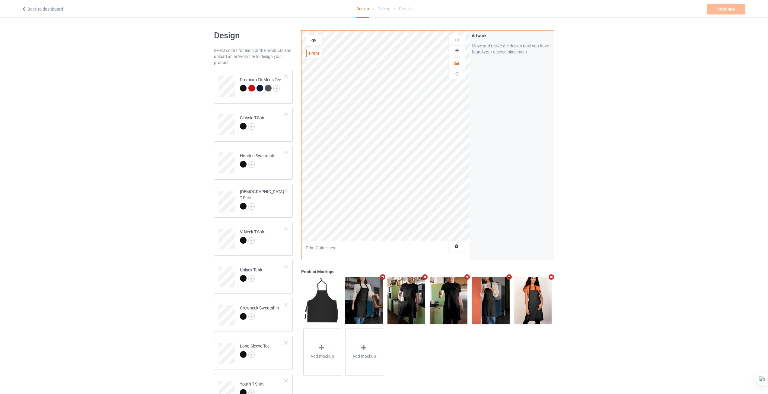
click at [68, 217] on div "Design Select colors for each of the products and upload an artwork file to des…" at bounding box center [384, 327] width 768 height 621
click at [268, 129] on td "Classic T-Shirt" at bounding box center [262, 122] width 52 height 25
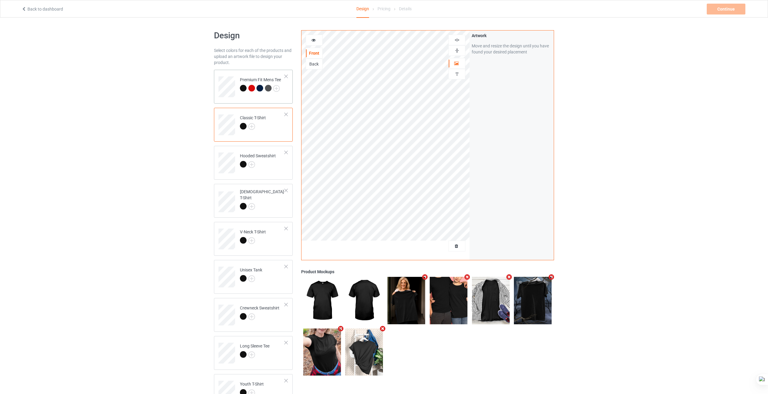
click at [237, 97] on td "Premium Fit Mens Tee" at bounding box center [262, 84] width 52 height 25
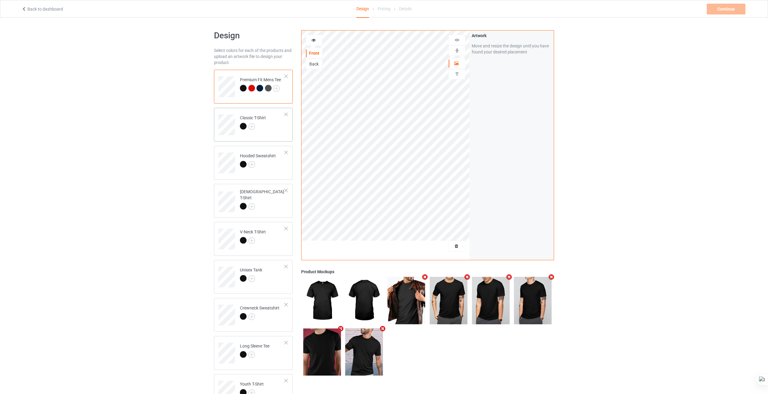
click at [265, 132] on td "Classic T-Shirt" at bounding box center [262, 122] width 52 height 25
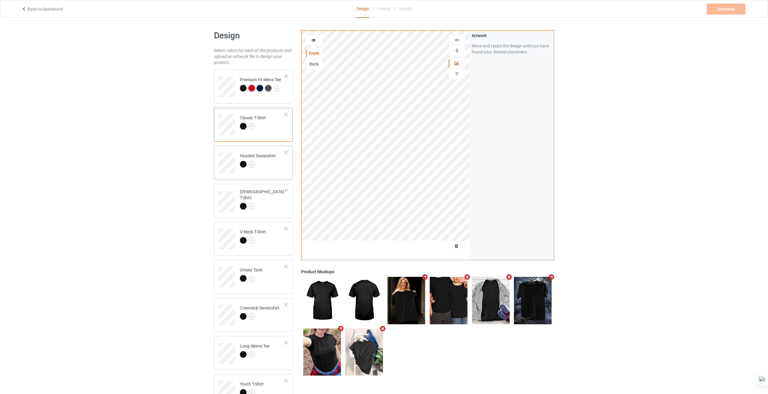
click at [262, 172] on td "Hooded Sweatshirt" at bounding box center [262, 160] width 52 height 25
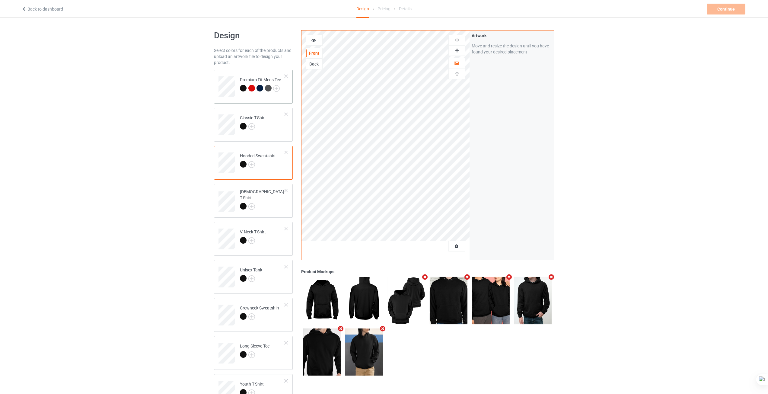
click at [263, 97] on div "Premium Fit Mens Tee" at bounding box center [253, 87] width 79 height 34
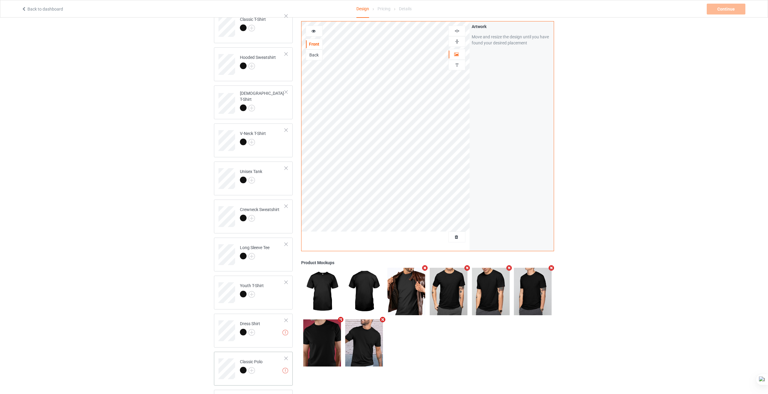
scroll to position [151, 0]
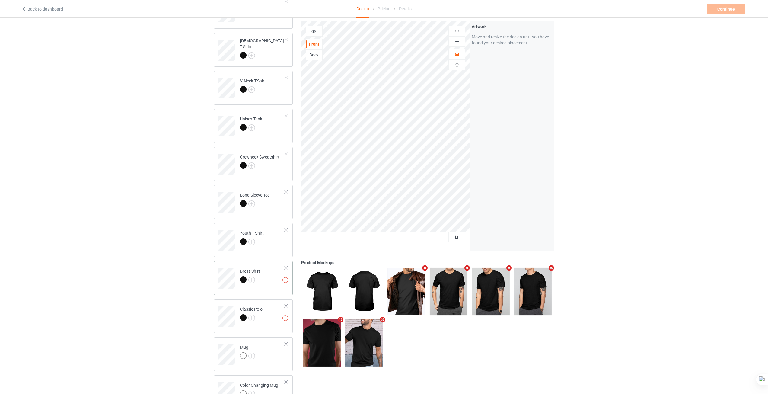
click at [260, 290] on div "Missing artworks Dress Shirt" at bounding box center [253, 278] width 79 height 34
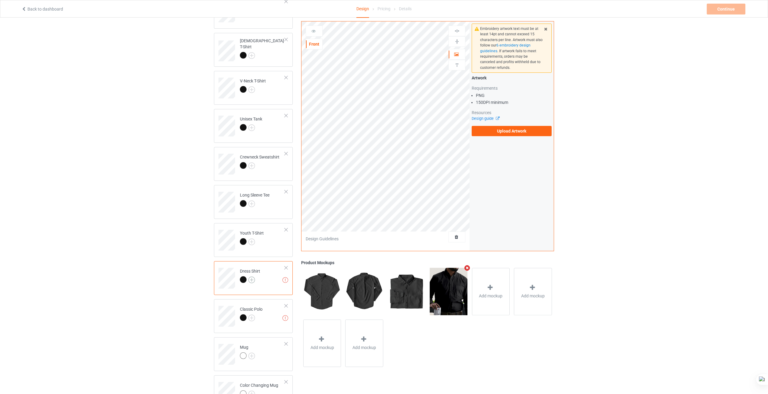
click at [253, 279] on img at bounding box center [251, 279] width 7 height 7
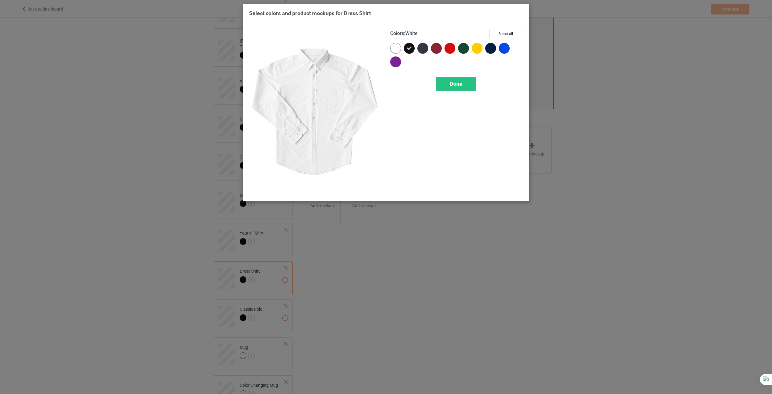
click at [396, 45] on div at bounding box center [395, 48] width 11 height 11
click at [461, 87] on span "Done" at bounding box center [456, 84] width 13 height 6
